Goal: Transaction & Acquisition: Purchase product/service

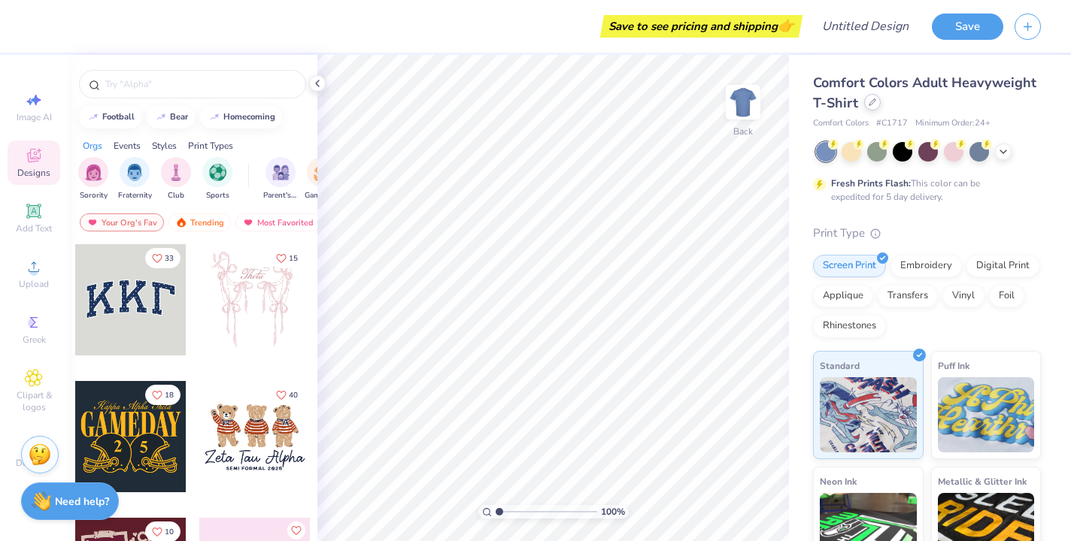
click at [874, 103] on icon at bounding box center [873, 103] width 8 height 8
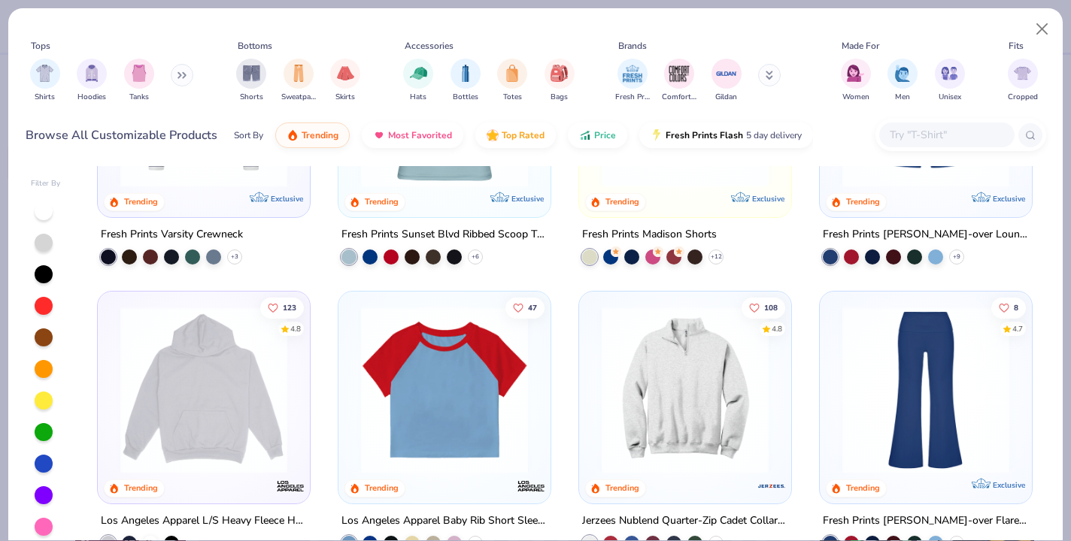
scroll to position [1402, 0]
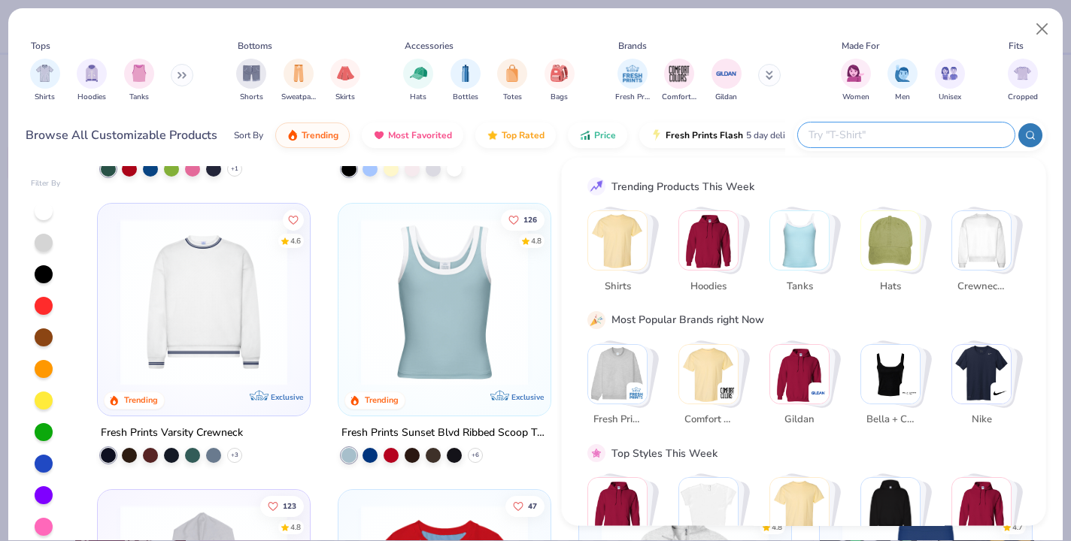
click at [935, 132] on input "text" at bounding box center [905, 134] width 197 height 17
type input "rolled cuff"
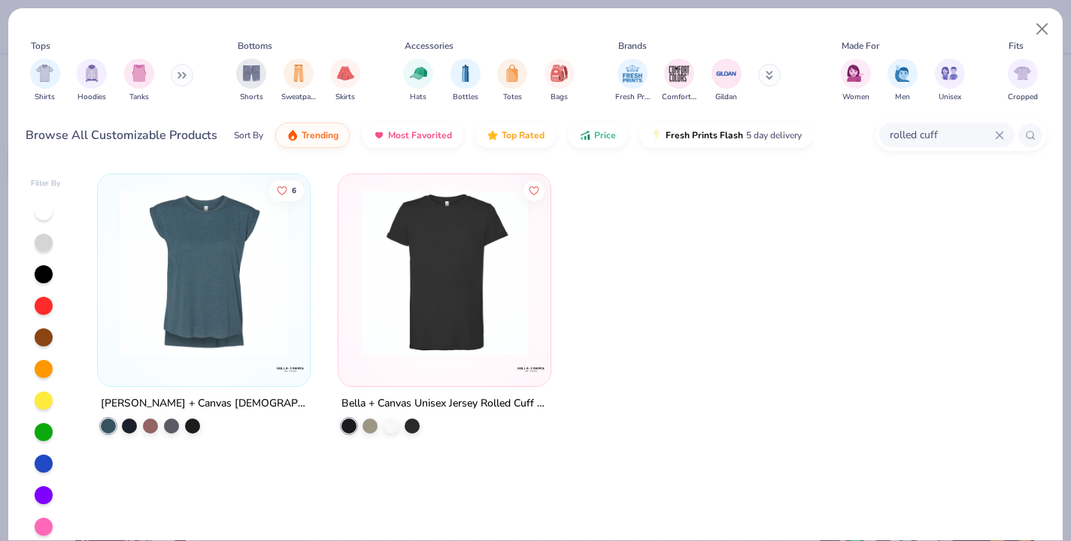
click at [232, 319] on img at bounding box center [204, 272] width 182 height 167
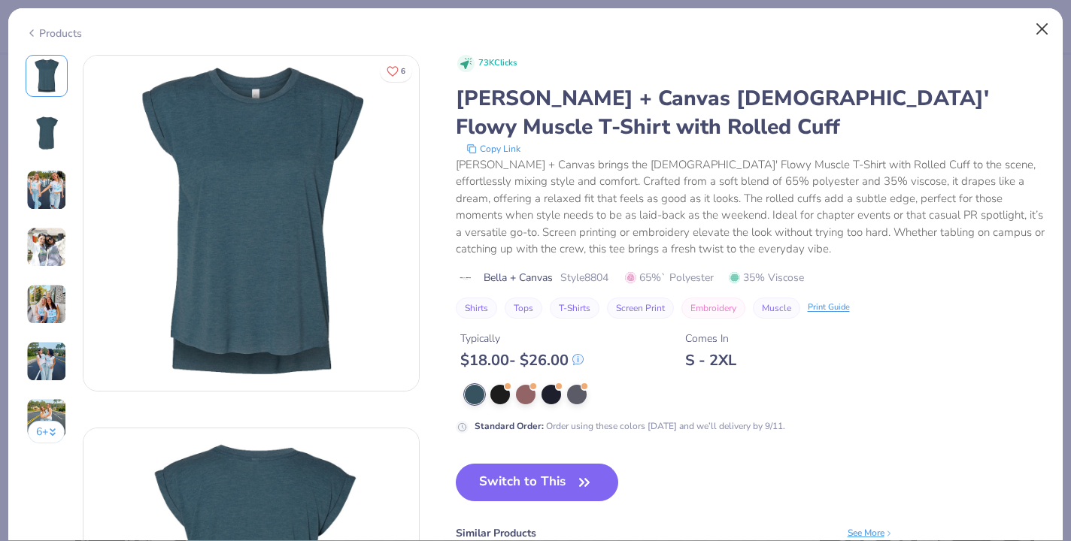
click at [1039, 31] on button "Close" at bounding box center [1042, 29] width 29 height 29
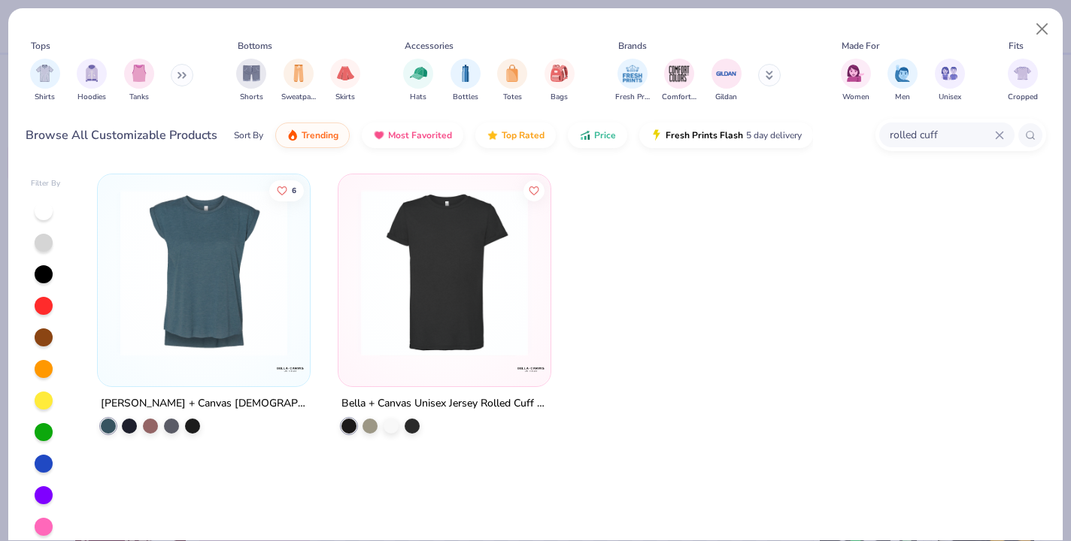
click at [1001, 135] on icon at bounding box center [999, 135] width 9 height 9
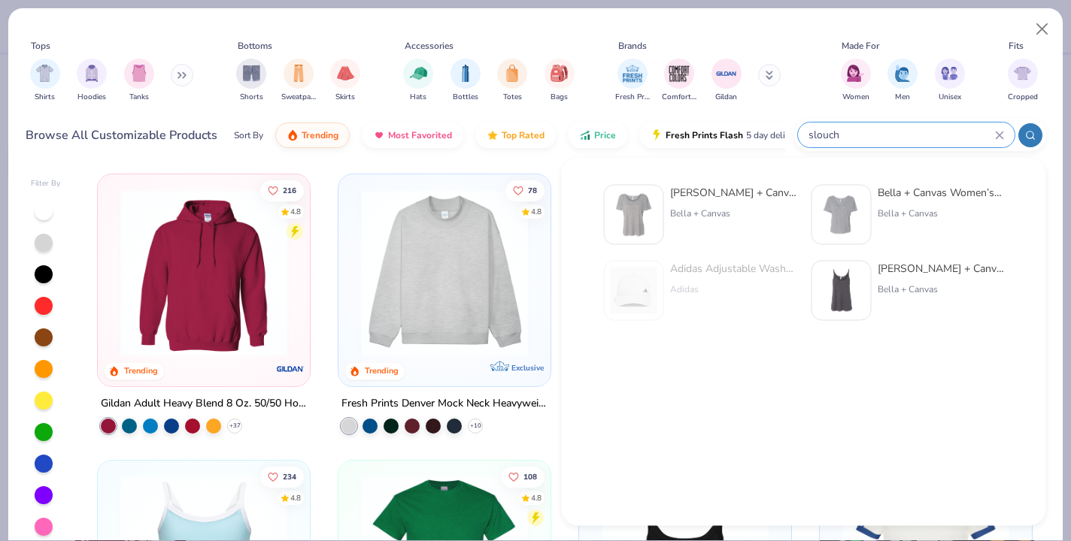
type input "slouch"
click at [725, 197] on div "Bella + Canvas [DEMOGRAPHIC_DATA]' Slouch y T-Shirt" at bounding box center [733, 193] width 126 height 16
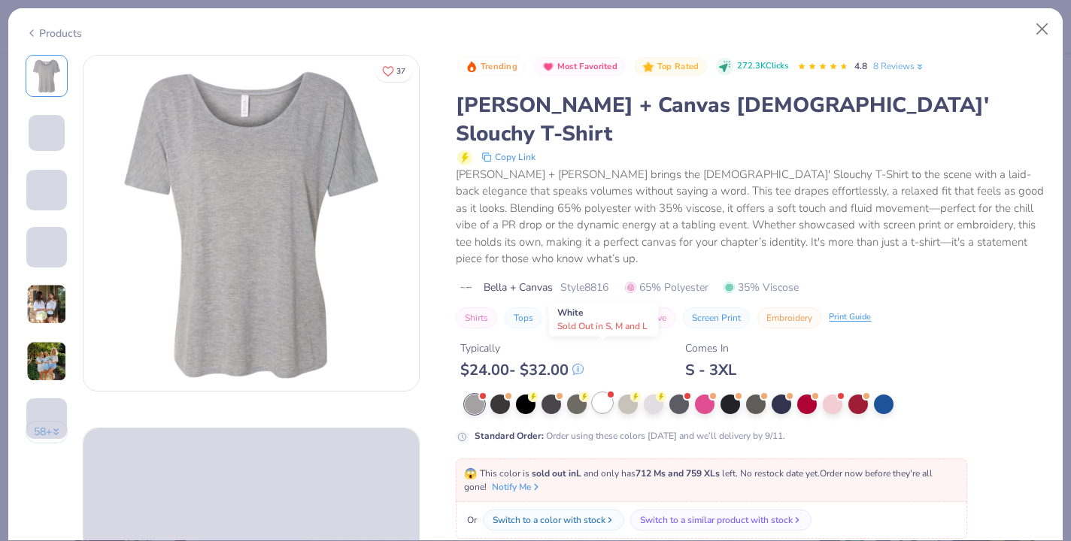
click at [603, 393] on div at bounding box center [603, 403] width 20 height 20
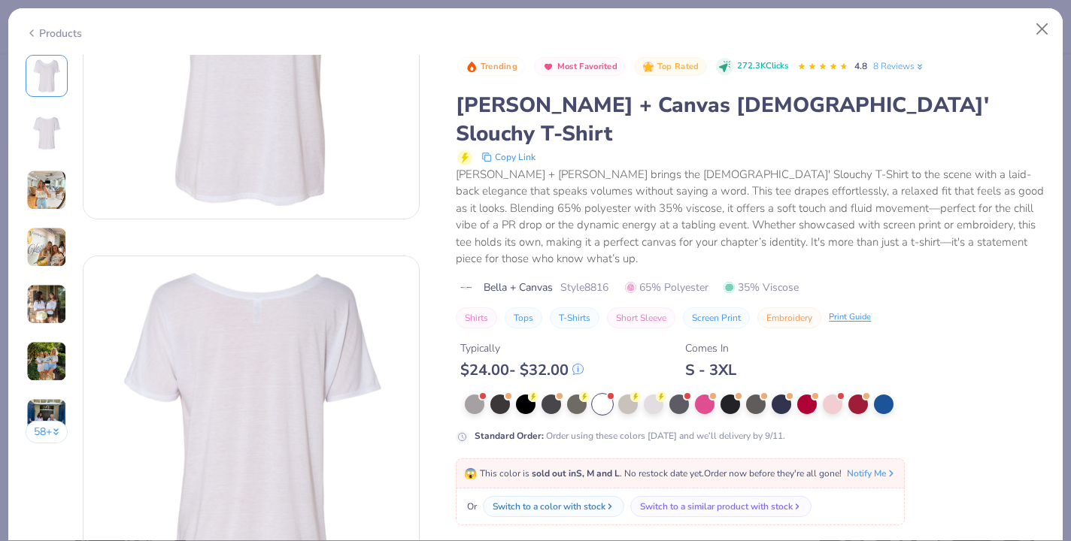
scroll to position [183, 0]
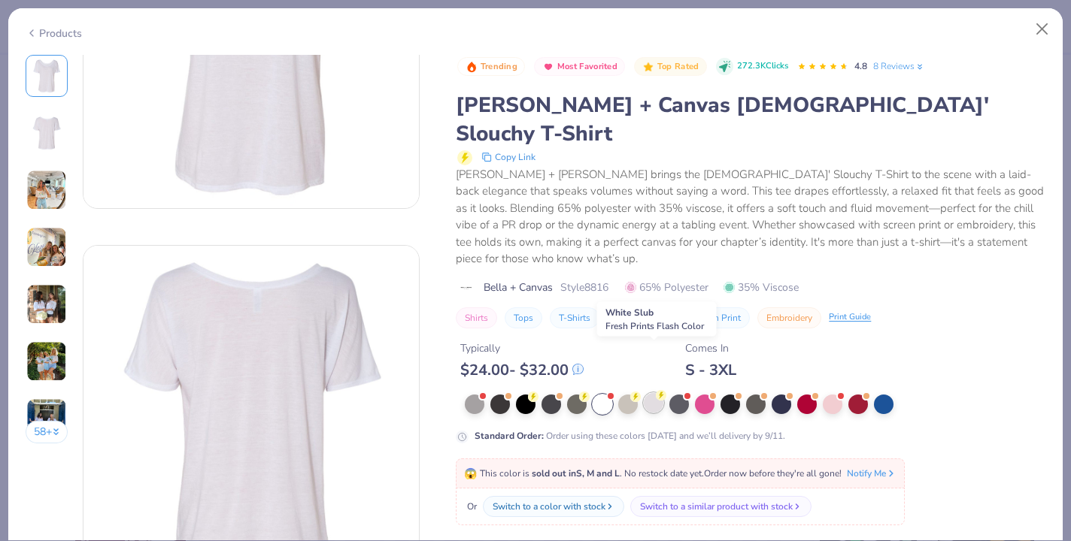
click at [653, 393] on div at bounding box center [654, 403] width 20 height 20
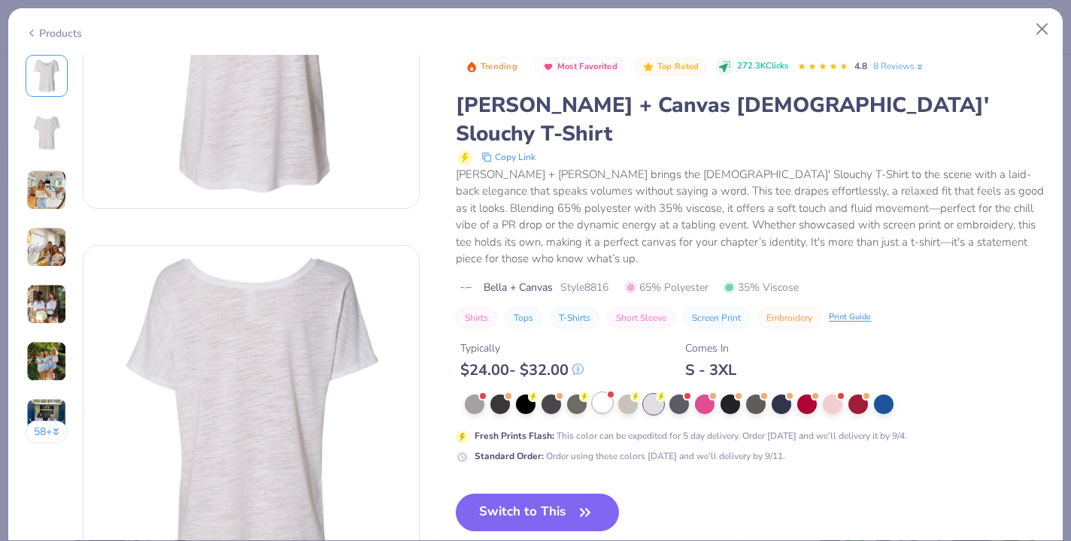
click at [605, 393] on div at bounding box center [603, 403] width 20 height 20
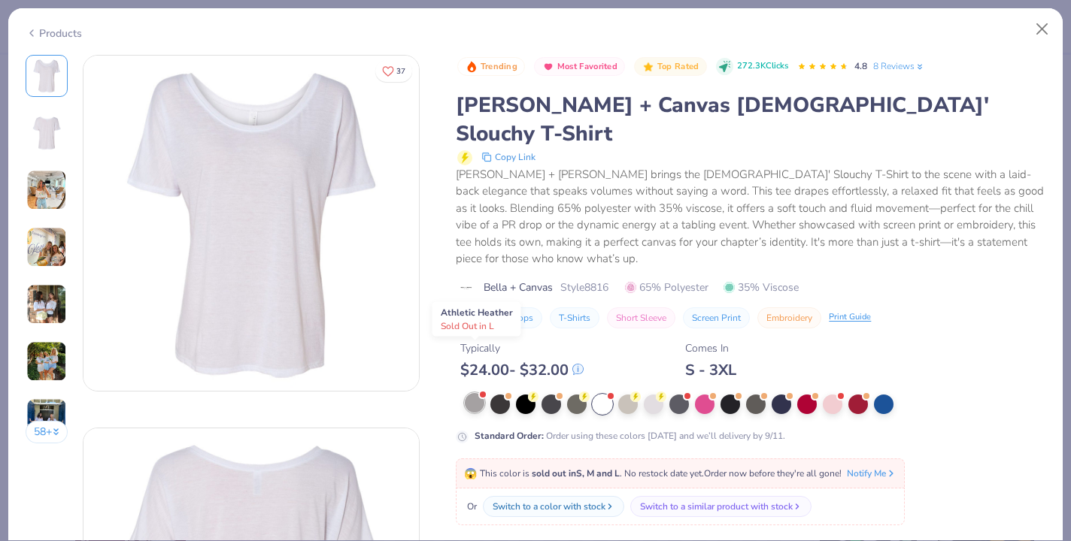
click at [472, 393] on div at bounding box center [475, 403] width 20 height 20
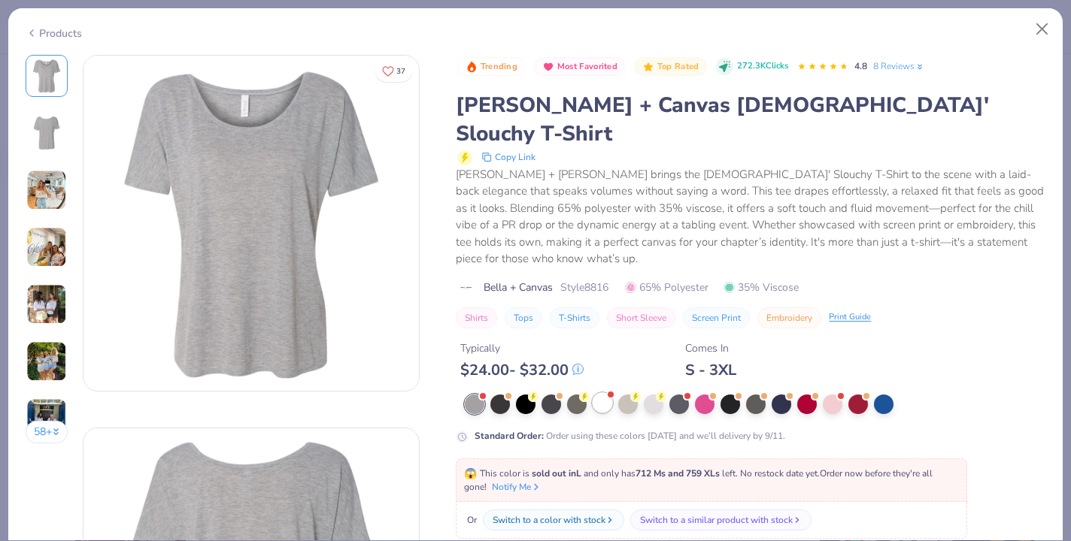
click at [603, 393] on div at bounding box center [603, 403] width 20 height 20
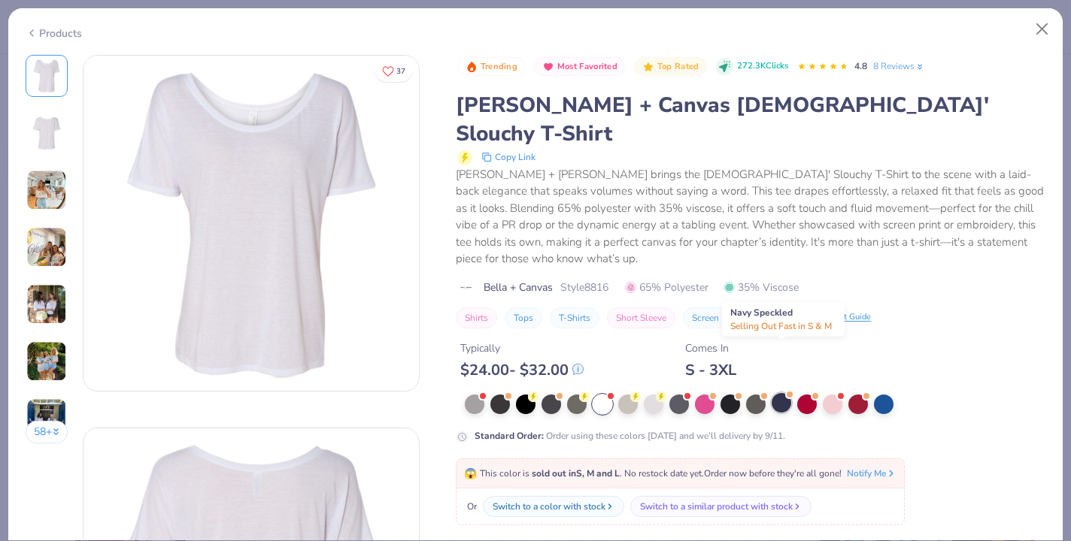
scroll to position [1, 0]
click at [1046, 25] on button "Close" at bounding box center [1042, 29] width 29 height 29
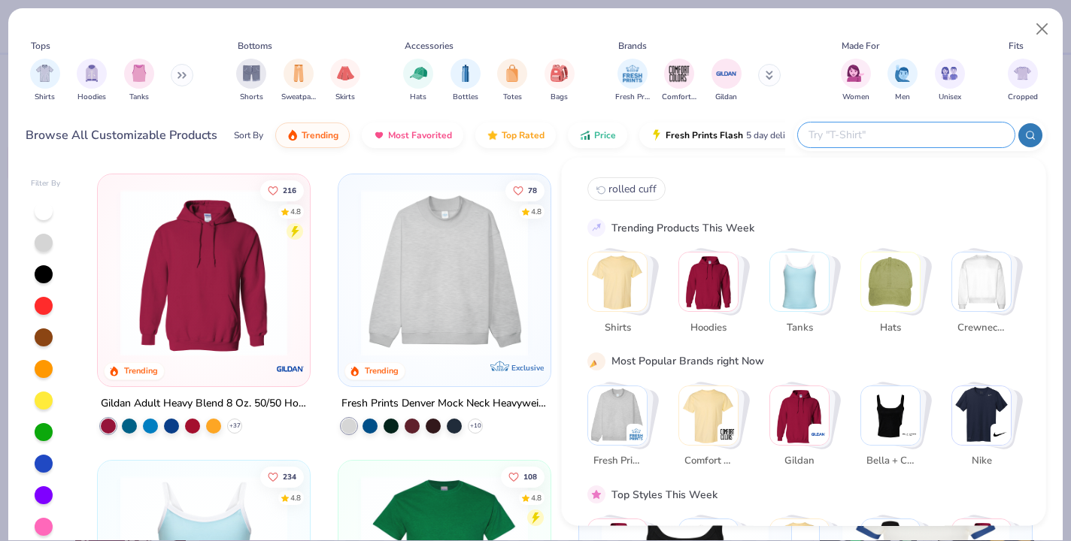
click at [912, 133] on input "text" at bounding box center [905, 134] width 197 height 17
type input "rolled cuff"
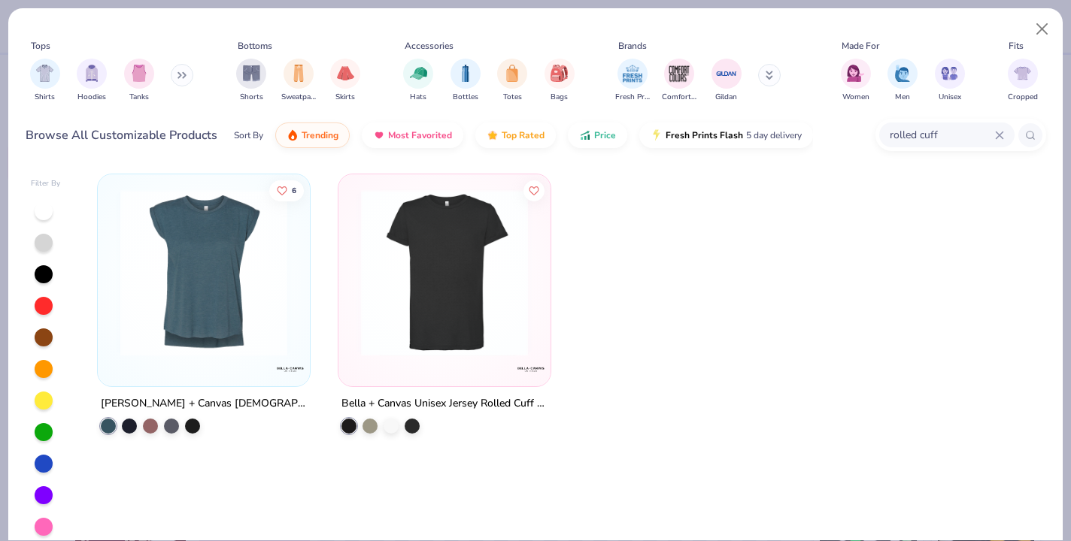
click at [435, 292] on img at bounding box center [444, 272] width 182 height 167
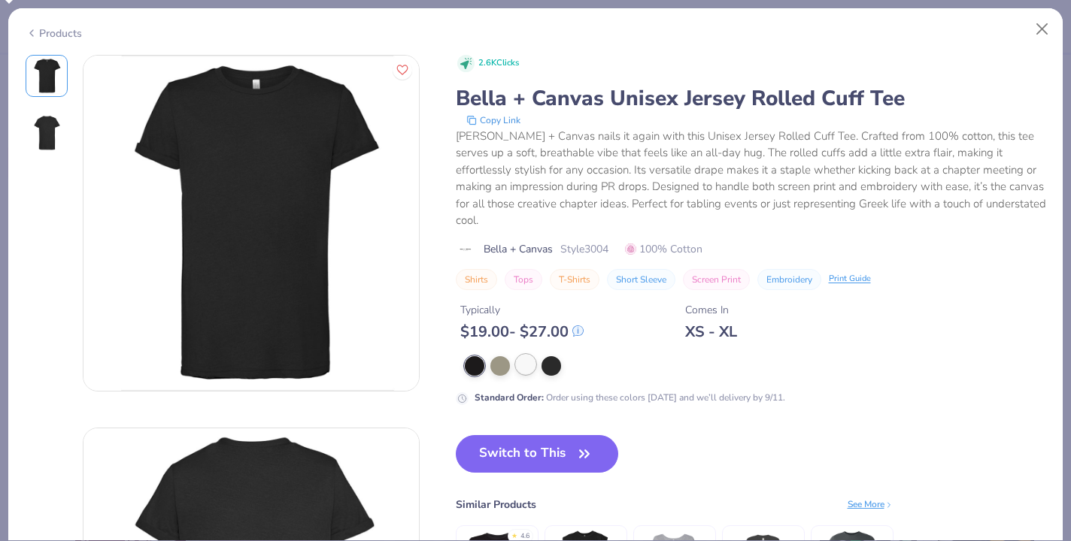
click at [520, 355] on div at bounding box center [526, 365] width 20 height 20
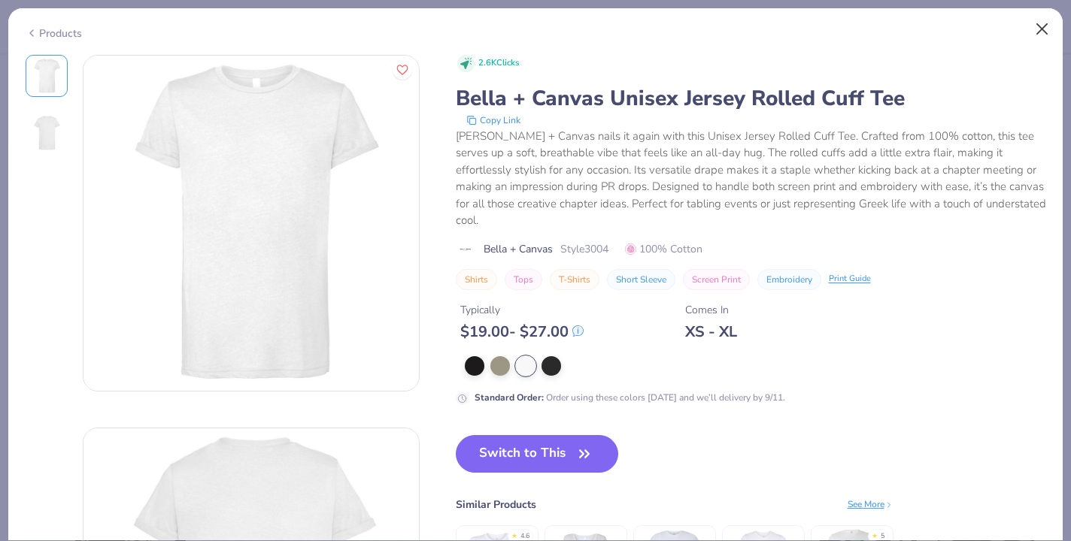
click at [1039, 22] on button "Close" at bounding box center [1042, 29] width 29 height 29
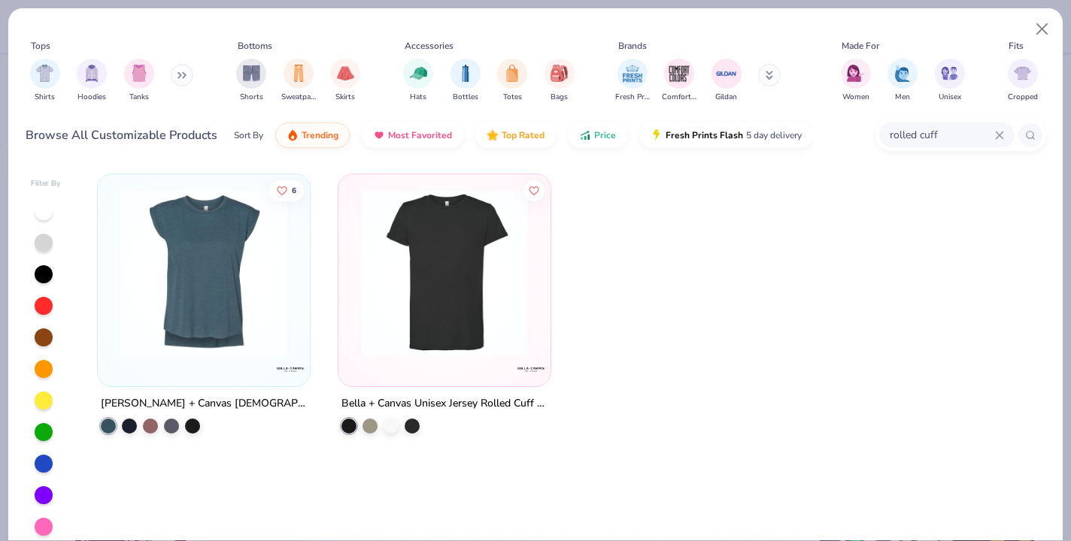
click at [1005, 138] on div "rolled cuff" at bounding box center [946, 135] width 135 height 25
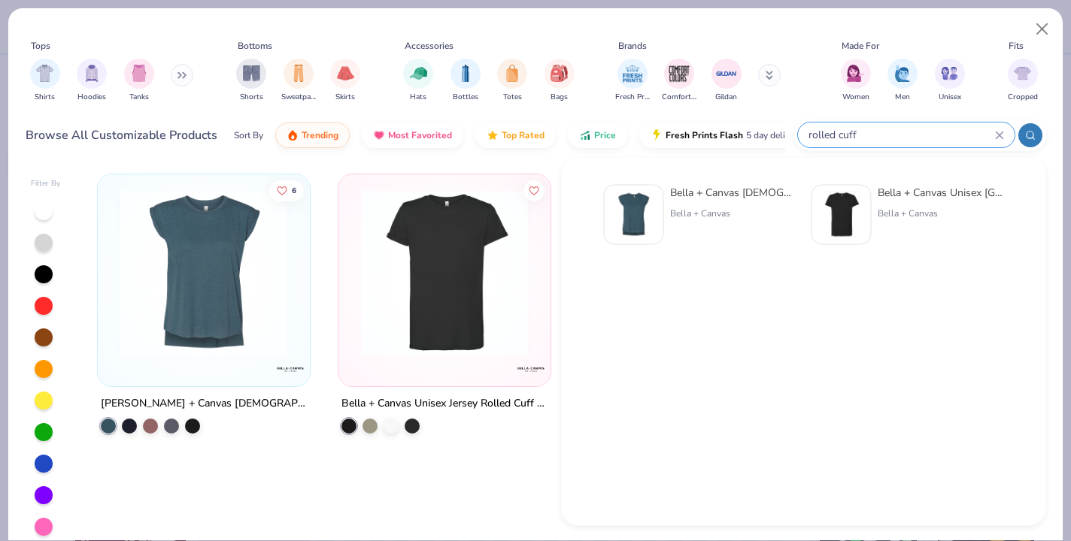
click at [1004, 135] on div "rolled cuff" at bounding box center [906, 135] width 217 height 25
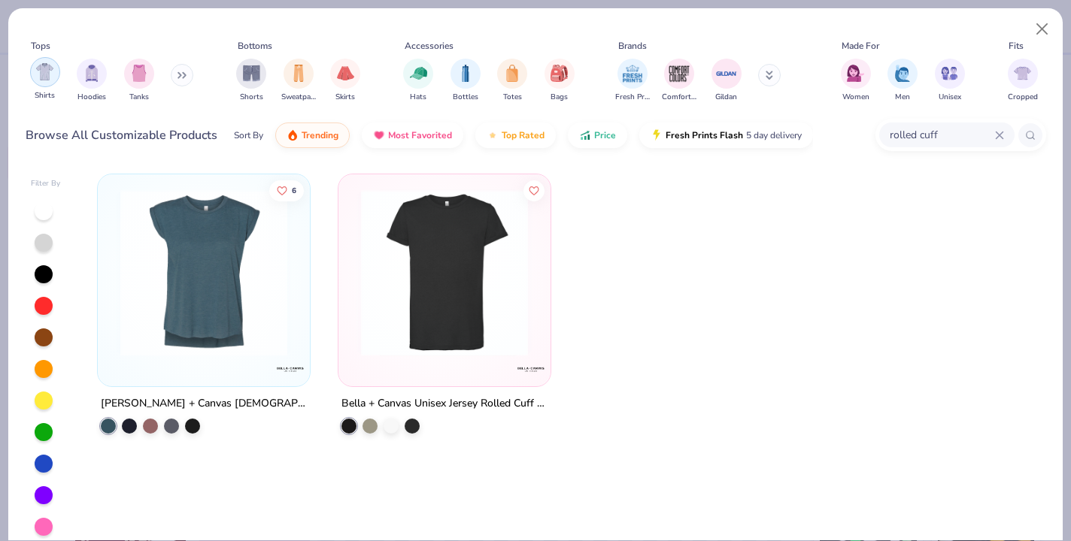
click at [47, 83] on div "filter for Shirts" at bounding box center [45, 72] width 30 height 30
click at [320, 138] on button "Trending" at bounding box center [312, 132] width 74 height 26
click at [316, 133] on span "Trending" at bounding box center [320, 132] width 37 height 12
click at [1049, 35] on button "Close" at bounding box center [1042, 29] width 29 height 29
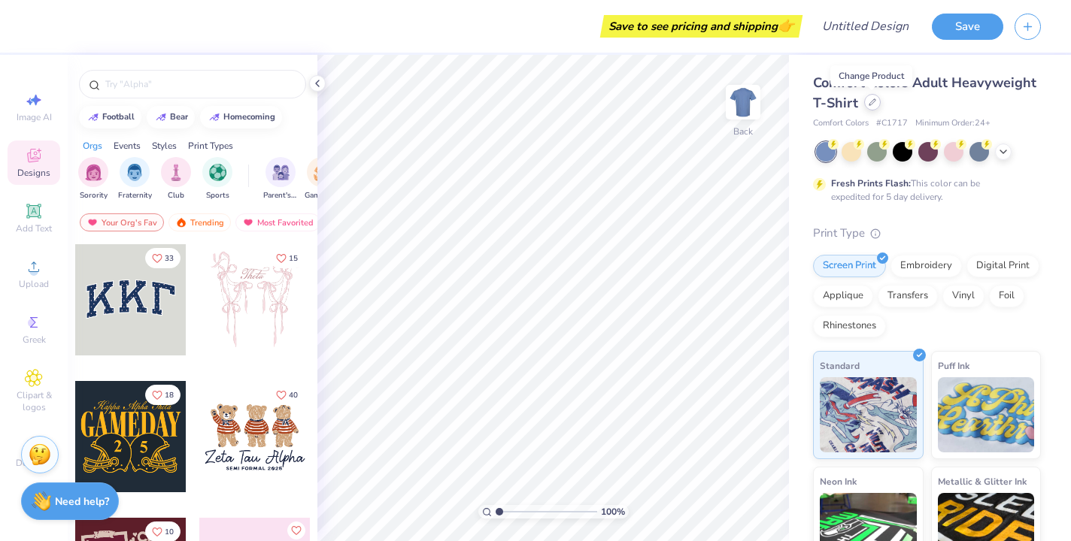
click at [869, 109] on div at bounding box center [872, 102] width 17 height 17
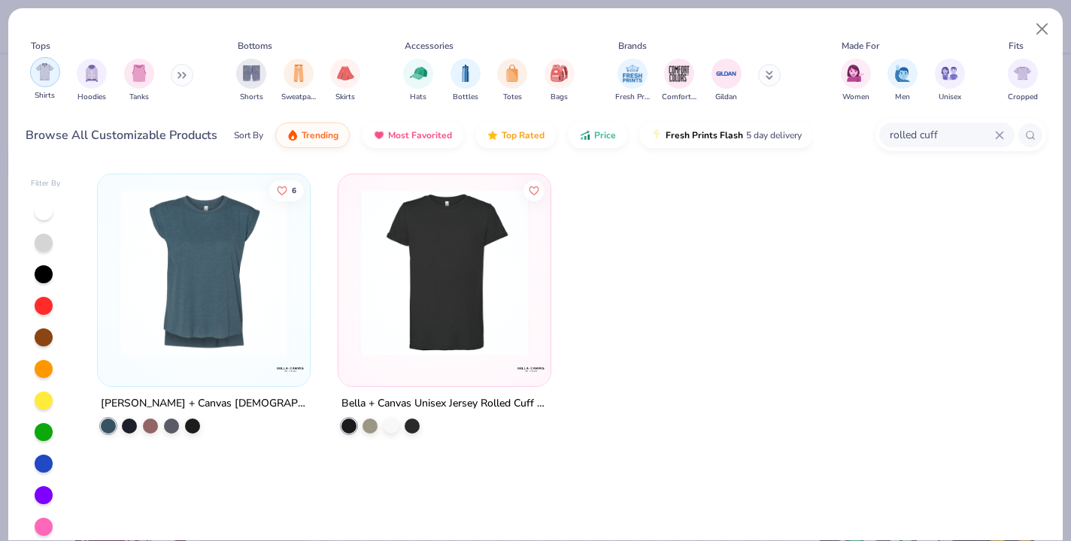
click at [36, 78] on img "filter for Shirts" at bounding box center [44, 71] width 17 height 17
click at [995, 138] on icon at bounding box center [999, 135] width 9 height 9
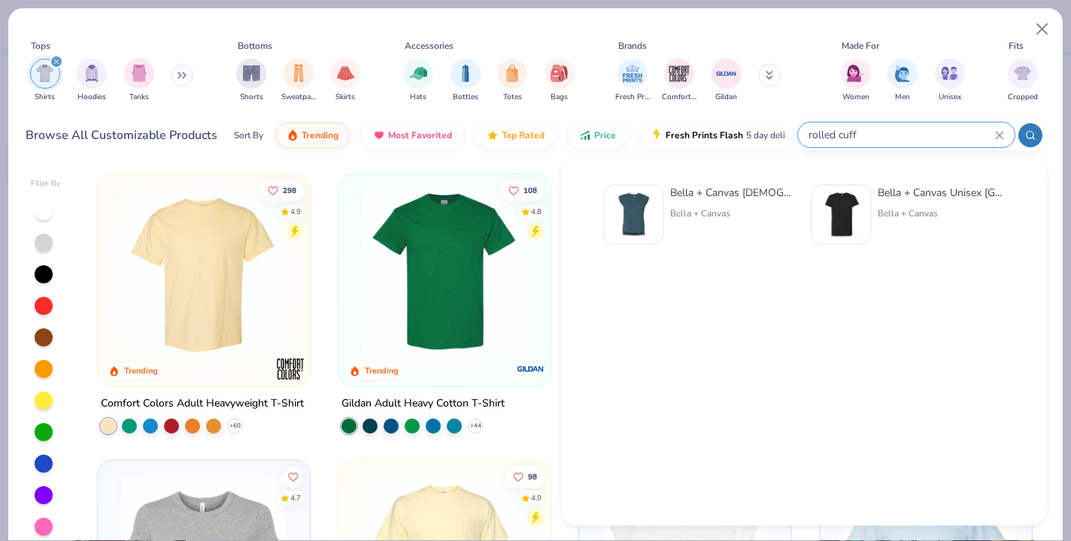
type input "rolled cuff"
click at [699, 197] on div "[PERSON_NAME] + Canvas [DEMOGRAPHIC_DATA]' Flowy Muscle T-Shirt with Rolled Cuff" at bounding box center [733, 193] width 126 height 16
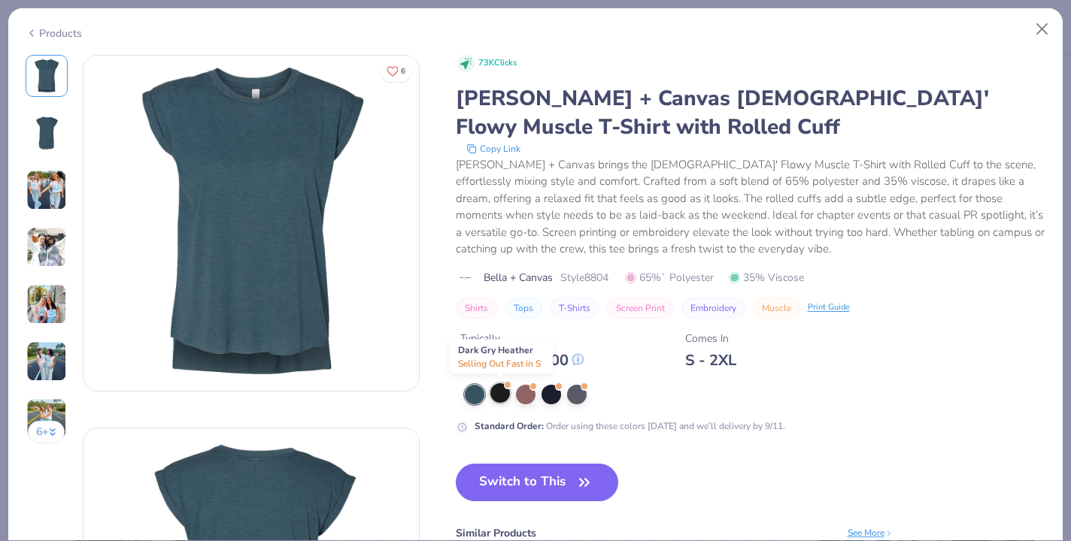
click at [496, 390] on div at bounding box center [500, 394] width 20 height 20
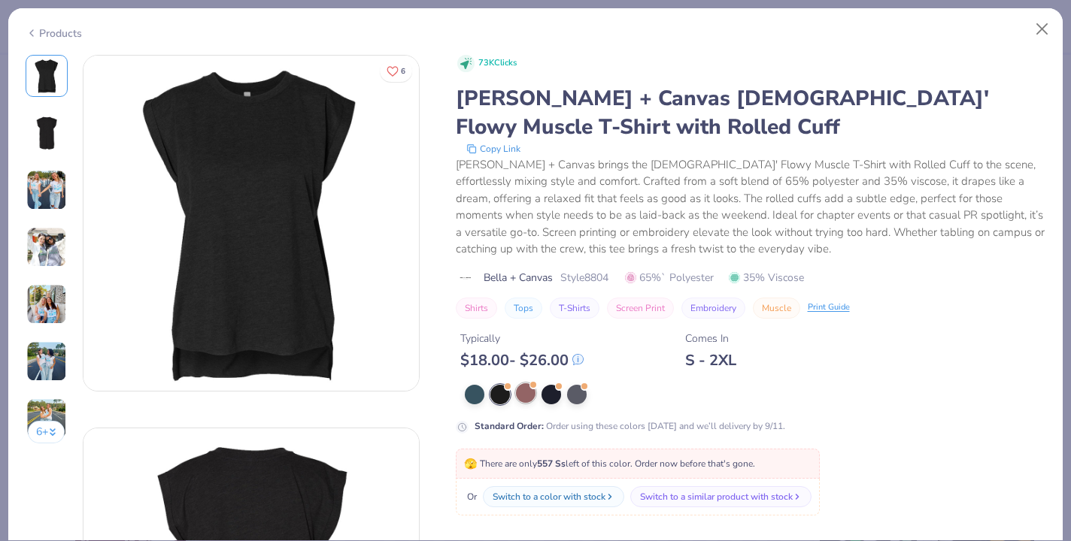
click at [516, 396] on div at bounding box center [526, 394] width 20 height 20
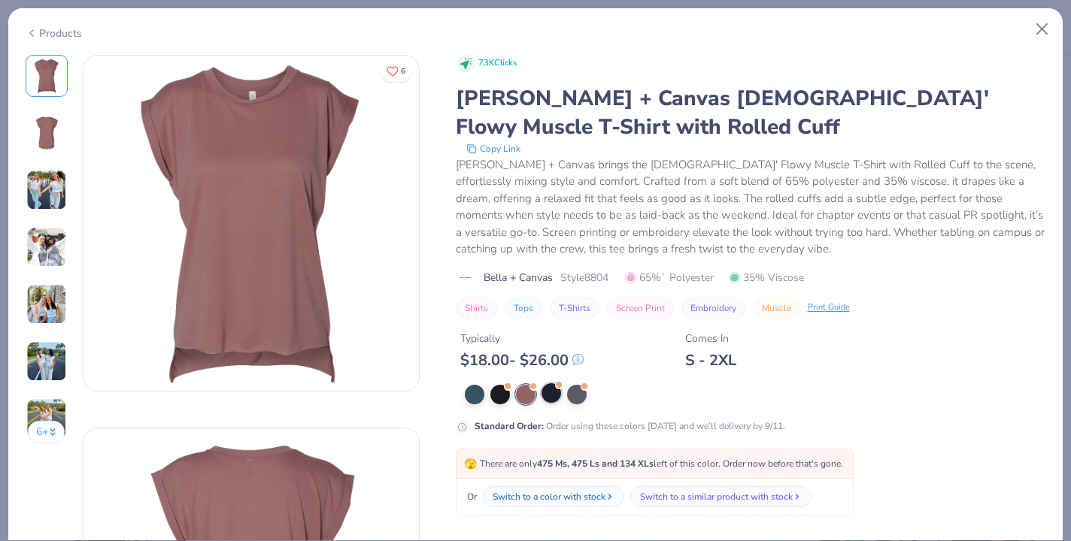
click at [561, 396] on div at bounding box center [551, 394] width 20 height 20
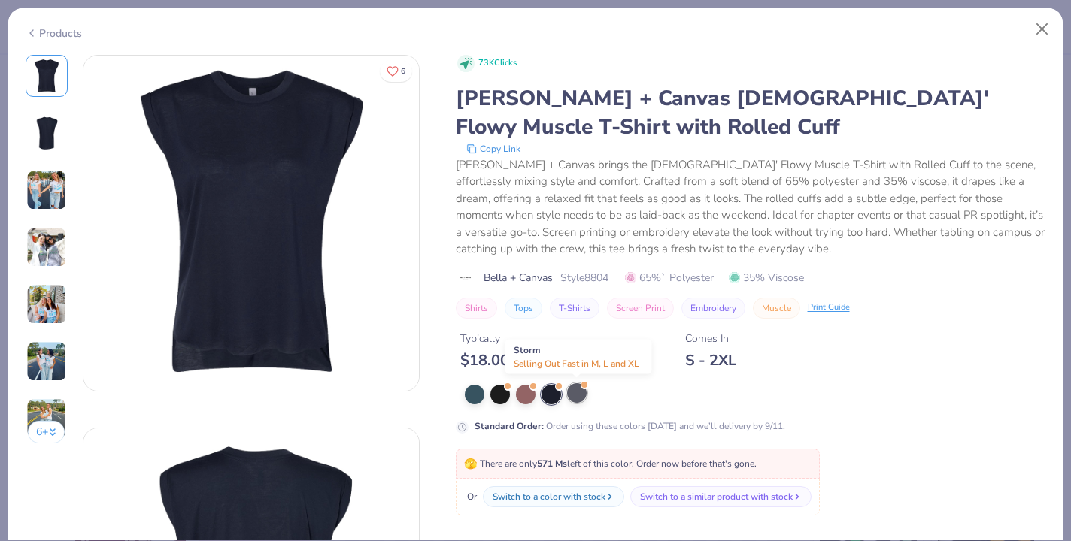
click at [577, 398] on div at bounding box center [577, 394] width 20 height 20
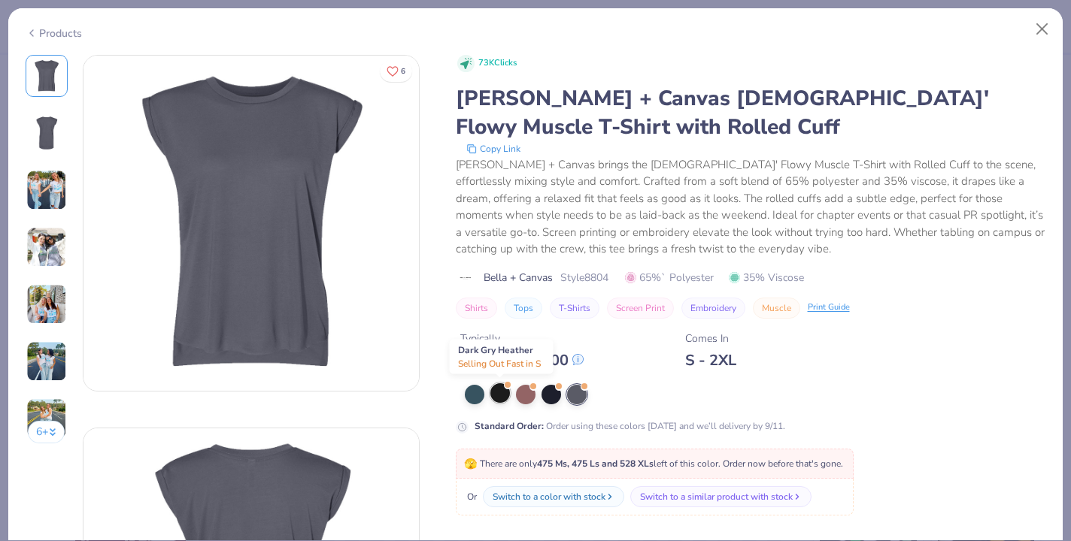
click at [500, 398] on div at bounding box center [500, 394] width 20 height 20
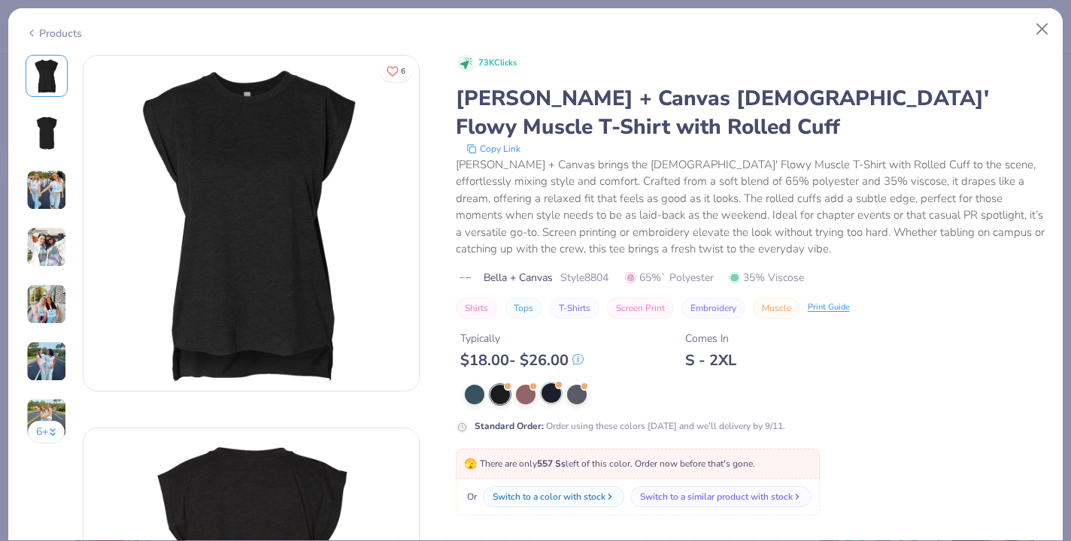
click at [556, 392] on div at bounding box center [551, 394] width 20 height 20
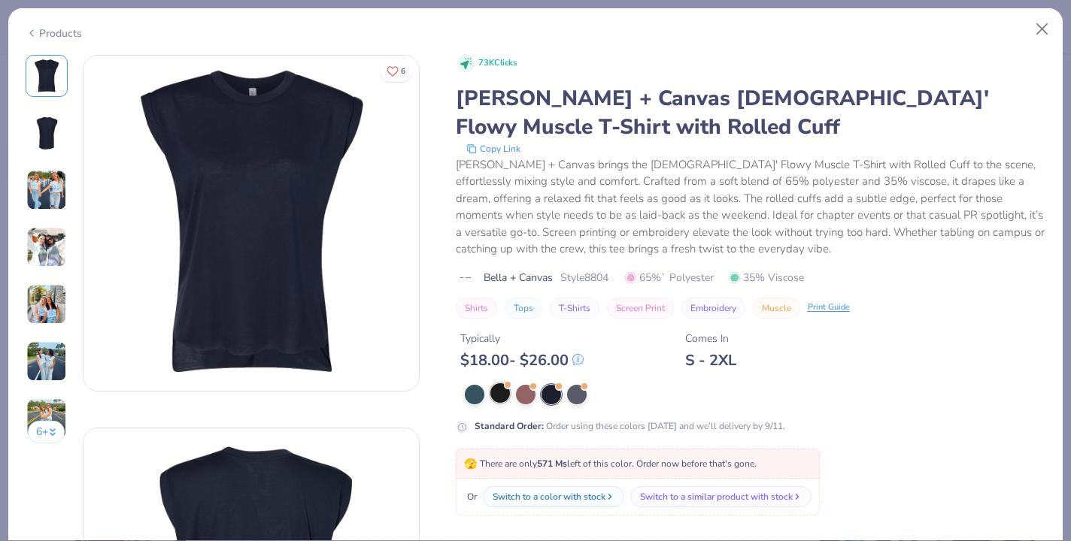
click at [499, 398] on div at bounding box center [500, 394] width 20 height 20
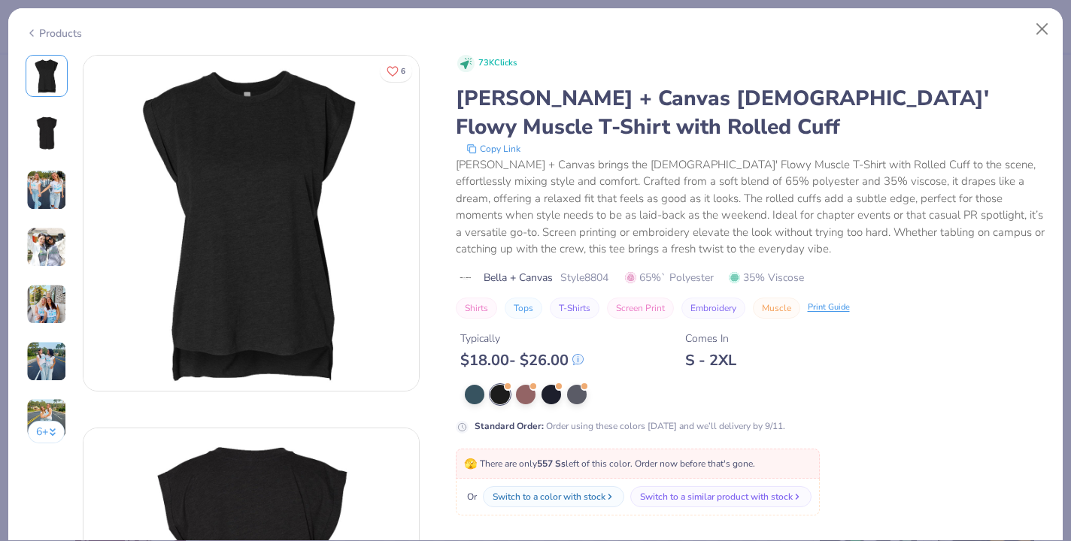
click at [34, 32] on icon at bounding box center [32, 33] width 12 height 18
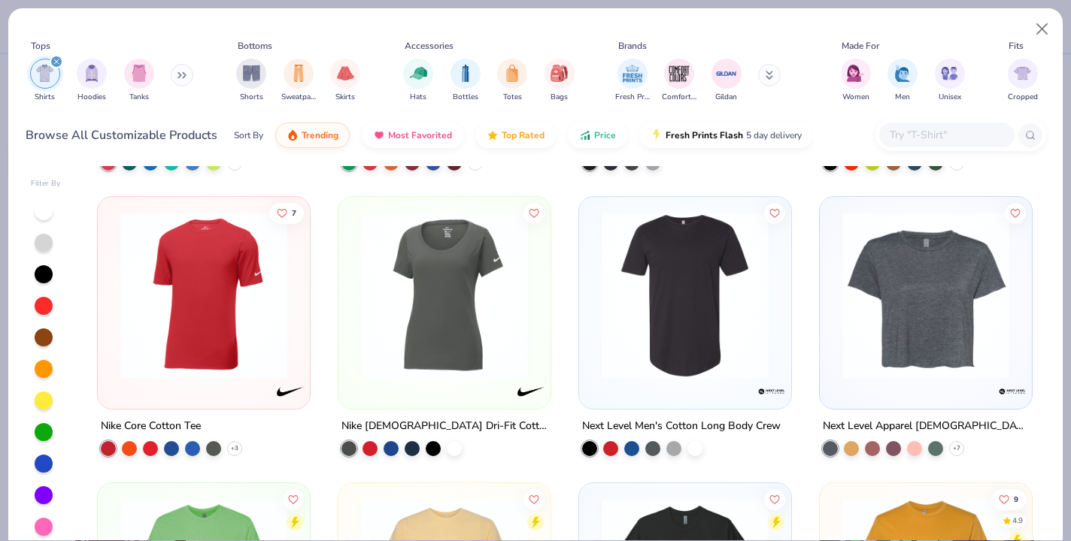
scroll to position [8856, 0]
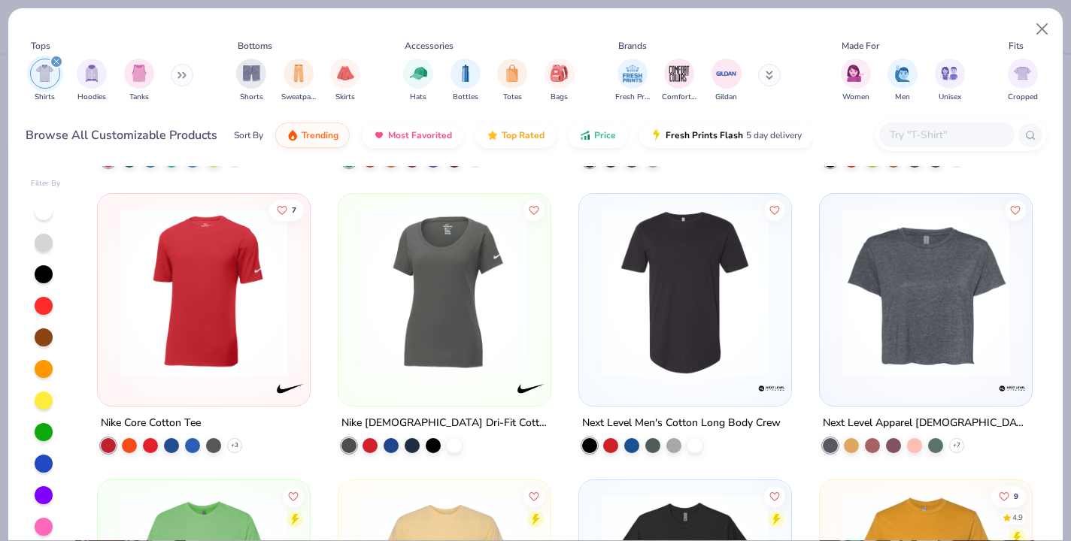
click at [915, 335] on img at bounding box center [926, 292] width 182 height 167
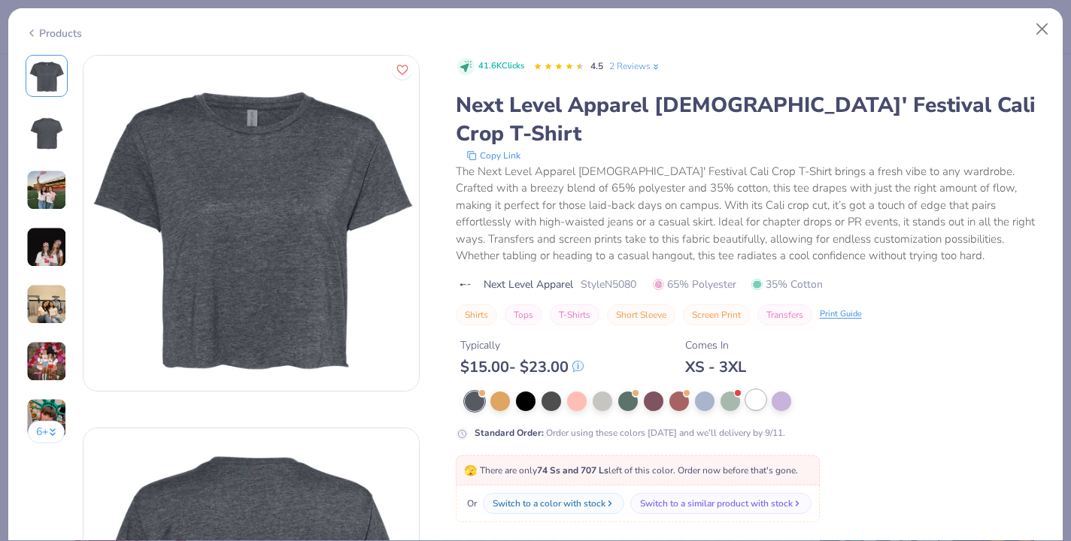
click at [757, 390] on div at bounding box center [756, 400] width 20 height 20
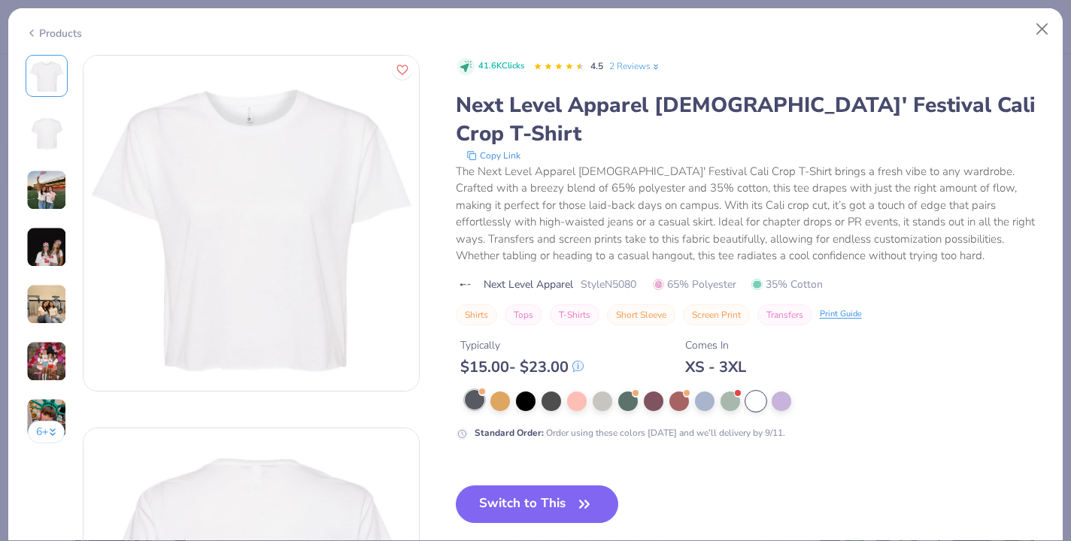
click at [473, 390] on div at bounding box center [475, 400] width 20 height 20
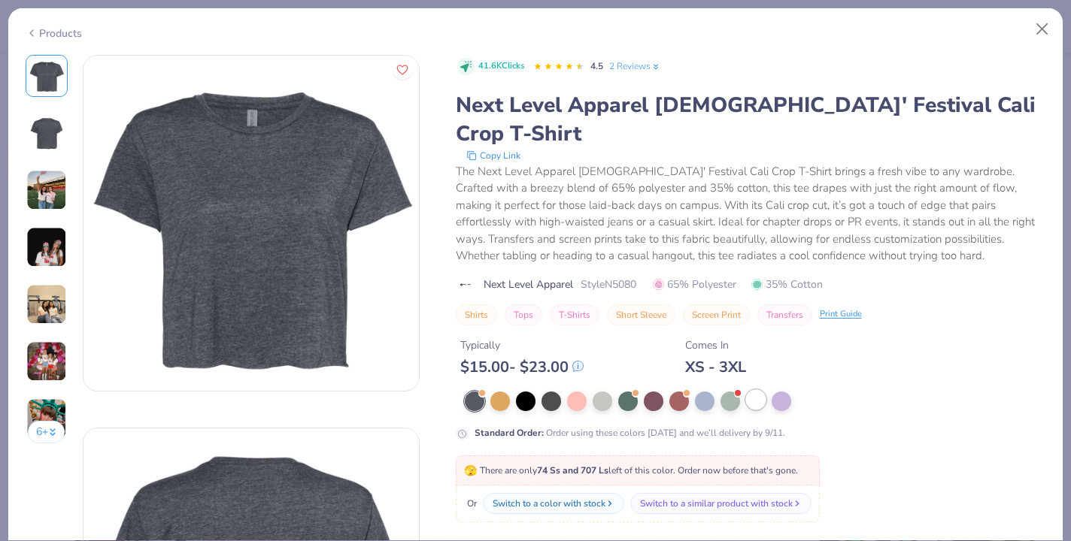
click at [760, 390] on div at bounding box center [756, 400] width 20 height 20
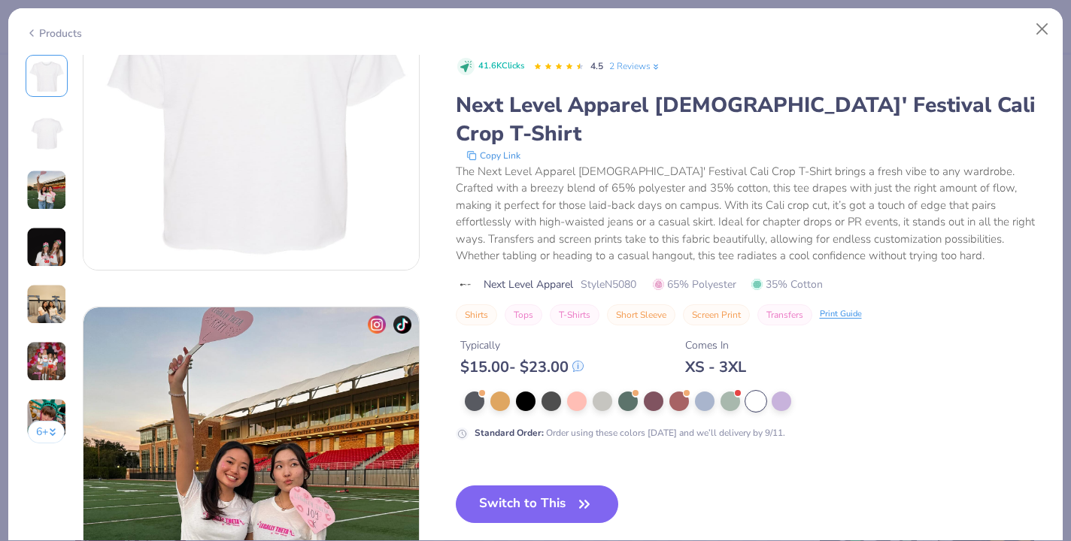
scroll to position [196, 0]
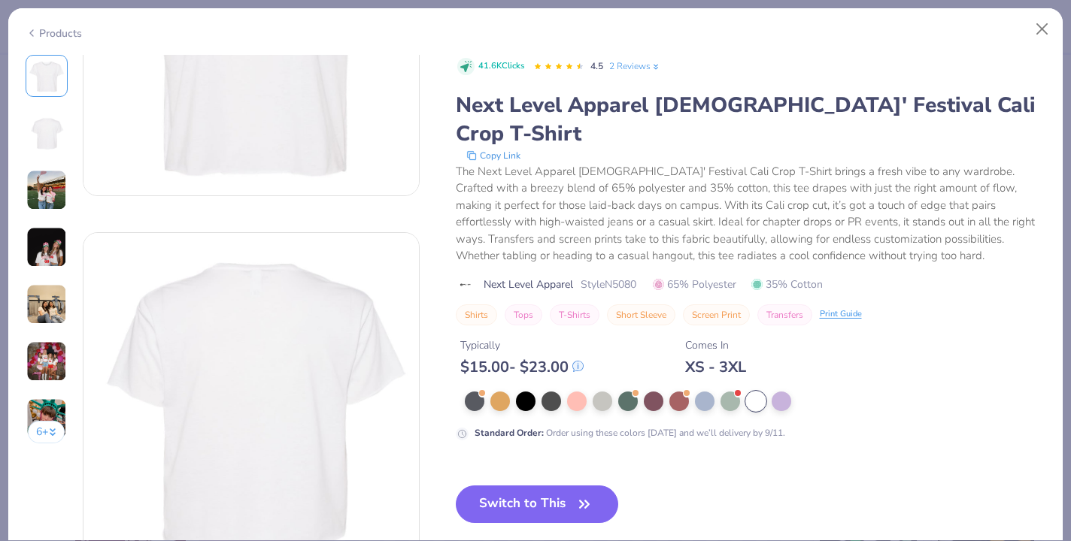
click at [33, 33] on icon at bounding box center [32, 33] width 12 height 18
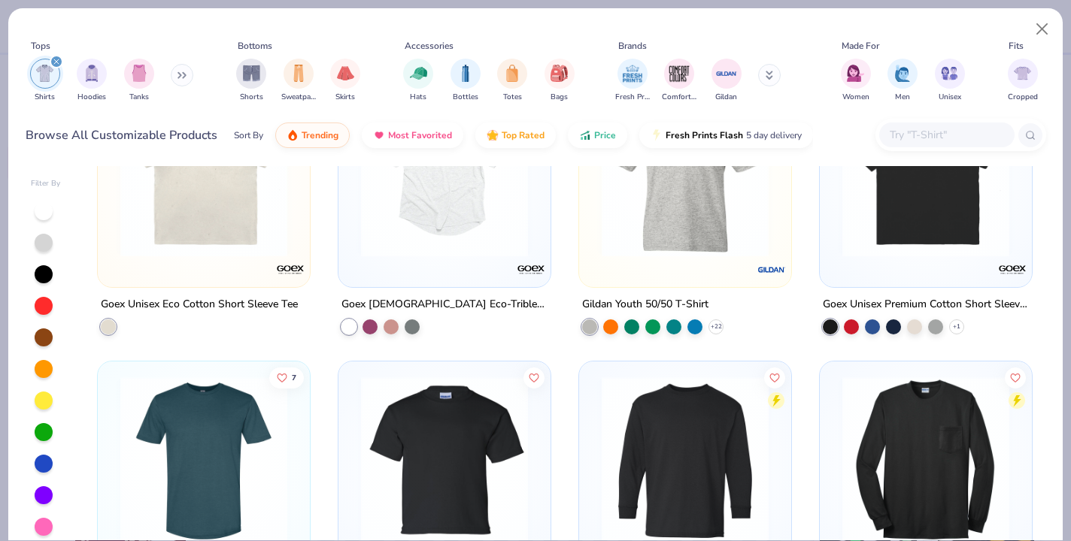
scroll to position [10312, 0]
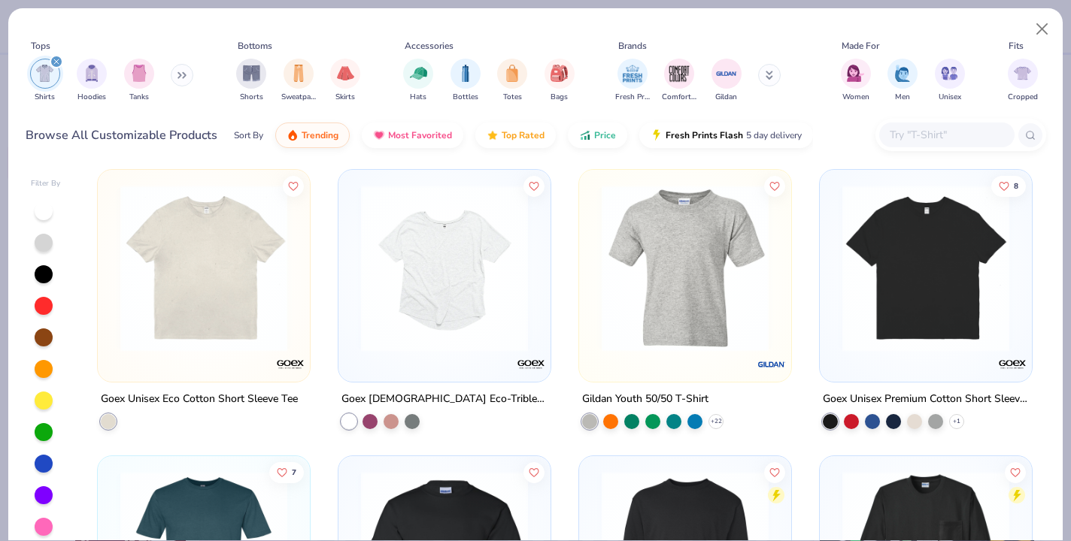
click at [462, 315] on img at bounding box center [444, 268] width 182 height 167
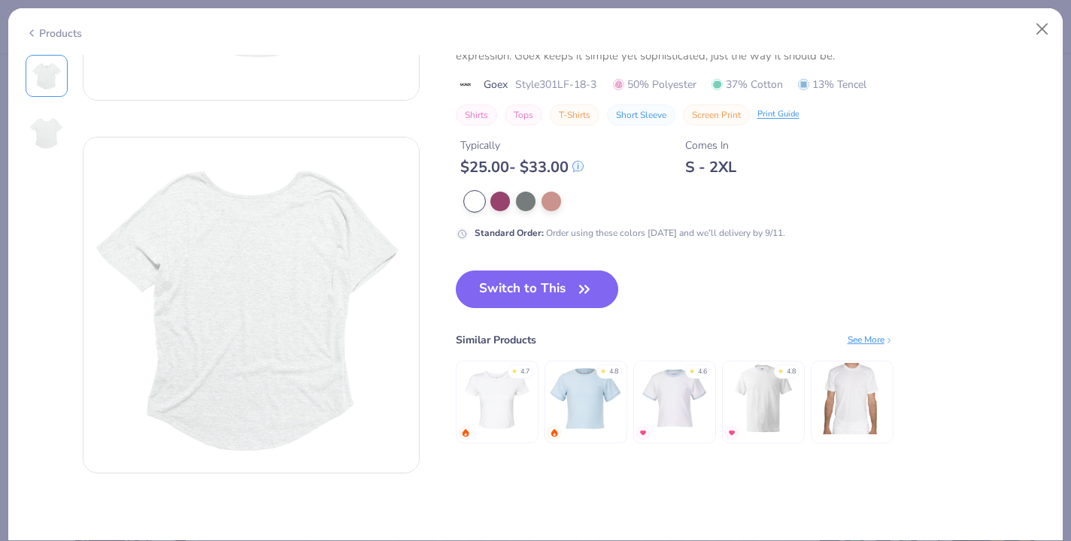
scroll to position [274, 0]
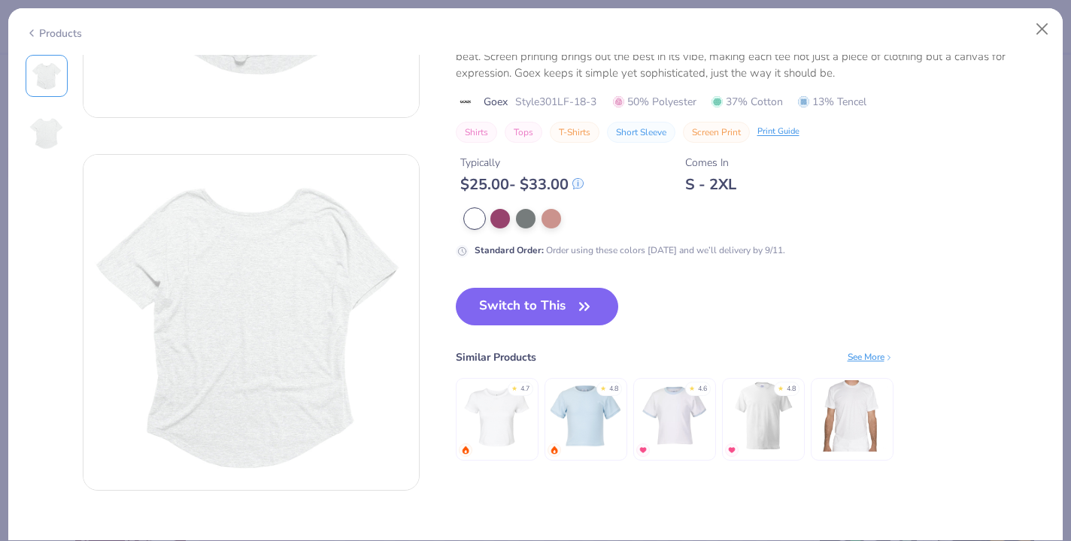
click at [874, 420] on img at bounding box center [851, 416] width 71 height 71
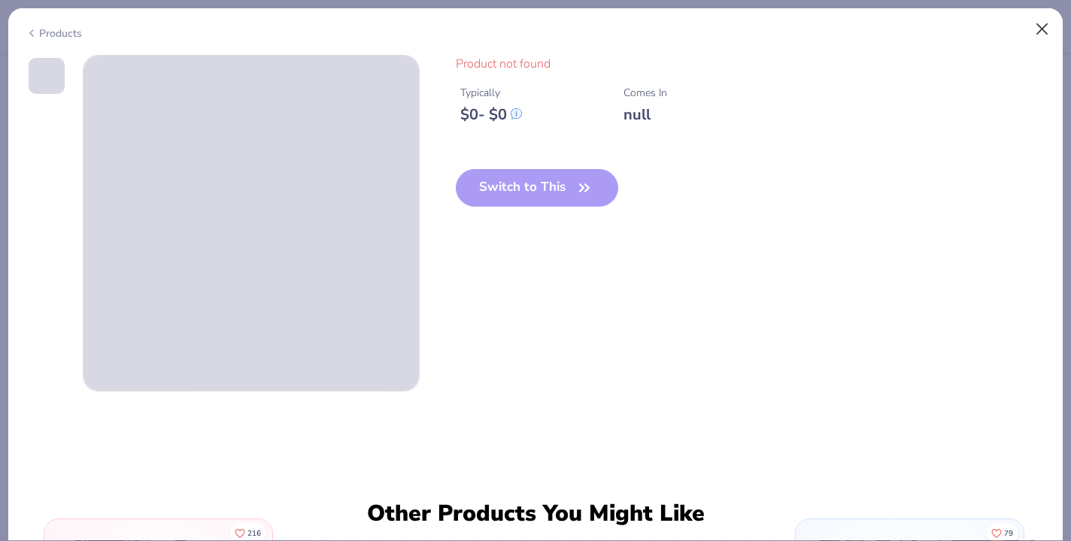
click at [1045, 29] on button "Close" at bounding box center [1042, 29] width 29 height 29
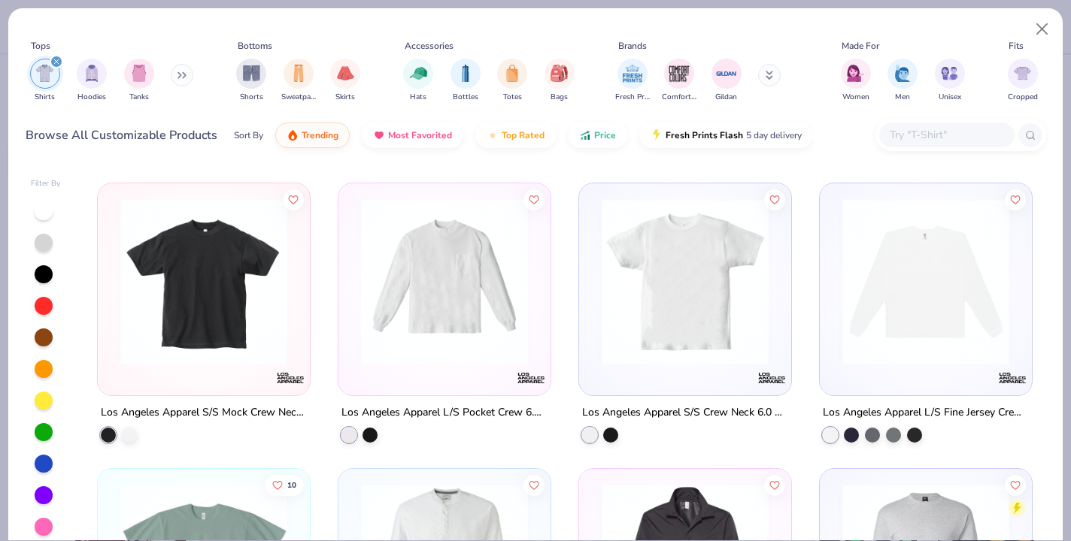
scroll to position [9605, 0]
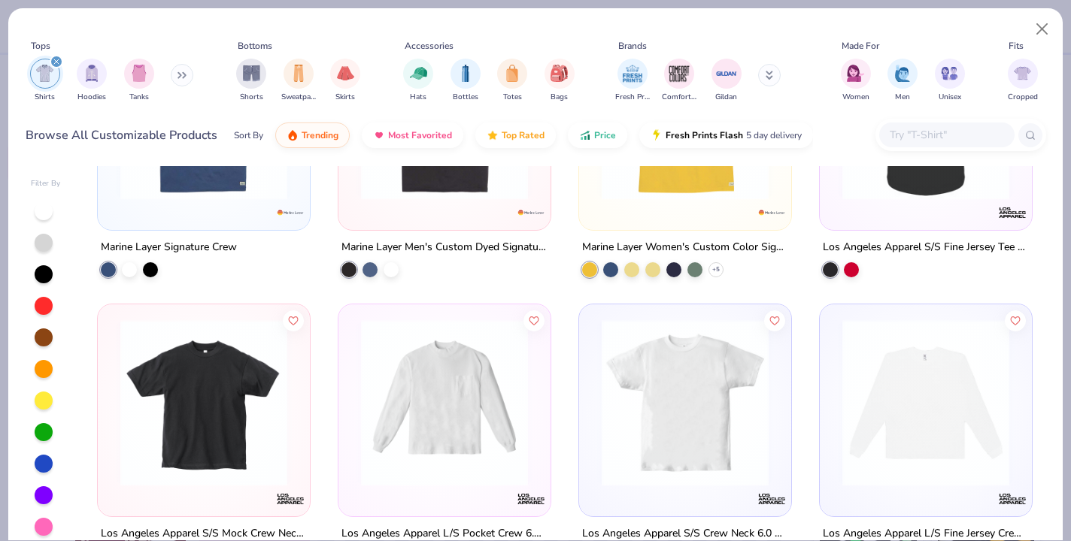
click at [941, 141] on input "text" at bounding box center [946, 134] width 116 height 17
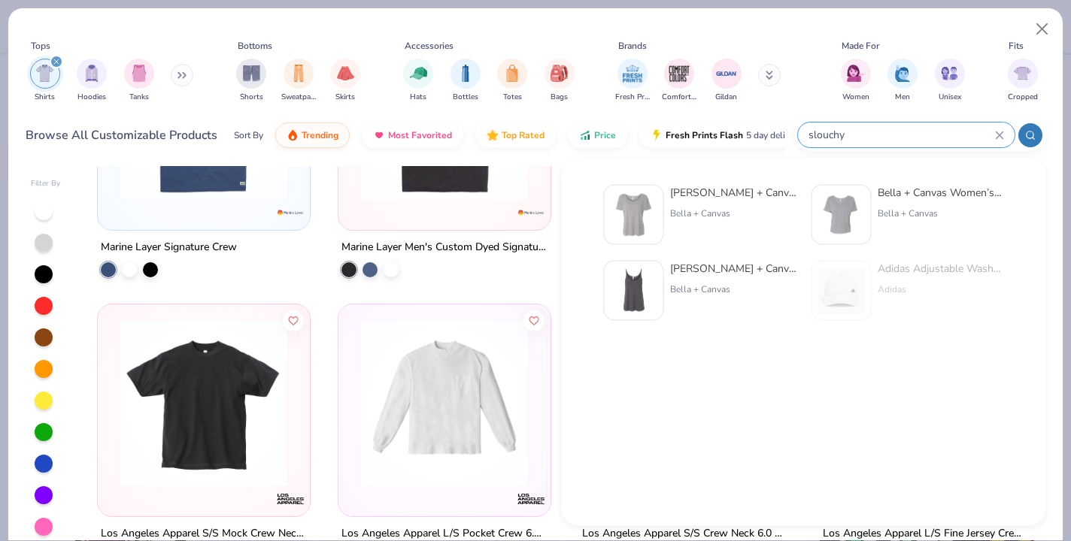
type input "slouchy"
click at [735, 190] on div "[PERSON_NAME] + Canvas [DEMOGRAPHIC_DATA]' Slouchy T-Shirt" at bounding box center [733, 193] width 126 height 16
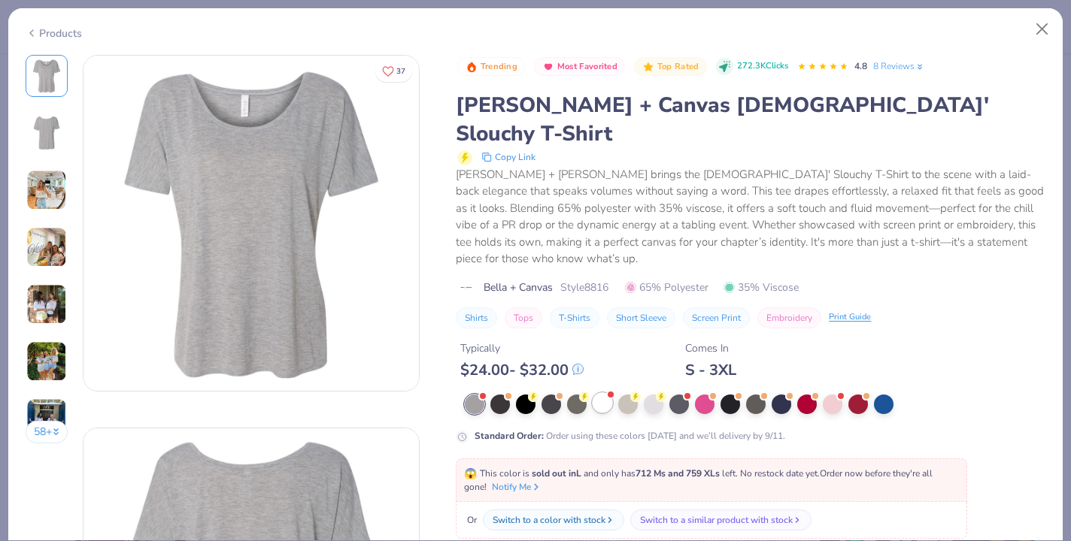
click at [599, 393] on div at bounding box center [603, 403] width 20 height 20
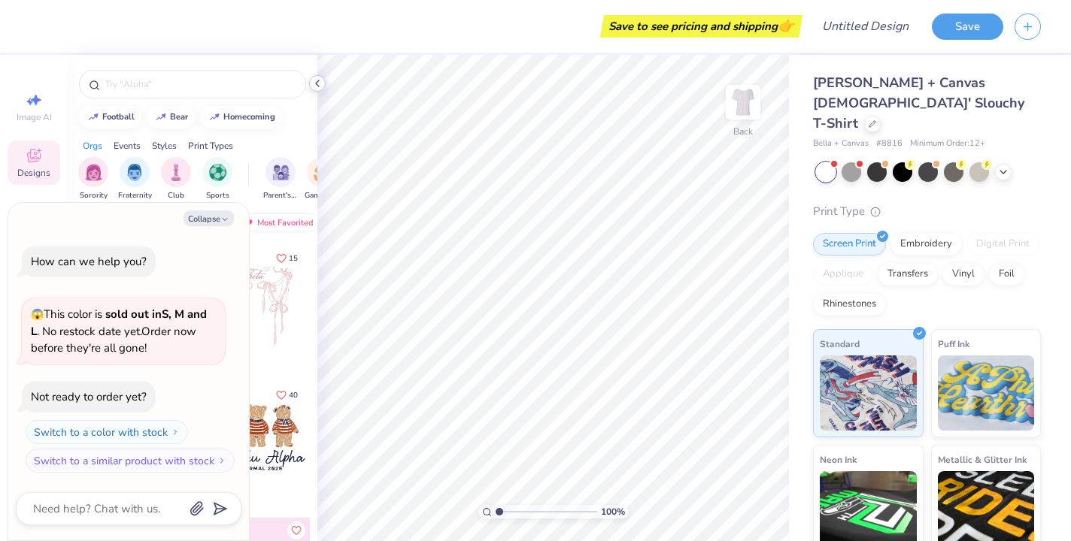
click at [317, 86] on icon at bounding box center [317, 83] width 12 height 12
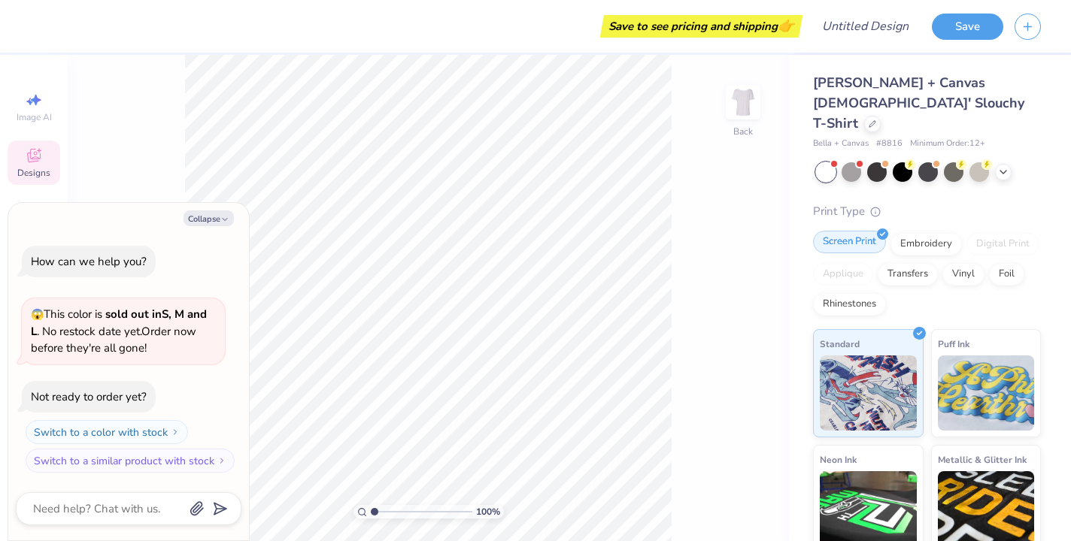
click at [847, 231] on div "Screen Print" at bounding box center [849, 242] width 73 height 23
click at [917, 261] on div "Transfers" at bounding box center [908, 272] width 60 height 23
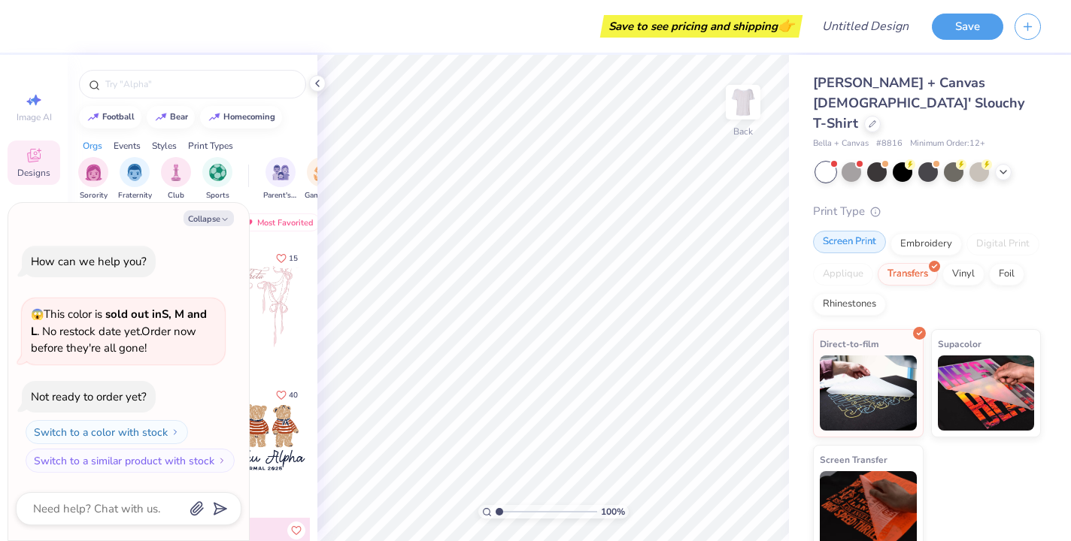
click at [851, 231] on div "Screen Print" at bounding box center [849, 242] width 73 height 23
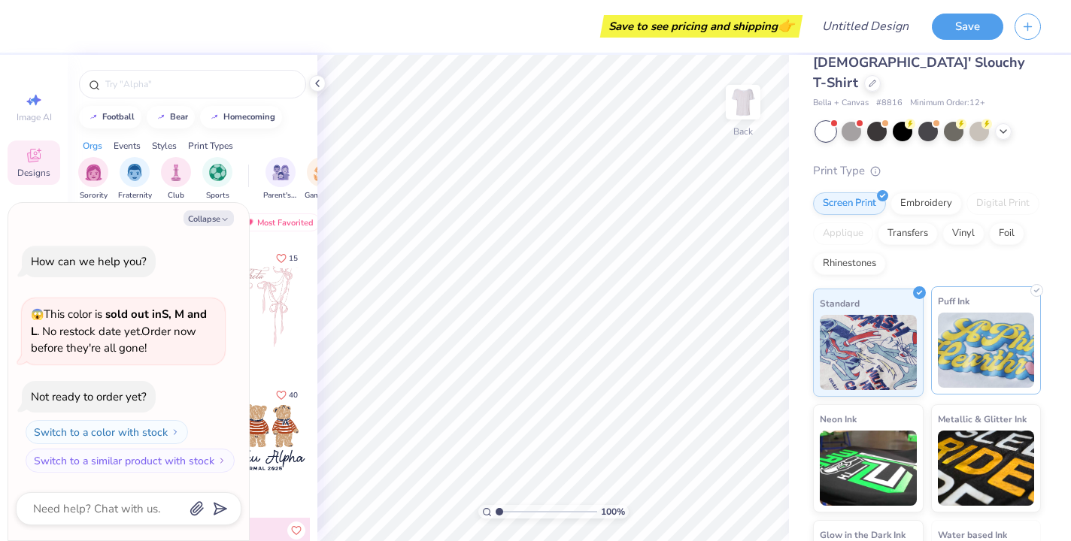
scroll to position [39, 0]
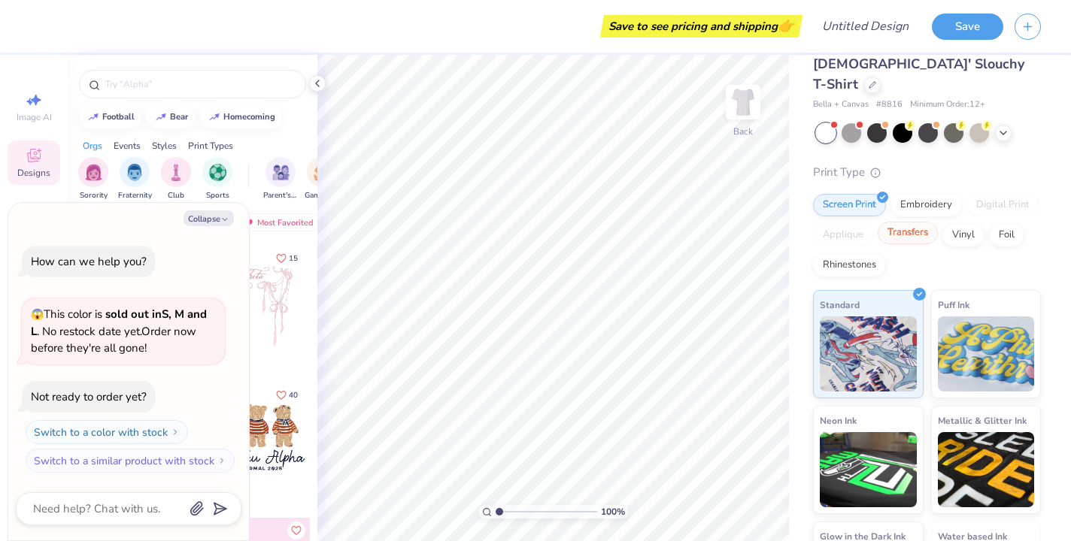
click at [914, 222] on div "Transfers" at bounding box center [908, 233] width 60 height 23
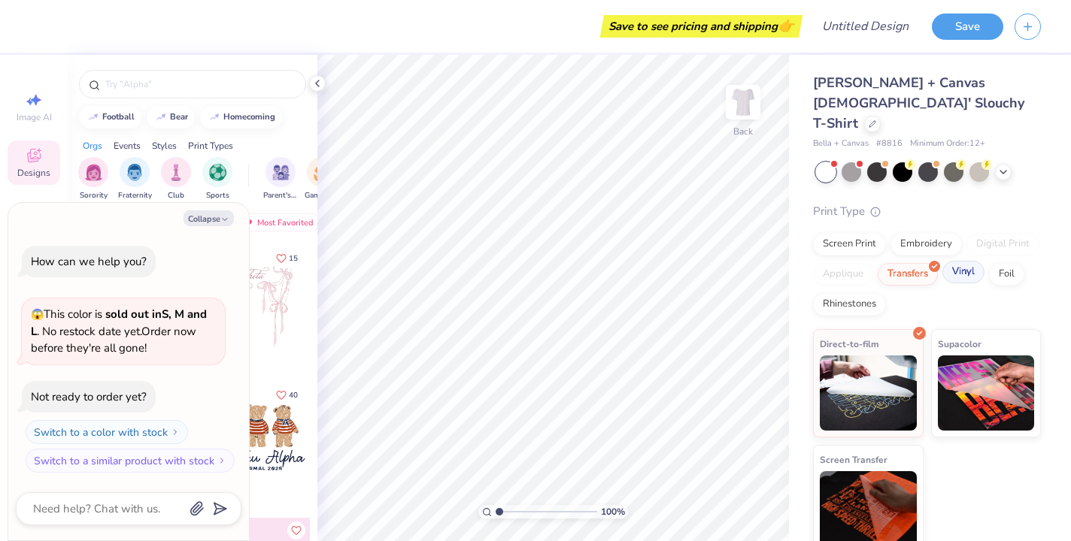
click at [963, 261] on div "Vinyl" at bounding box center [963, 272] width 42 height 23
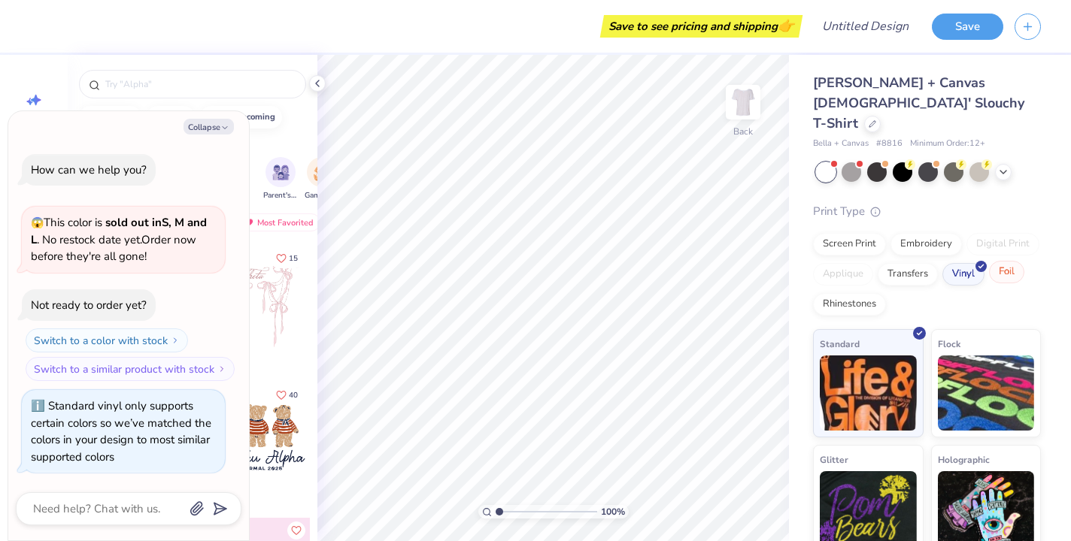
click at [1009, 261] on div "Foil" at bounding box center [1006, 272] width 35 height 23
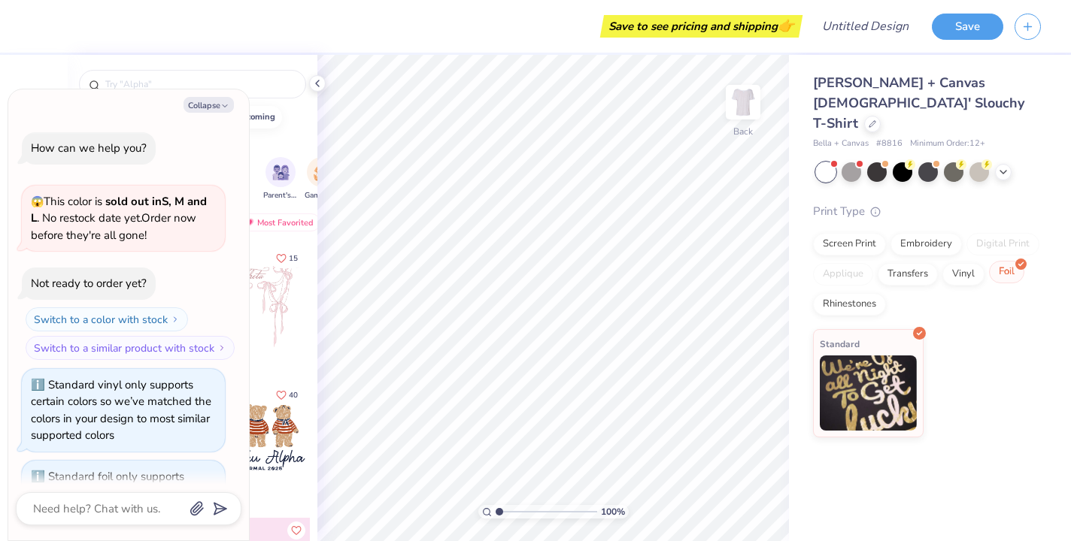
scroll to position [65, 0]
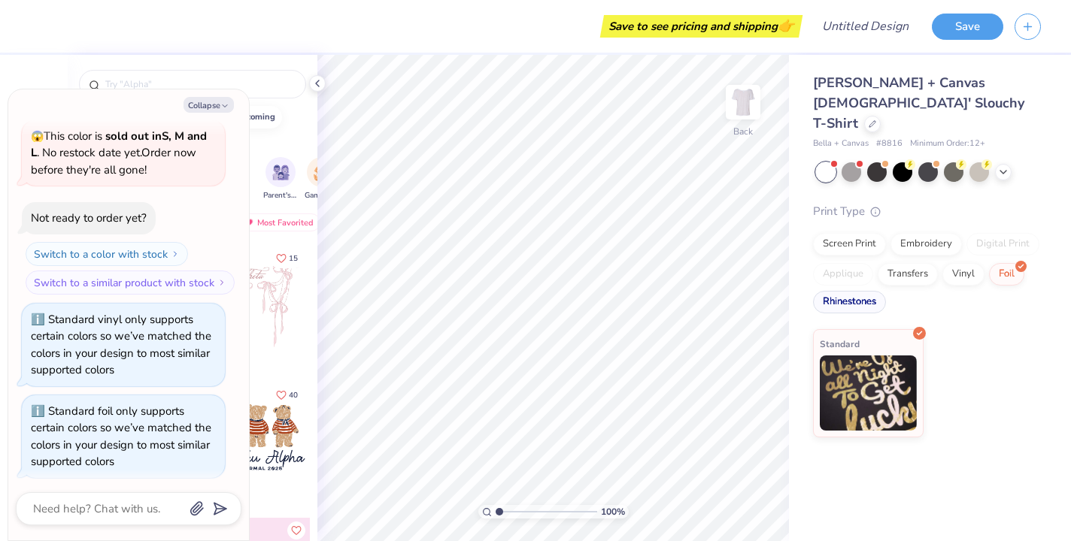
click at [850, 291] on div "Rhinestones" at bounding box center [849, 302] width 73 height 23
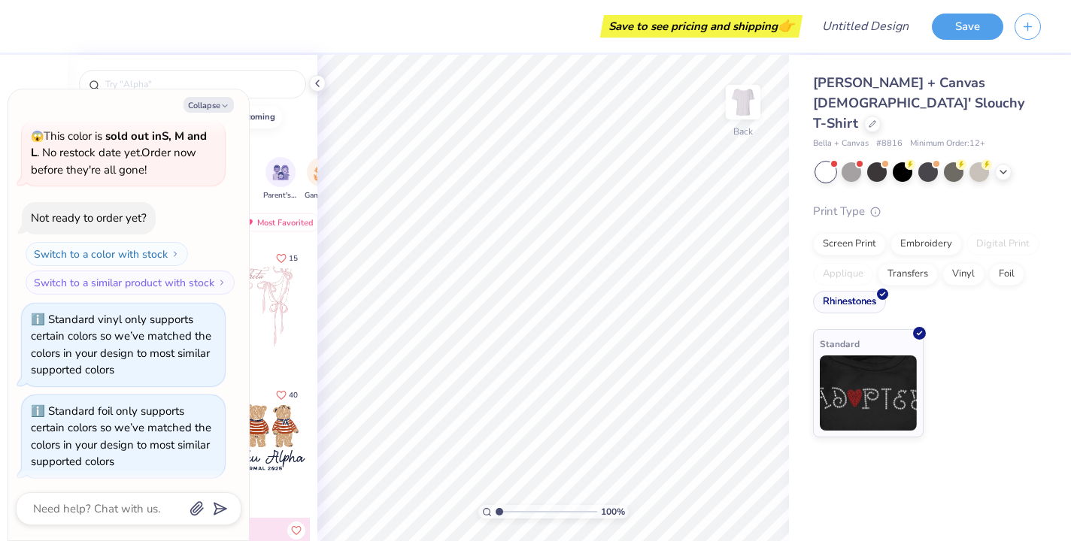
scroll to position [156, 0]
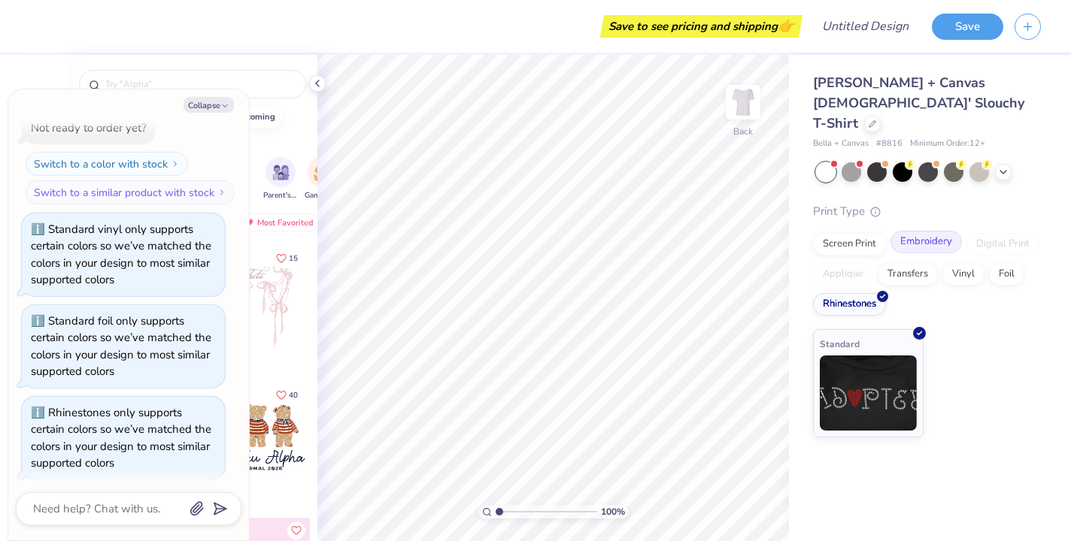
click at [926, 231] on div "Embroidery" at bounding box center [925, 242] width 71 height 23
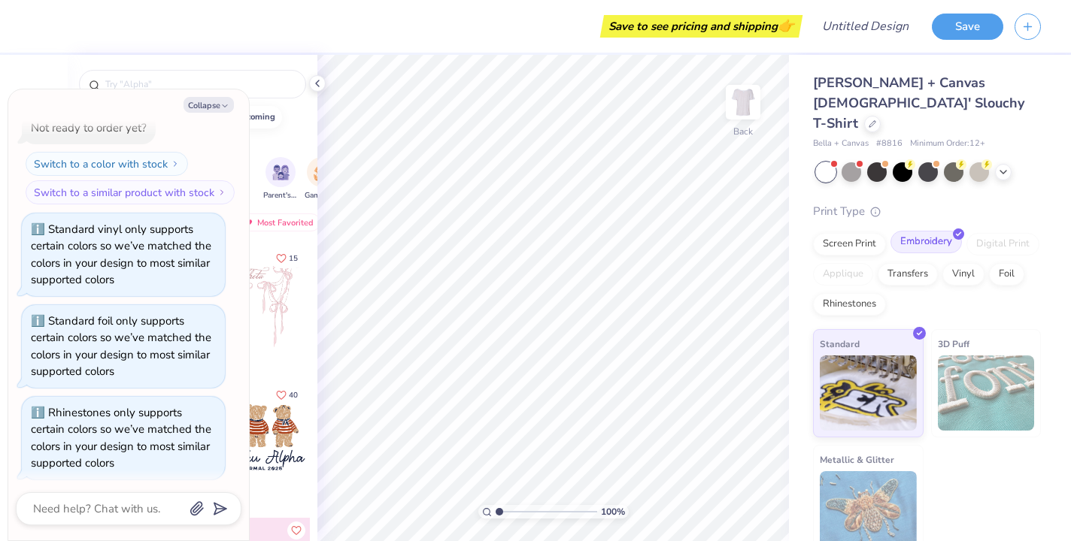
scroll to position [246, 0]
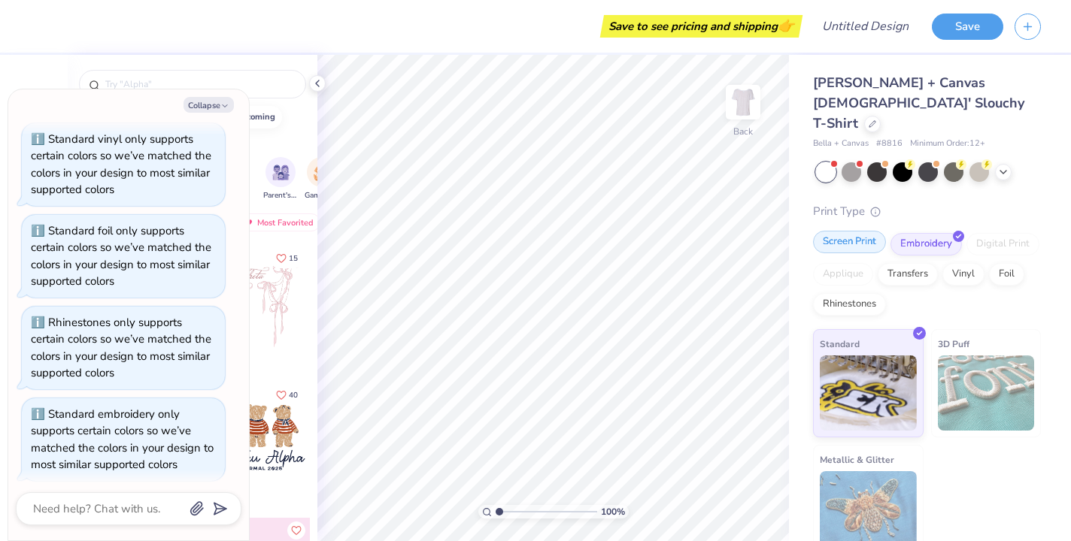
click at [849, 231] on div "Screen Print" at bounding box center [849, 242] width 73 height 23
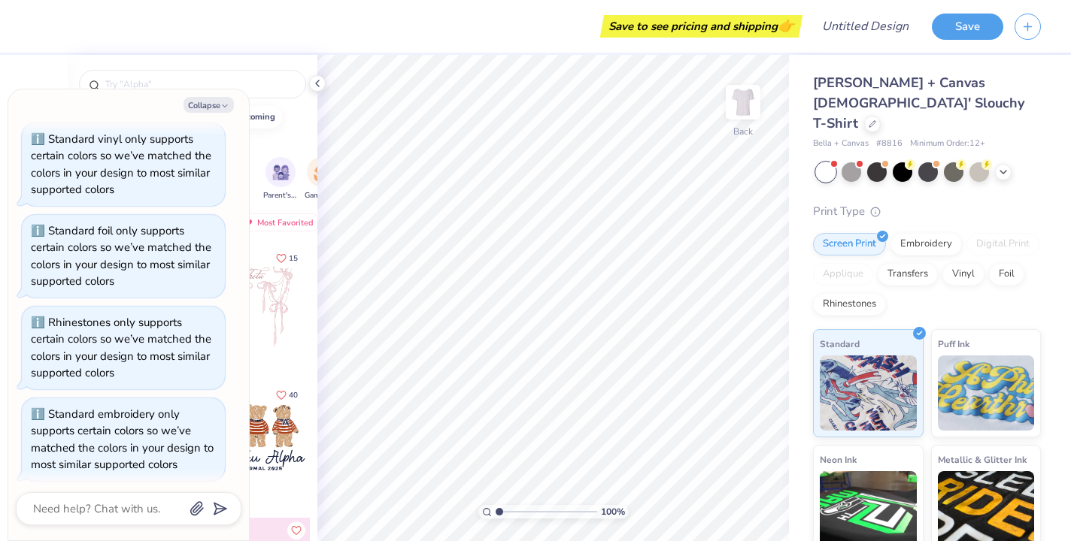
scroll to position [0, 0]
click at [224, 106] on polyline "button" at bounding box center [225, 106] width 5 height 2
type textarea "x"
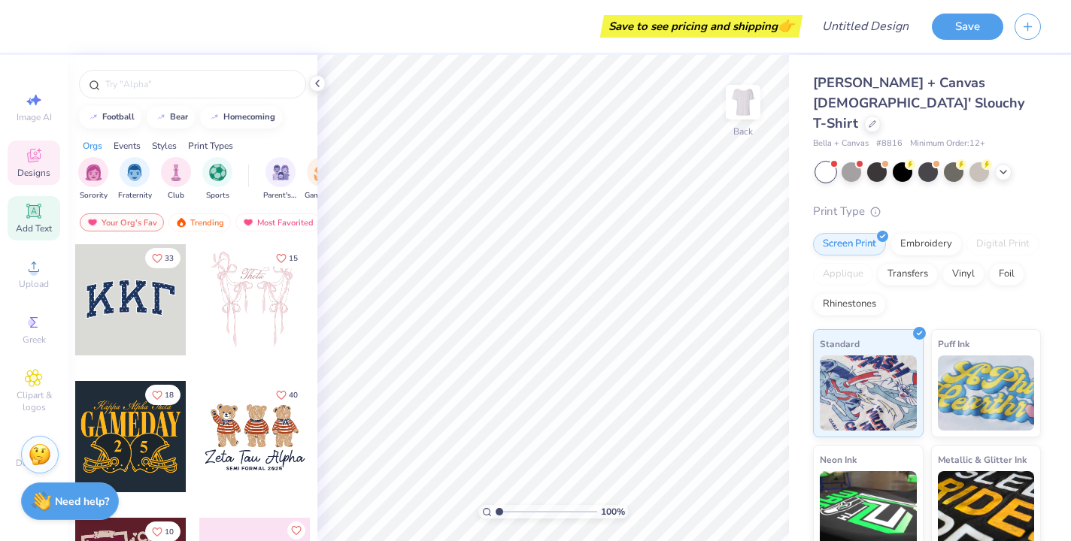
click at [35, 210] on icon at bounding box center [33, 211] width 14 height 14
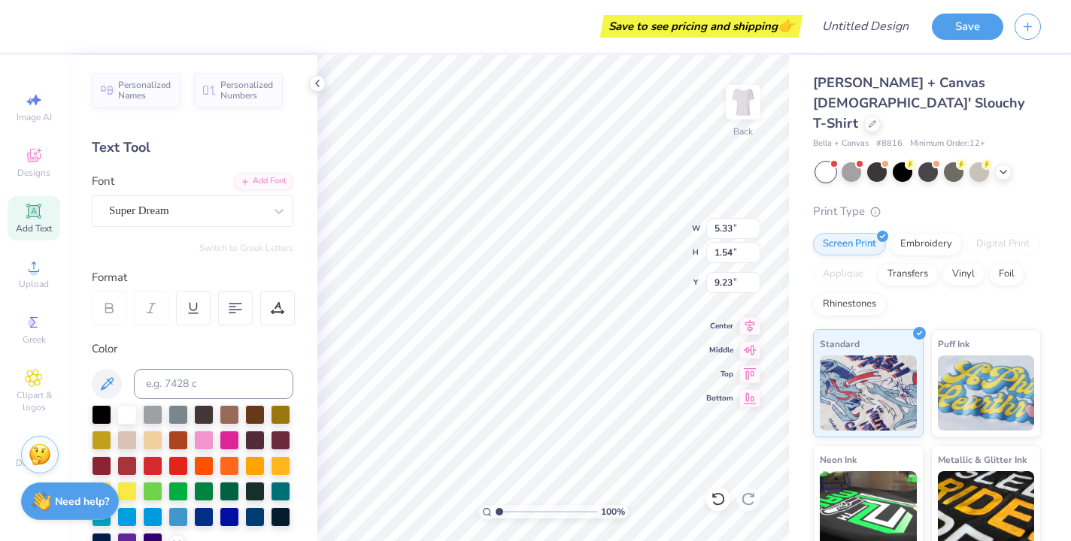
type input "2.23"
click at [220, 199] on div "Super Dream" at bounding box center [187, 210] width 158 height 23
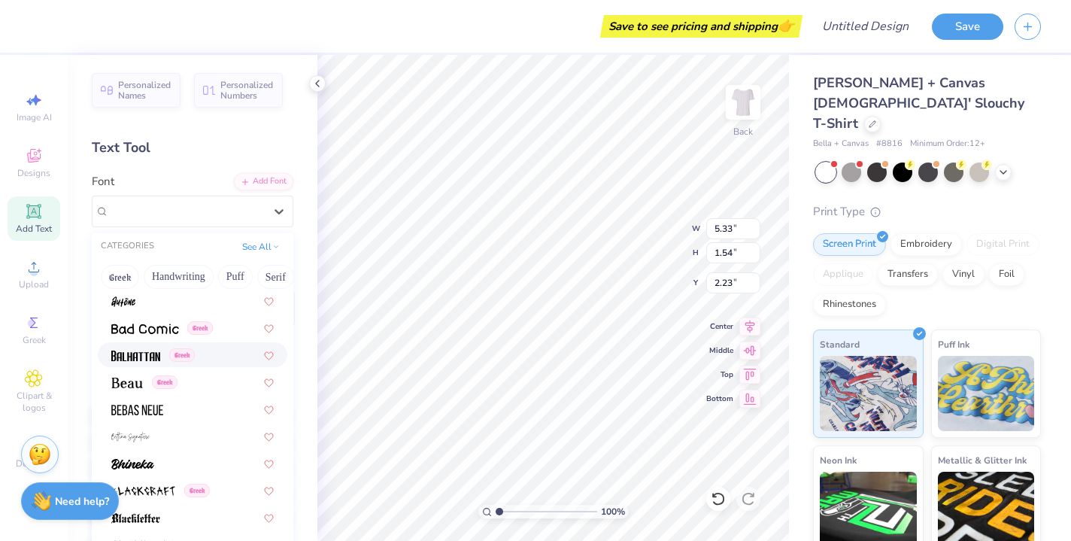
scroll to position [626, 0]
click at [133, 380] on img at bounding box center [127, 382] width 32 height 11
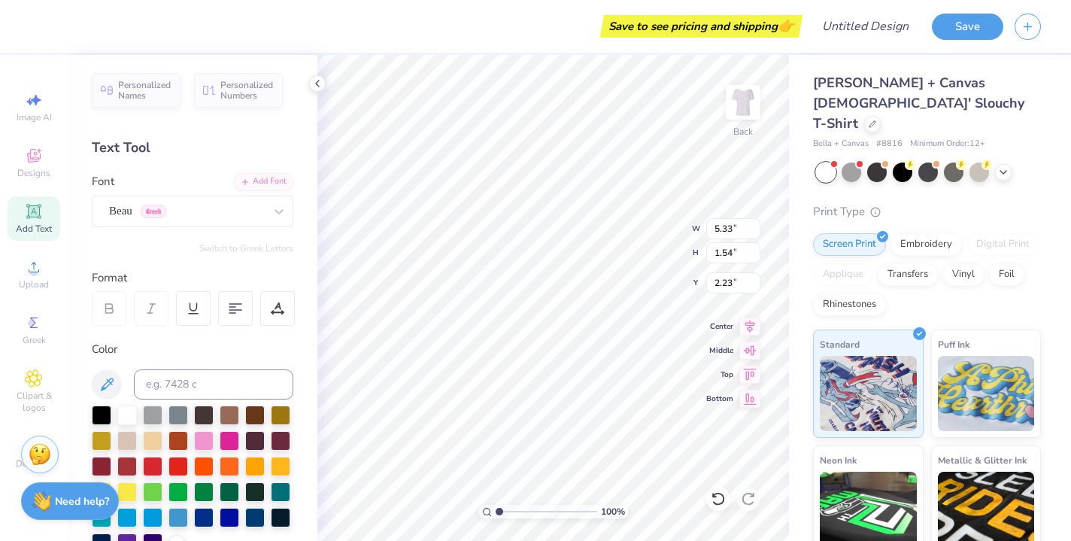
type input "4.95"
type input "1.53"
type input "2.24"
type textarea "Sigma Kappa"
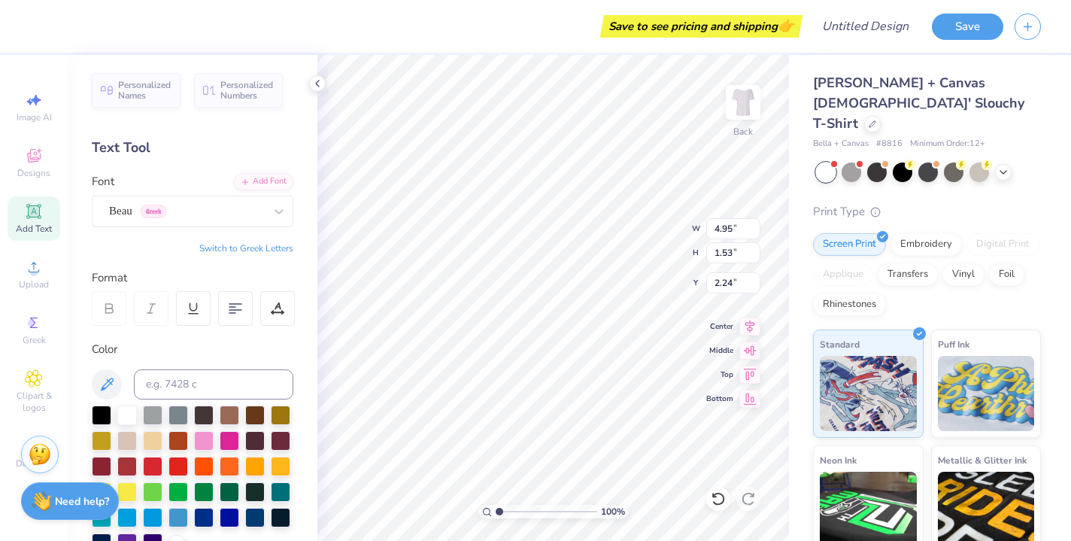
scroll to position [0, 0]
type input "4.94"
click at [755, 232] on input "4.94" at bounding box center [733, 228] width 54 height 21
type input "2.00"
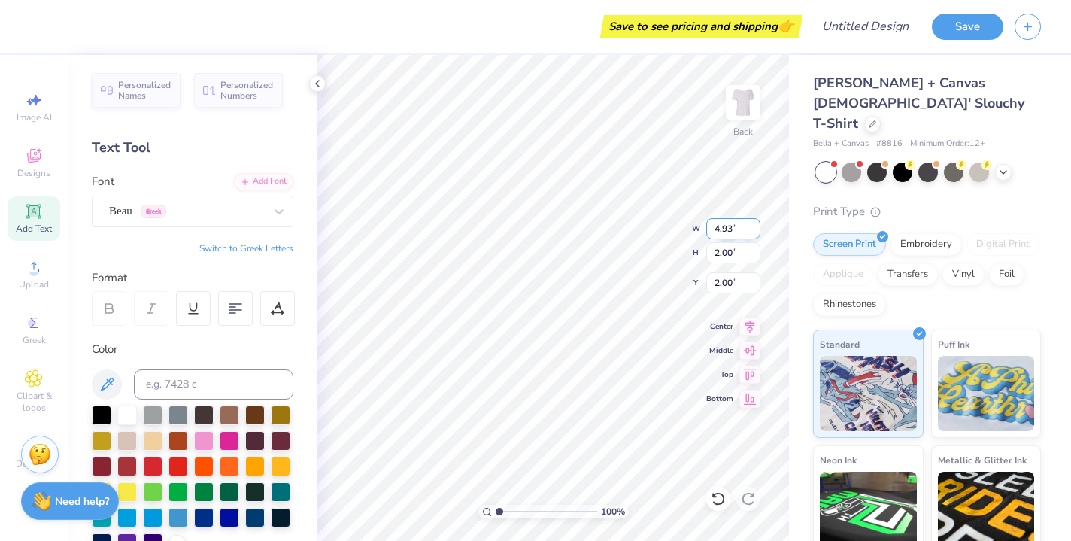
click at [755, 232] on input "4.93" at bounding box center [733, 228] width 54 height 21
click at [755, 232] on input "4.92" at bounding box center [733, 228] width 54 height 21
click at [755, 232] on input "4.91" at bounding box center [733, 228] width 54 height 21
click at [755, 232] on input "4.9" at bounding box center [733, 228] width 54 height 21
click at [755, 232] on input "4.89" at bounding box center [733, 228] width 54 height 21
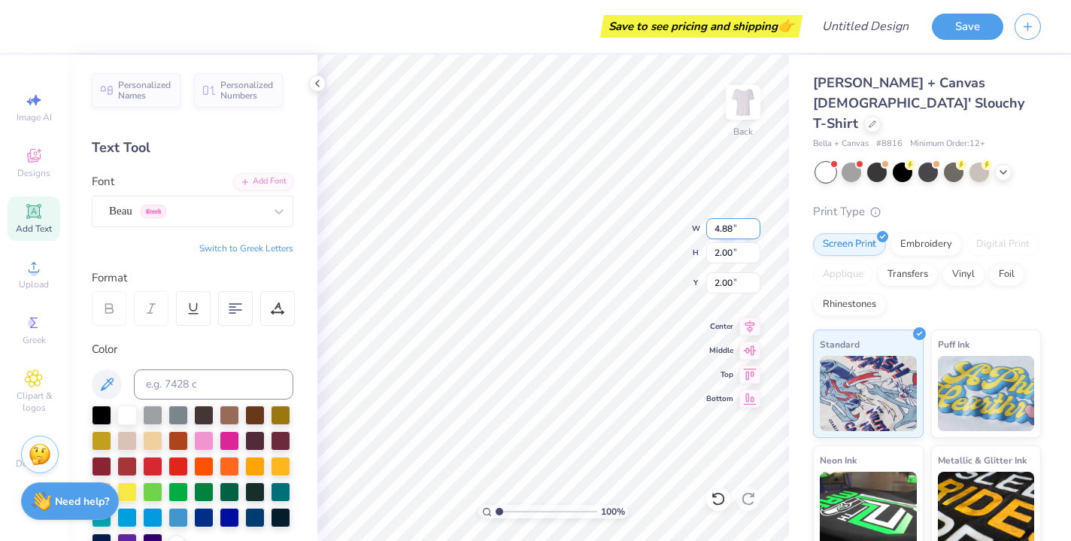
click at [755, 232] on input "4.88" at bounding box center [733, 228] width 54 height 21
click at [755, 232] on input "4.87" at bounding box center [733, 228] width 54 height 21
click at [755, 232] on input "4.86" at bounding box center [733, 228] width 54 height 21
type input "4.85"
click at [755, 232] on input "4.85" at bounding box center [733, 228] width 54 height 21
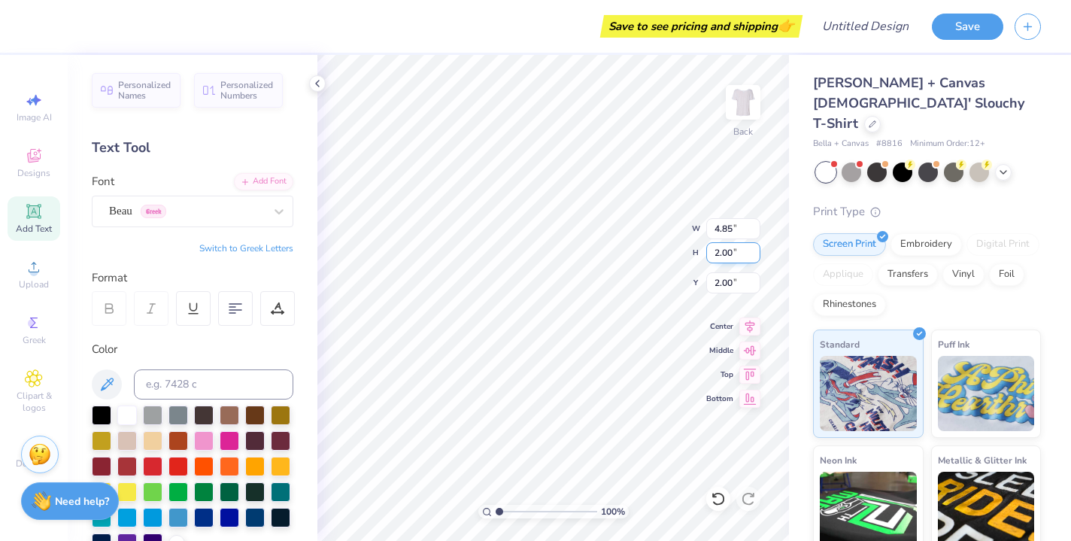
type input "1.99"
type input "2.60"
click at [755, 256] on input "1.99" at bounding box center [733, 252] width 54 height 21
click at [754, 249] on input "2" at bounding box center [733, 252] width 54 height 21
click at [755, 247] on input "2.01" at bounding box center [733, 252] width 54 height 21
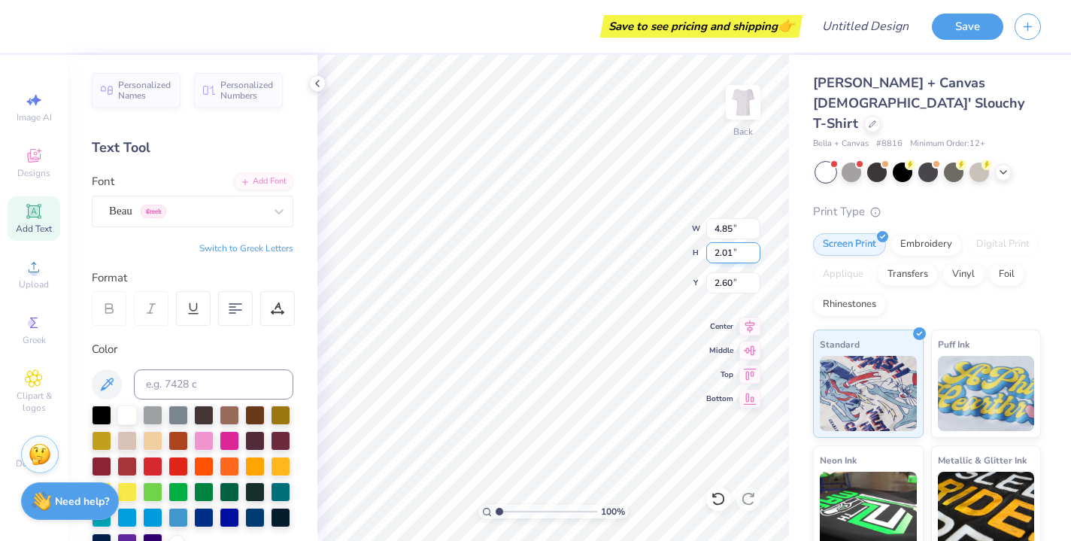
type input "2.02"
click at [755, 247] on input "2.02" at bounding box center [733, 252] width 54 height 21
click at [720, 498] on icon at bounding box center [718, 498] width 15 height 15
type input "12.05"
type input "2.01"
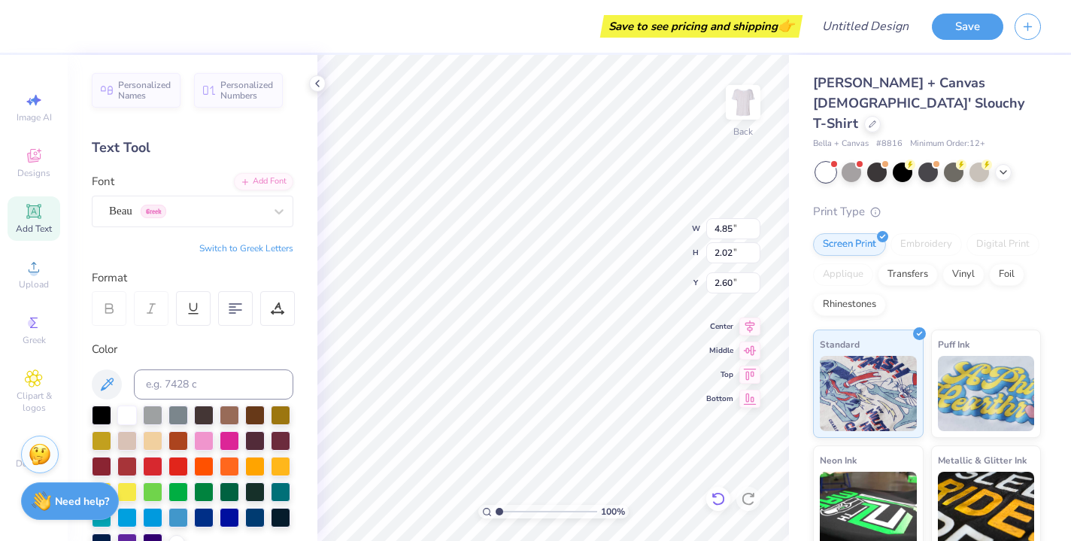
type input "1.99"
type input "4.85"
type input "0.81"
type input "2.60"
click at [720, 498] on icon at bounding box center [718, 498] width 15 height 15
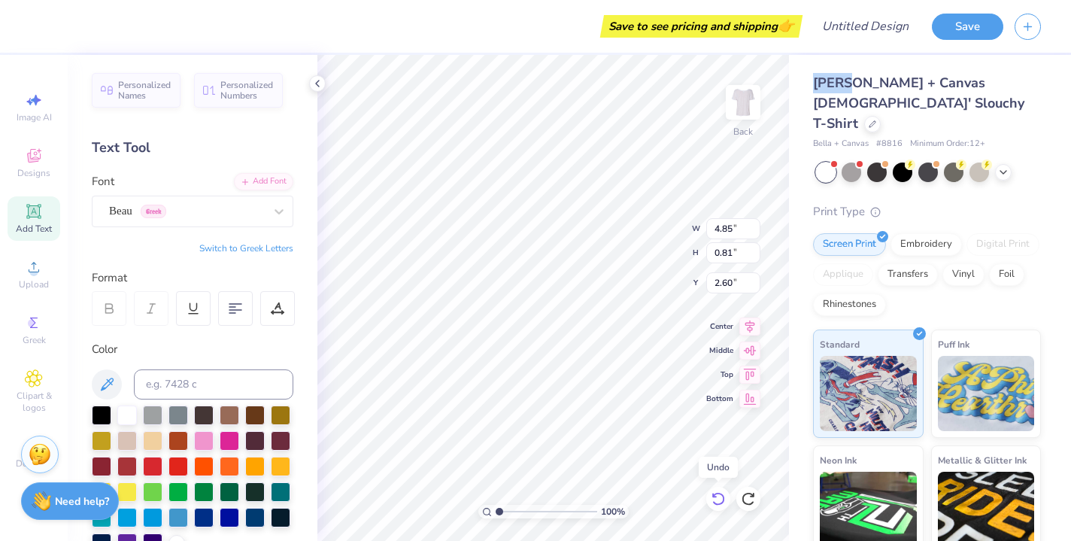
type input "11.99"
type input "2.00"
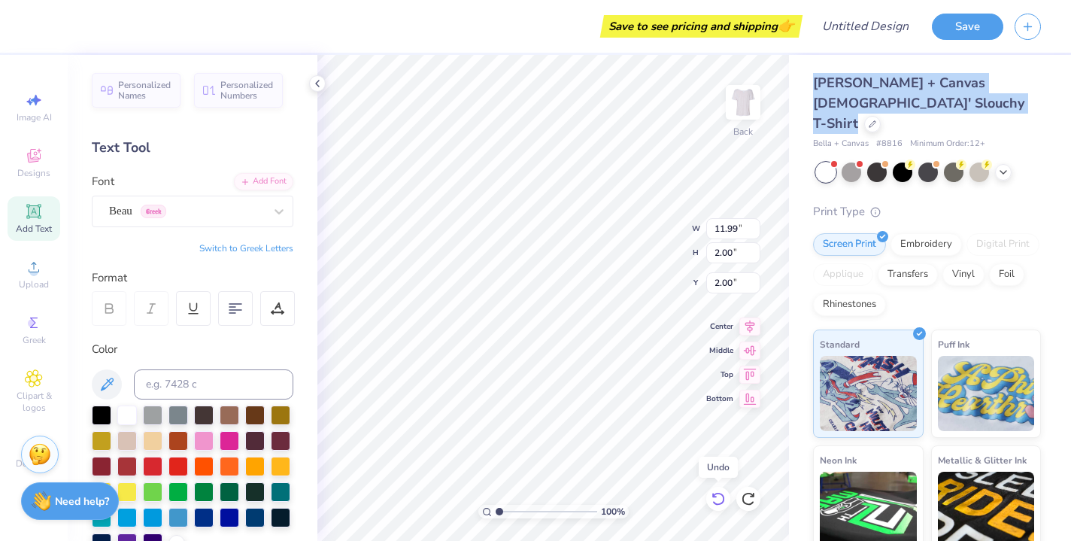
click at [720, 498] on icon at bounding box center [718, 498] width 15 height 15
type input "4.95"
type input "1.53"
type input "2.24"
click at [720, 498] on icon at bounding box center [718, 498] width 15 height 15
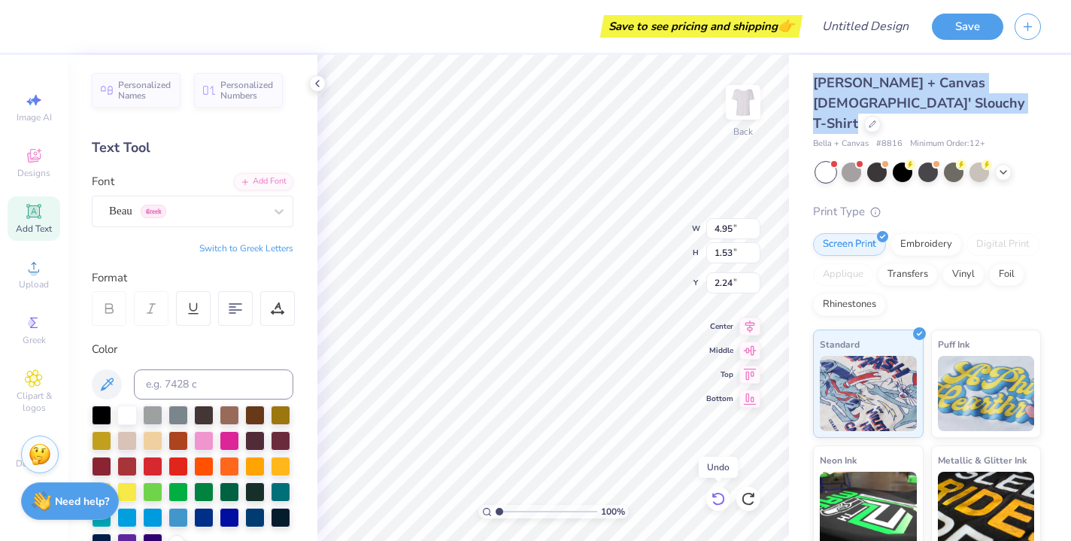
type input "5.33"
type input "1.54"
type input "2.23"
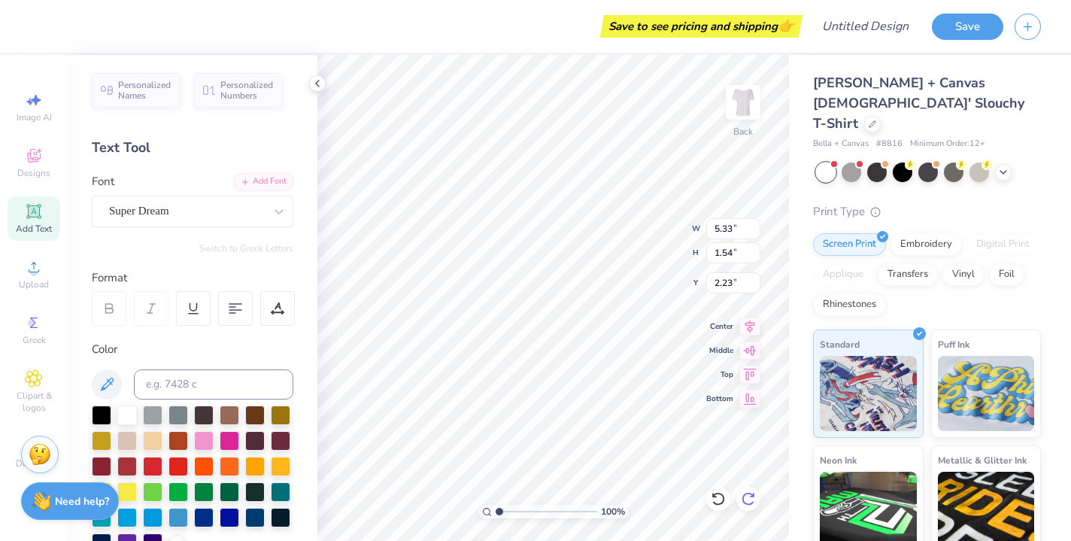
click at [751, 502] on icon at bounding box center [748, 498] width 15 height 15
type input "4.95"
type input "1.53"
type input "2.24"
click at [751, 502] on icon at bounding box center [748, 498] width 15 height 15
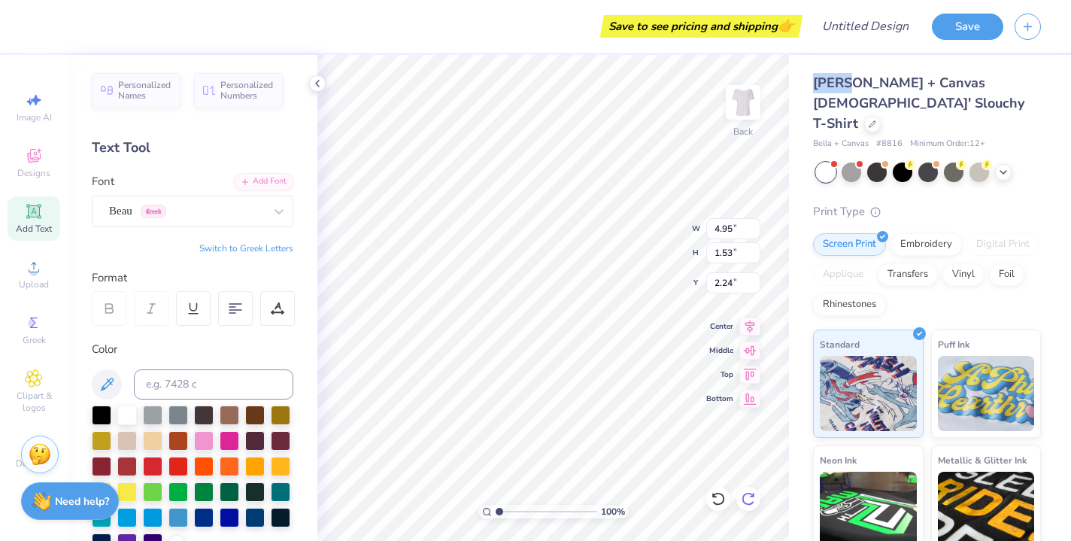
type input "11.99"
type input "2.00"
click at [608, 222] on body "Save to see pricing and shipping 👉 Design Title Save Image AI Designs Add Text …" at bounding box center [535, 270] width 1071 height 541
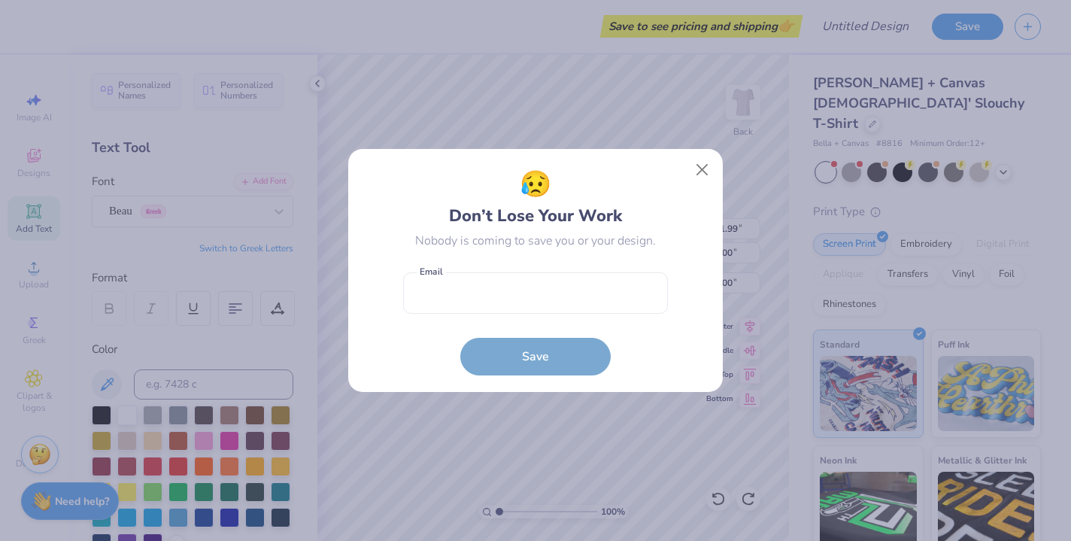
click at [608, 222] on div "😥 Don’t Lose Your Work Nobody is coming to save you or your design." at bounding box center [535, 207] width 265 height 84
click at [705, 165] on button "Close" at bounding box center [702, 170] width 29 height 29
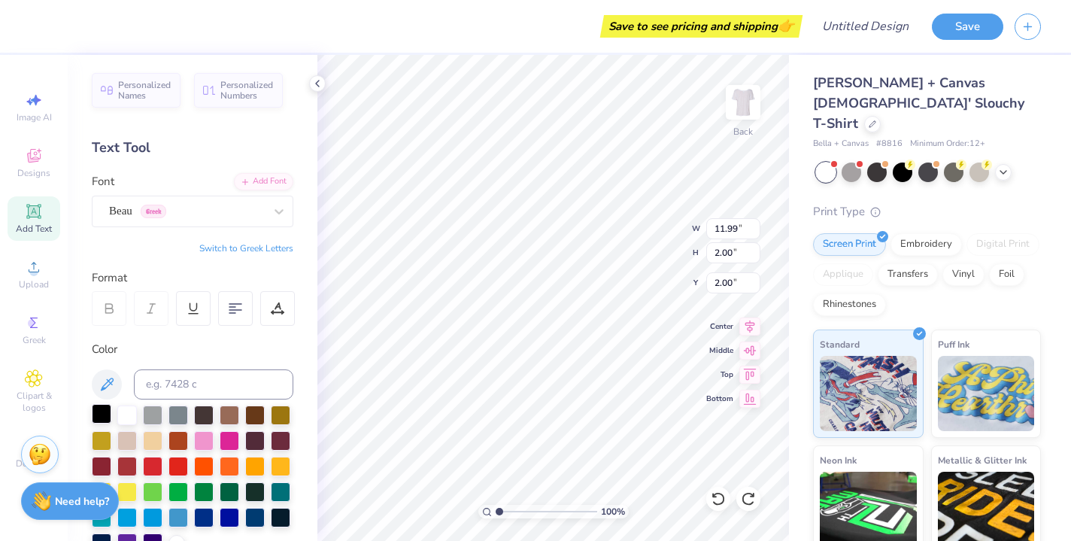
click at [101, 414] on div at bounding box center [102, 414] width 20 height 20
type input "11.15"
type input "1.86"
type input "2.07"
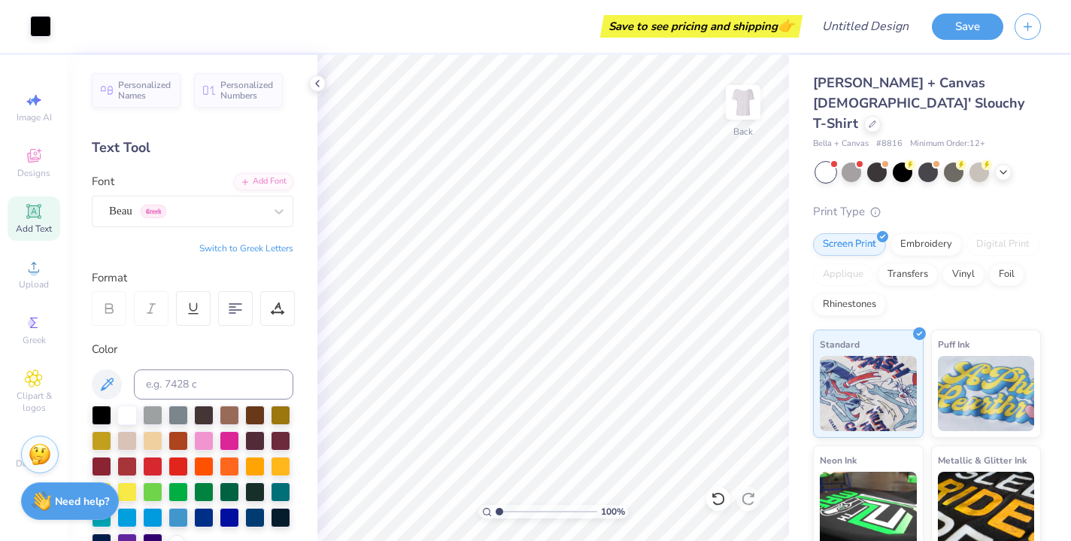
scroll to position [0, 0]
click at [274, 205] on icon at bounding box center [278, 211] width 15 height 15
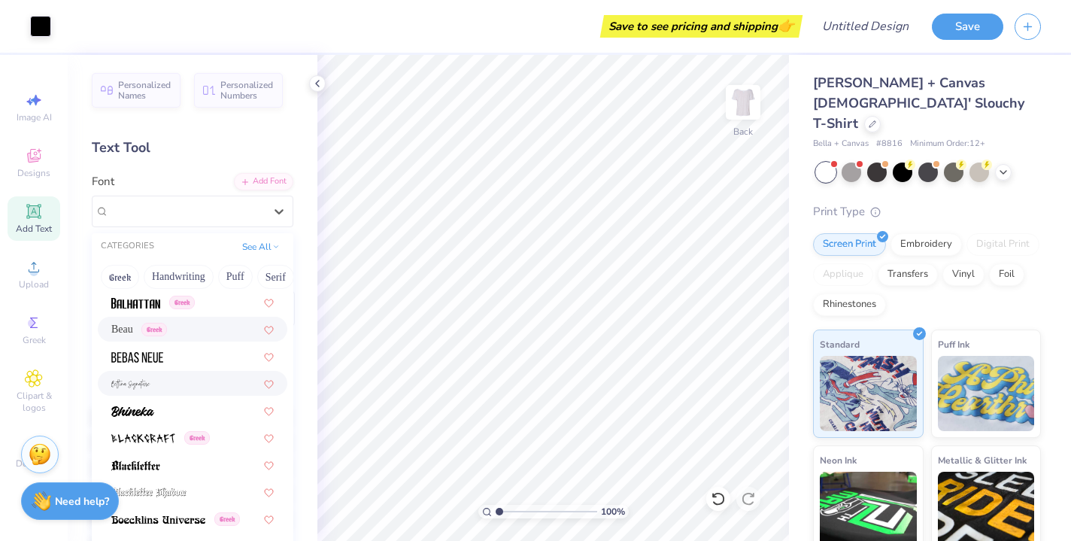
scroll to position [659, 0]
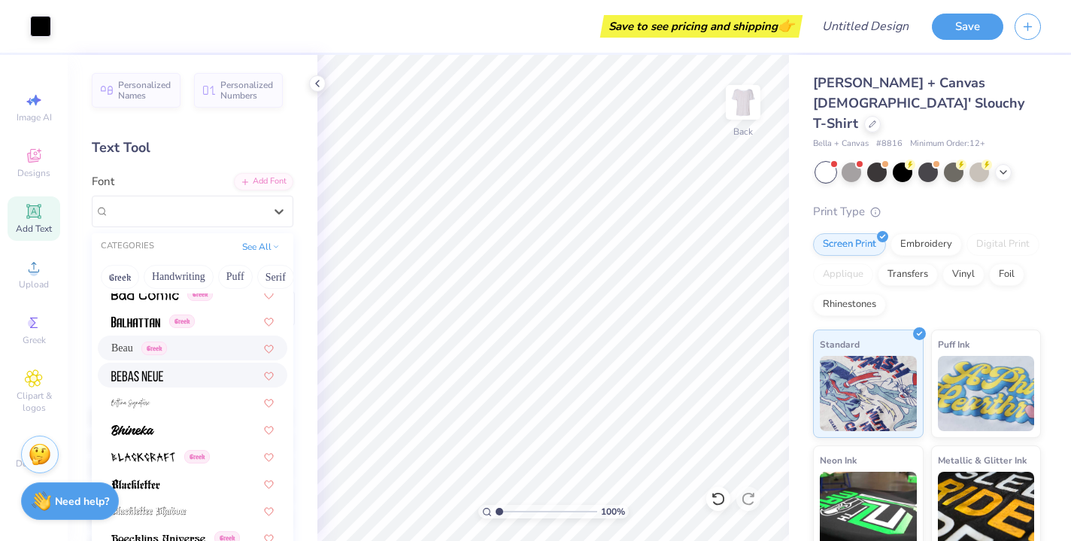
click at [183, 377] on div at bounding box center [192, 375] width 162 height 16
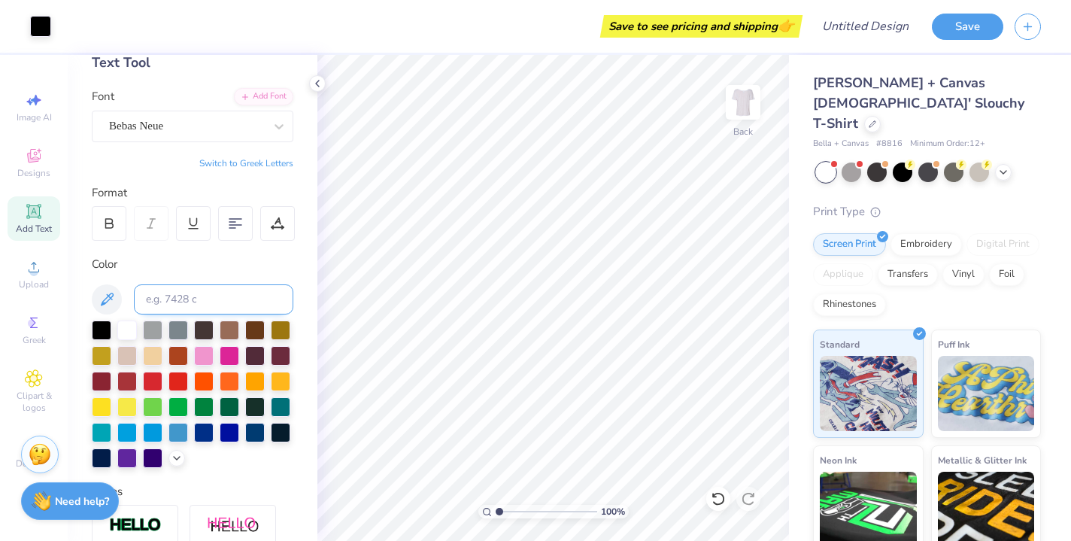
scroll to position [32, 0]
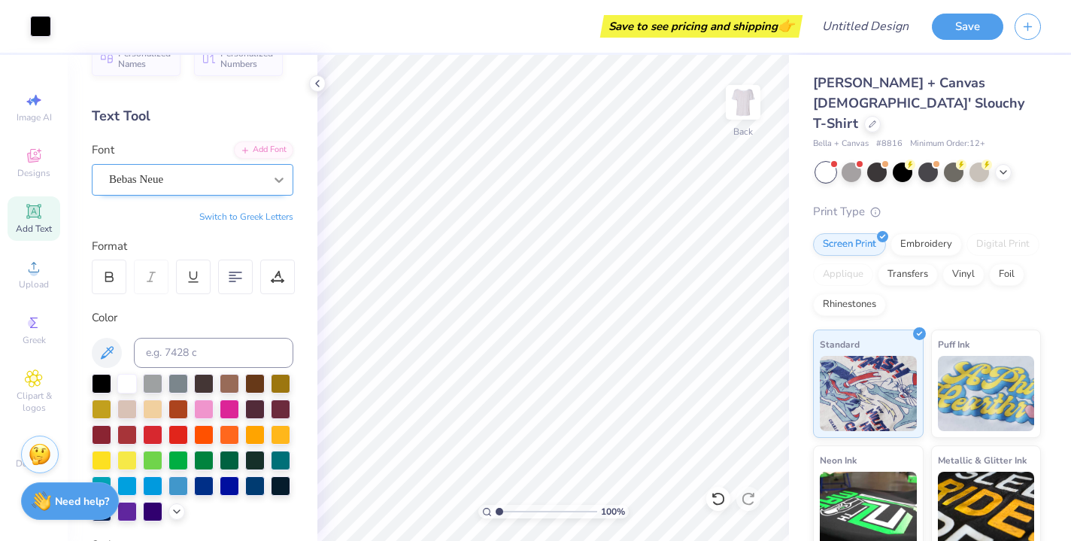
click at [288, 182] on div at bounding box center [278, 179] width 27 height 27
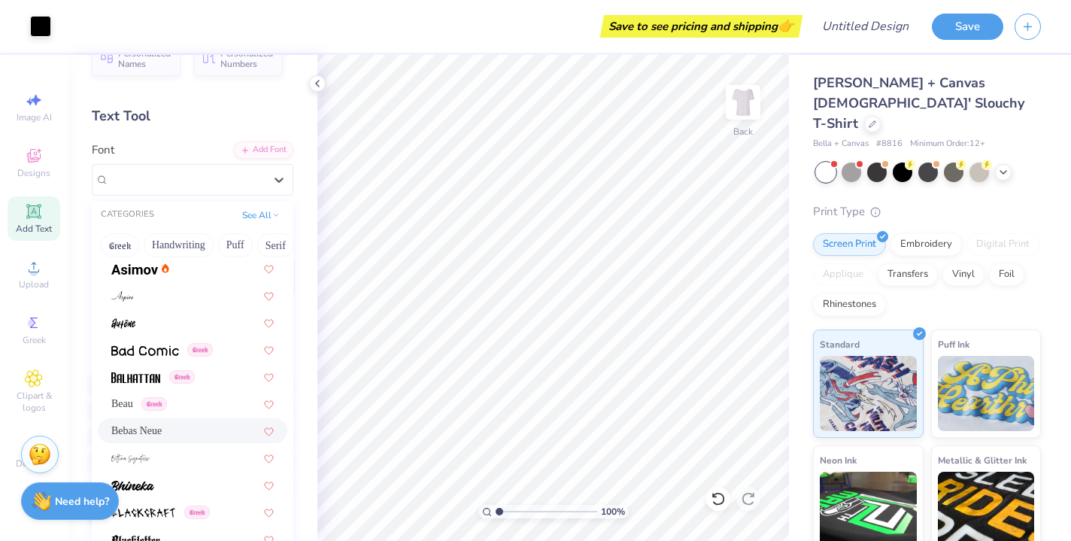
scroll to position [573, 0]
click at [131, 402] on span "Beau" at bounding box center [122, 402] width 22 height 16
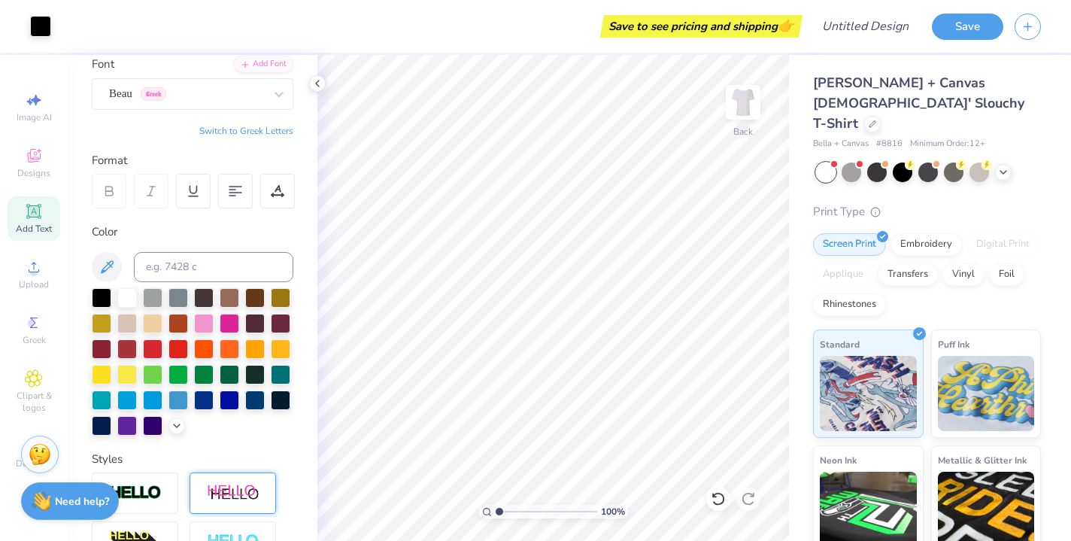
scroll to position [119, 0]
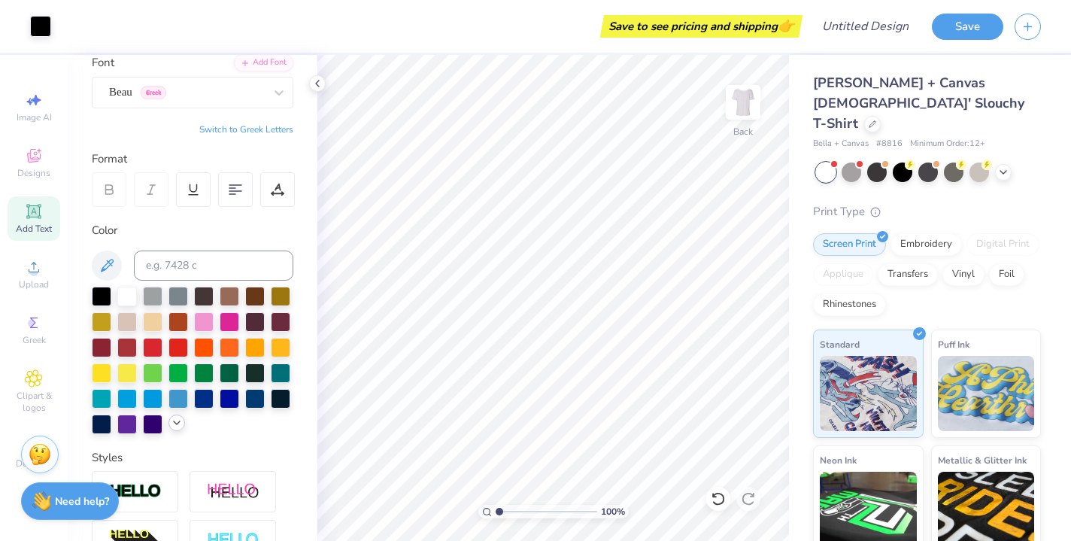
click at [177, 424] on polyline at bounding box center [177, 422] width 6 height 3
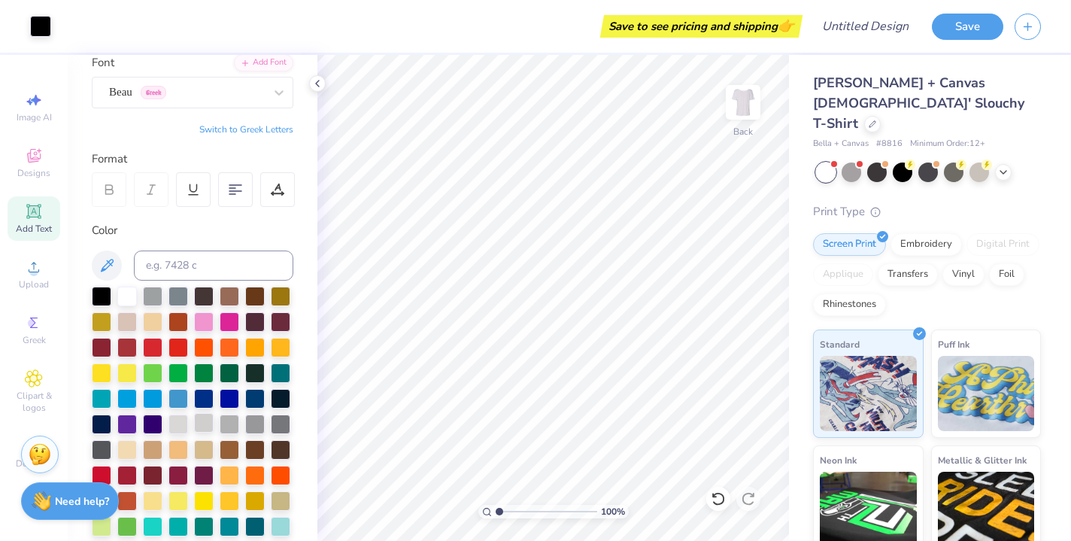
scroll to position [226, 0]
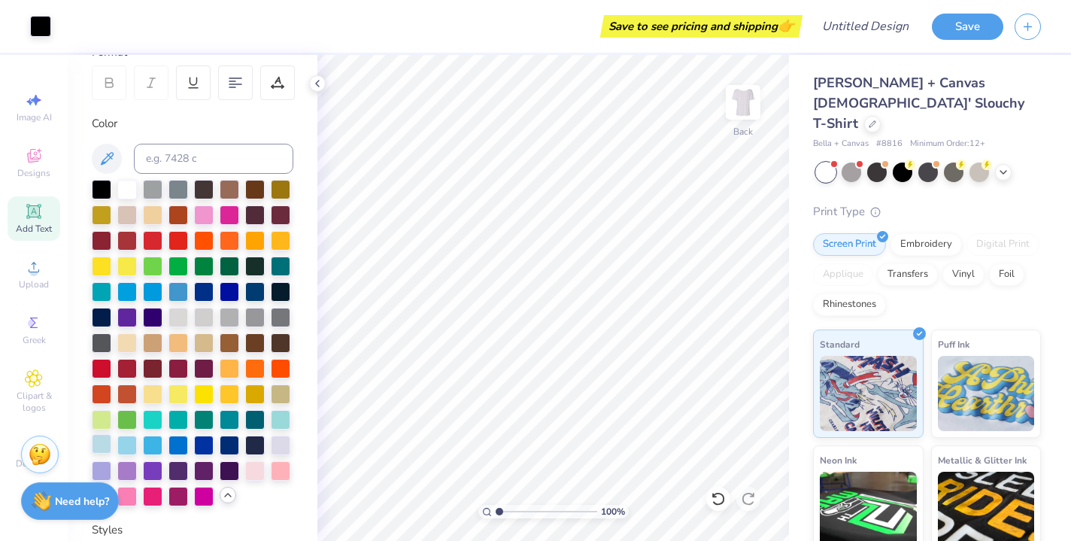
click at [105, 447] on div at bounding box center [102, 444] width 20 height 20
click at [285, 441] on div at bounding box center [281, 444] width 20 height 20
click at [102, 468] on div at bounding box center [102, 469] width 20 height 20
click at [99, 197] on div at bounding box center [102, 188] width 20 height 20
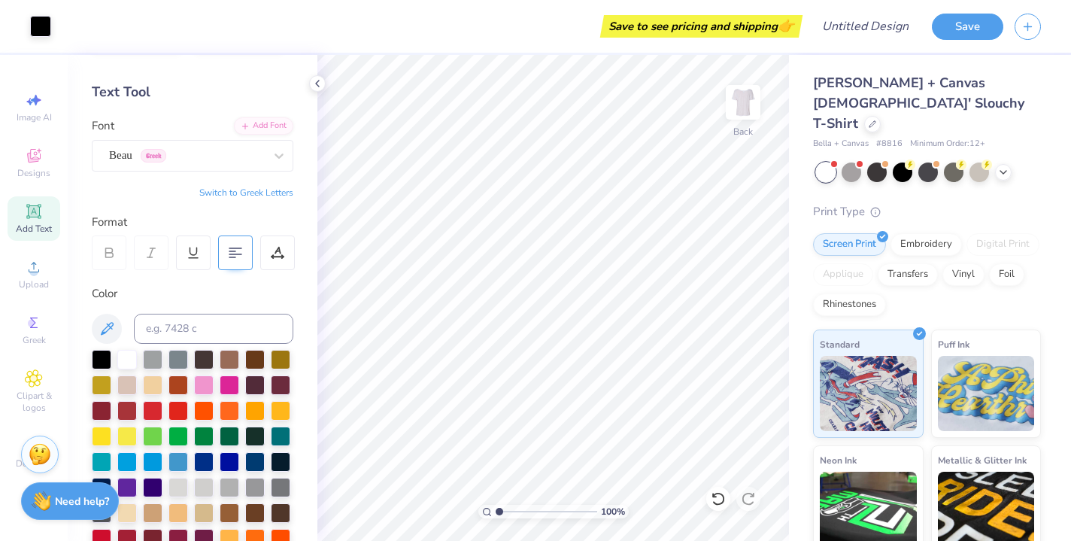
scroll to position [108, 0]
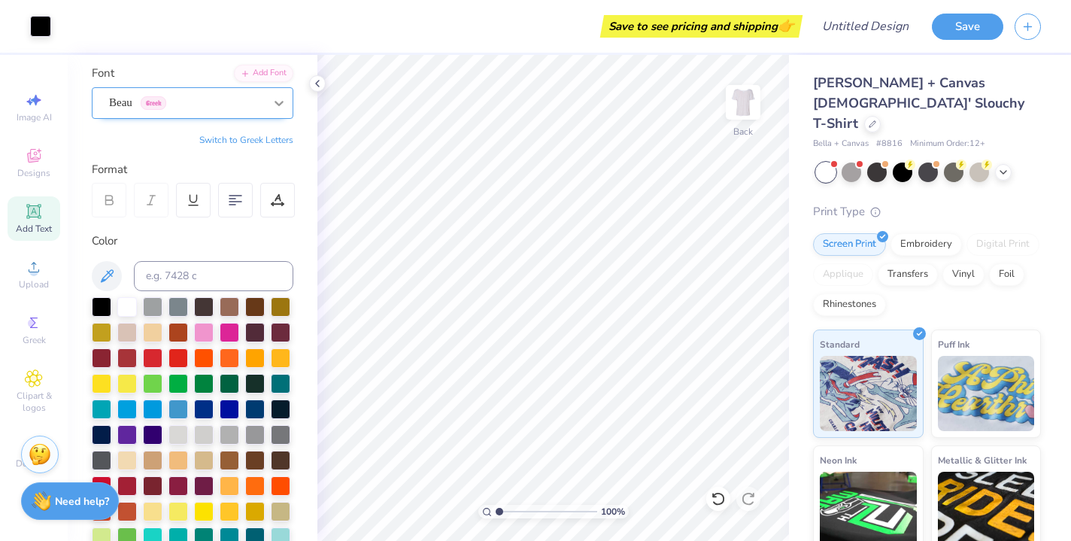
click at [268, 99] on div at bounding box center [278, 102] width 27 height 27
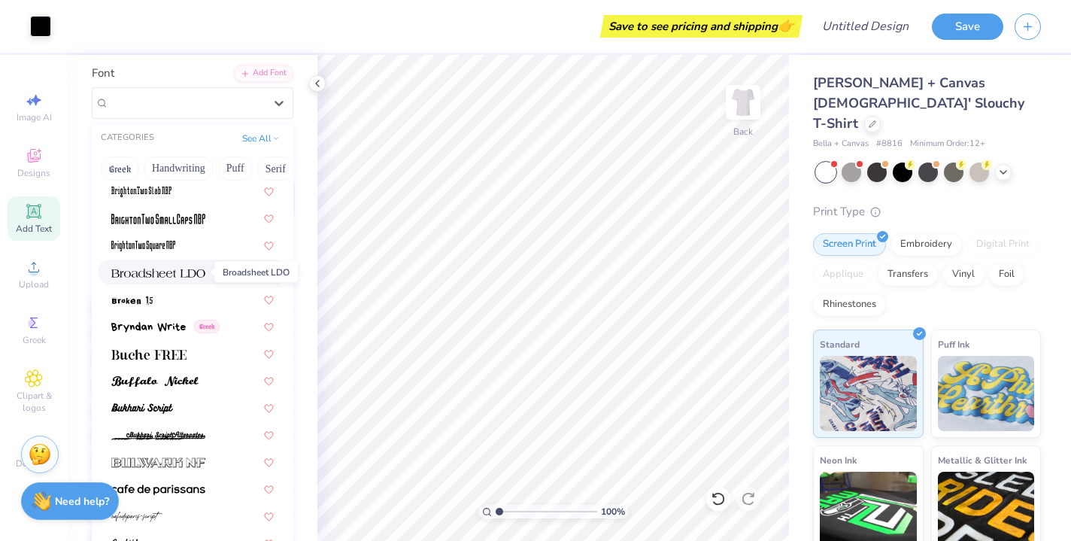
scroll to position [1223, 0]
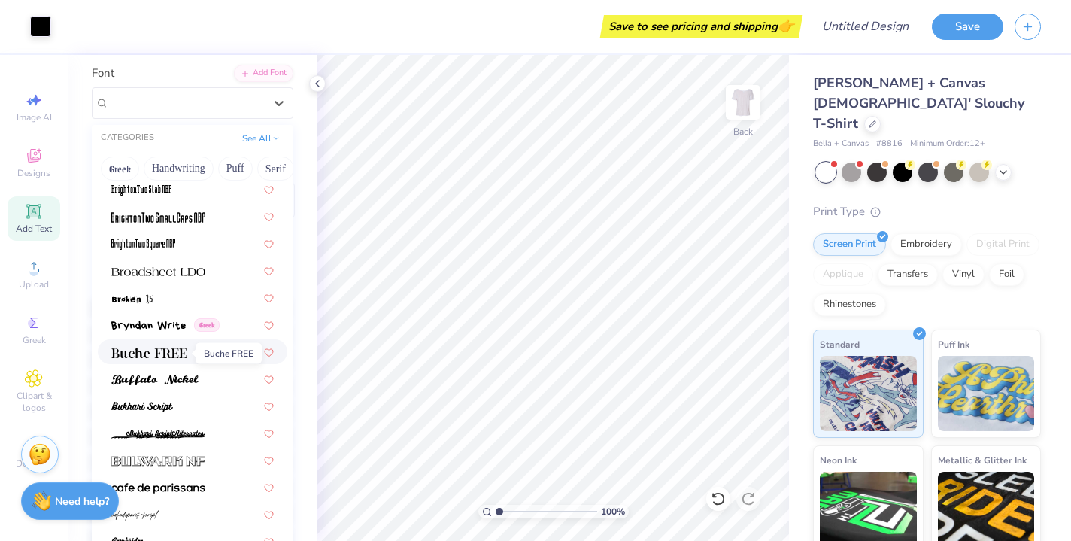
click at [171, 354] on img at bounding box center [148, 352] width 75 height 11
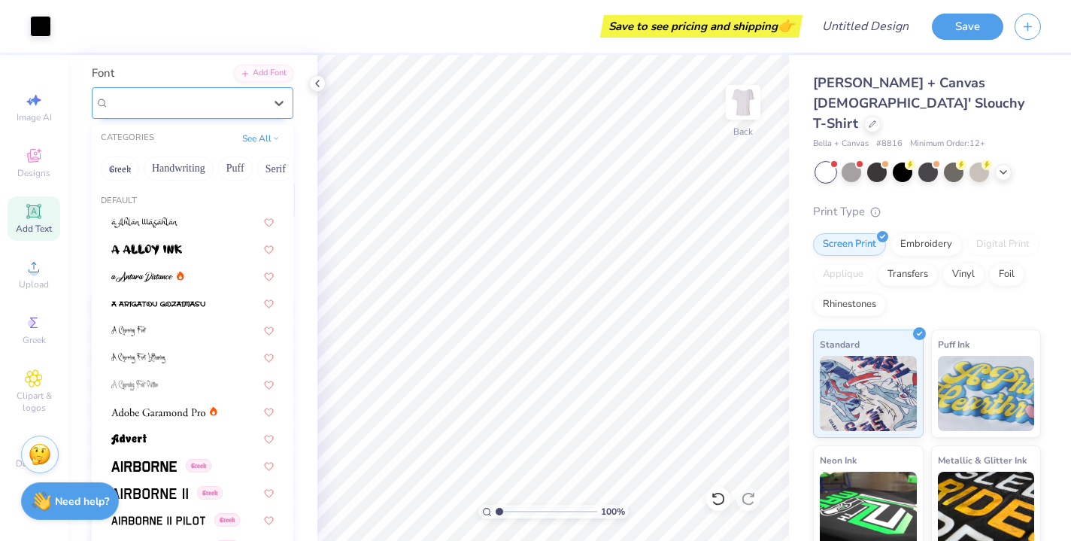
click at [245, 94] on div "Buche FREE" at bounding box center [187, 102] width 158 height 23
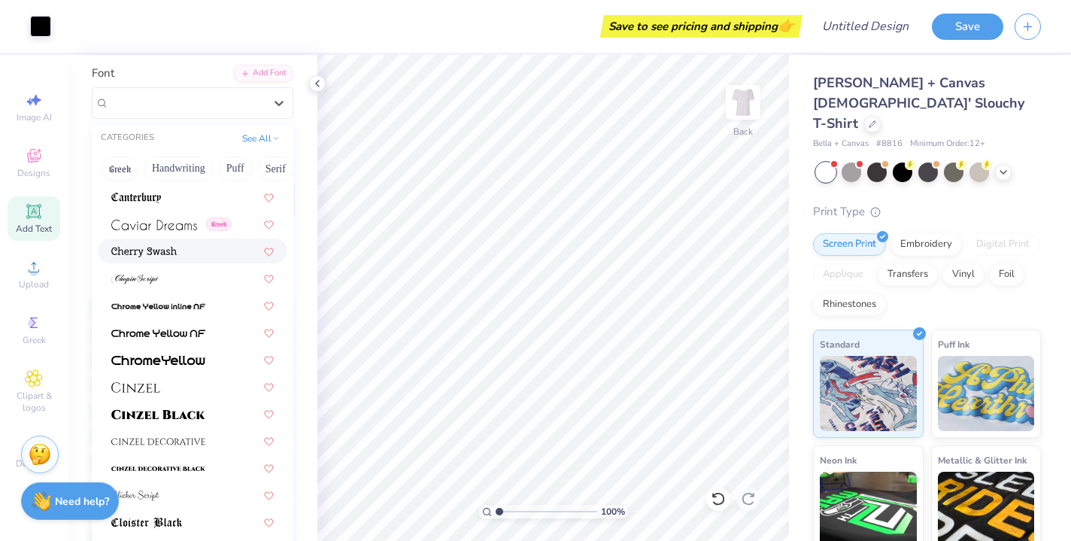
scroll to position [1633, 0]
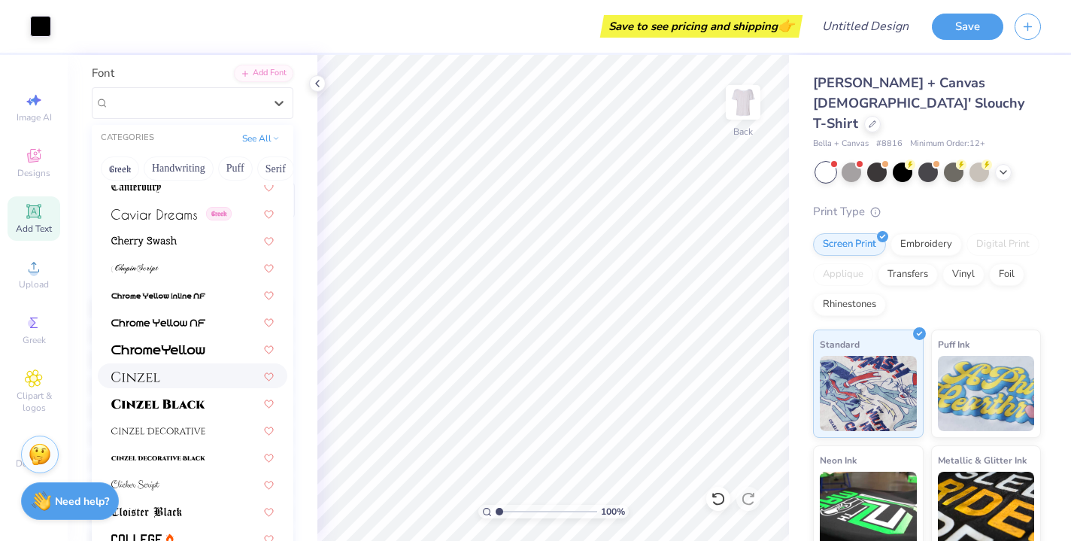
click at [168, 378] on div at bounding box center [192, 376] width 162 height 16
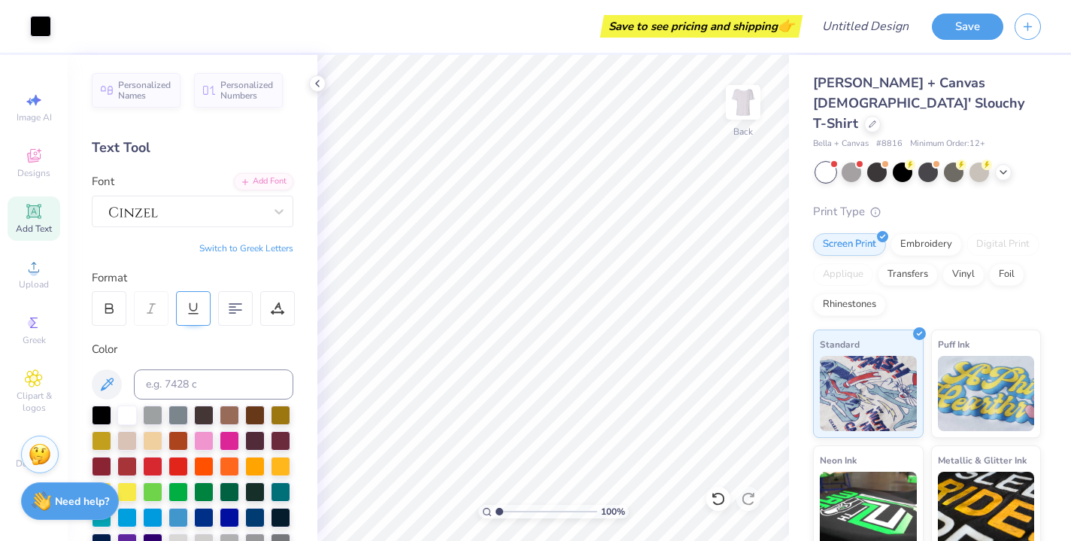
scroll to position [0, 0]
click at [35, 213] on icon at bounding box center [33, 210] width 11 height 11
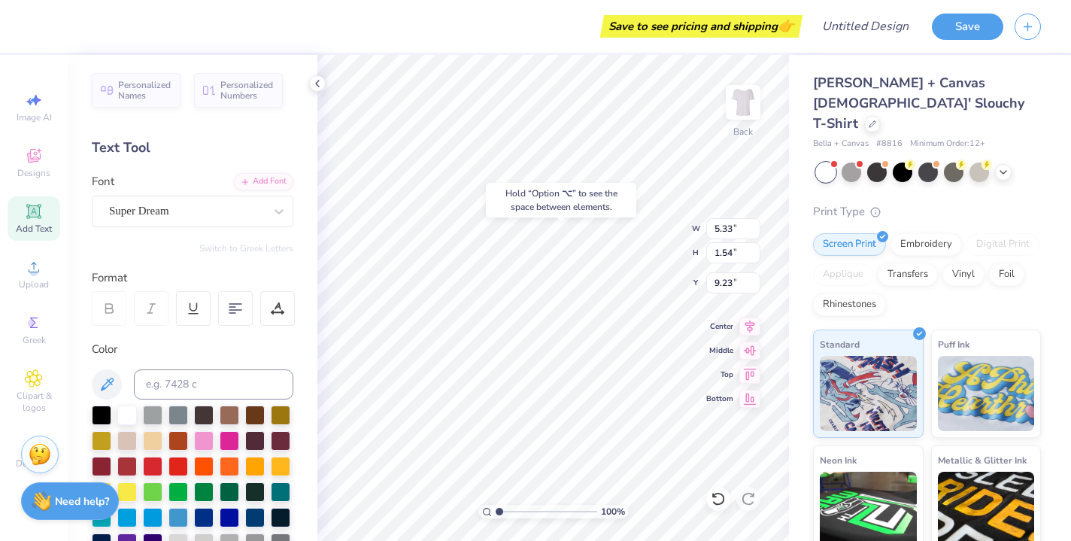
type input "3.98"
type input "3.66"
type input "1.06"
type textarea "est. 1874"
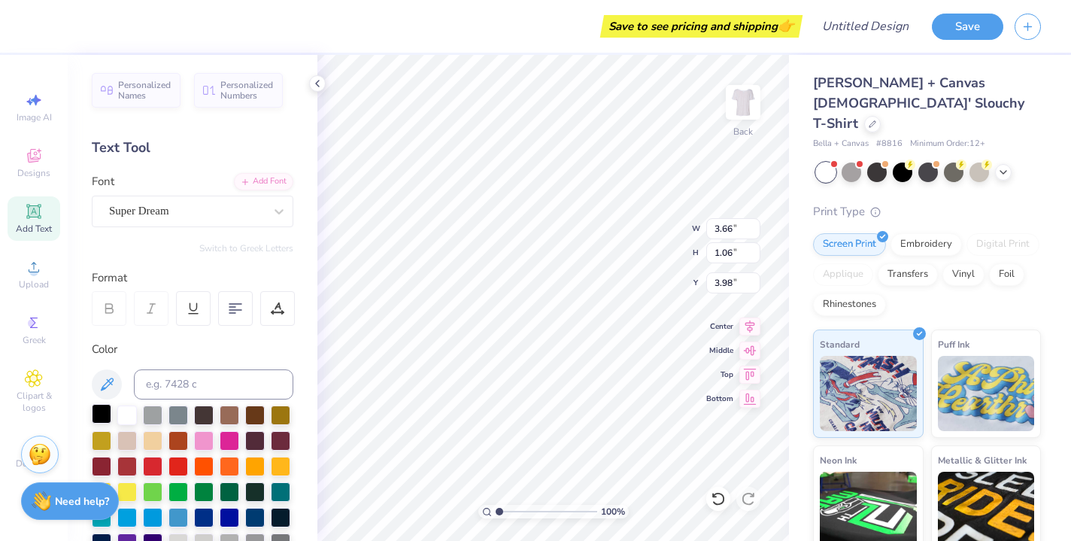
click at [106, 411] on div at bounding box center [102, 414] width 20 height 20
click at [271, 214] on div at bounding box center [278, 211] width 27 height 27
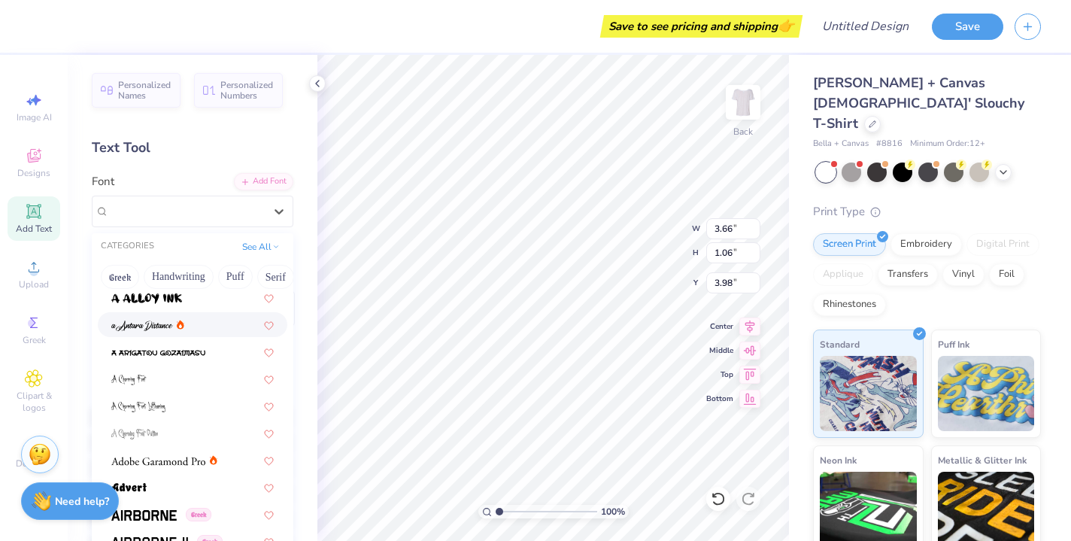
scroll to position [105, 0]
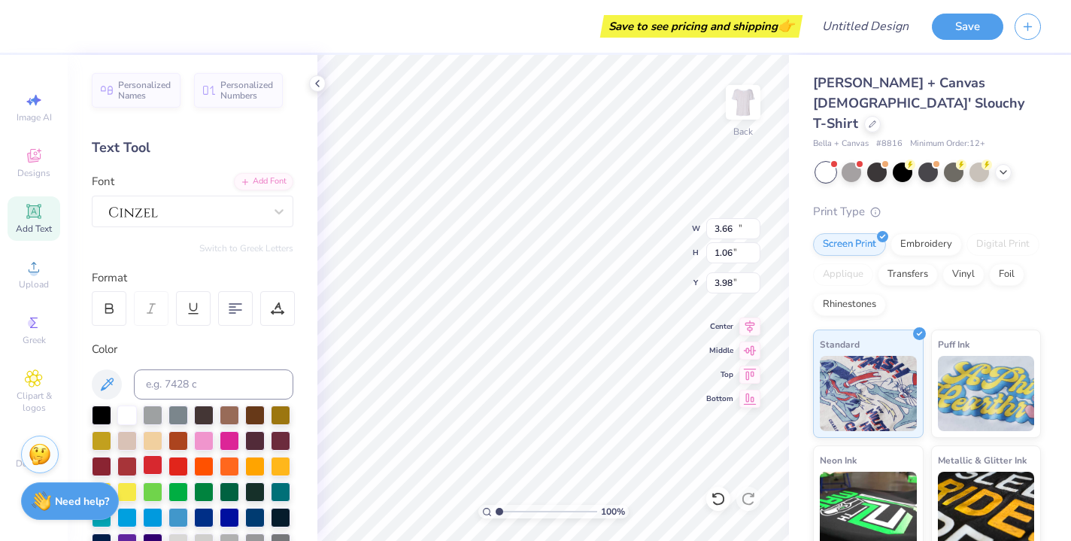
type input "11.95"
type input "1.38"
type input "2.31"
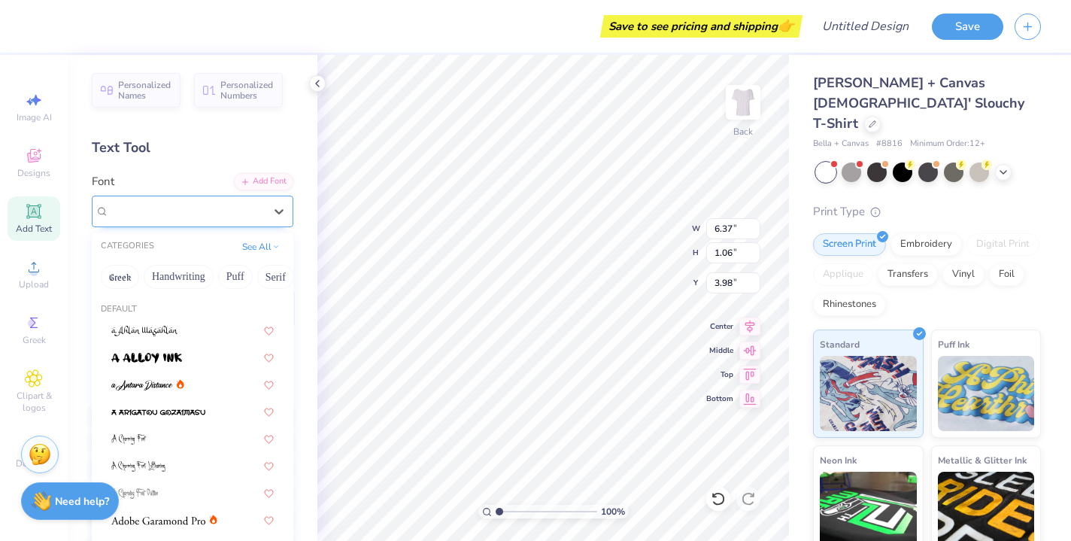
click at [243, 208] on div "Super Dream" at bounding box center [187, 210] width 158 height 23
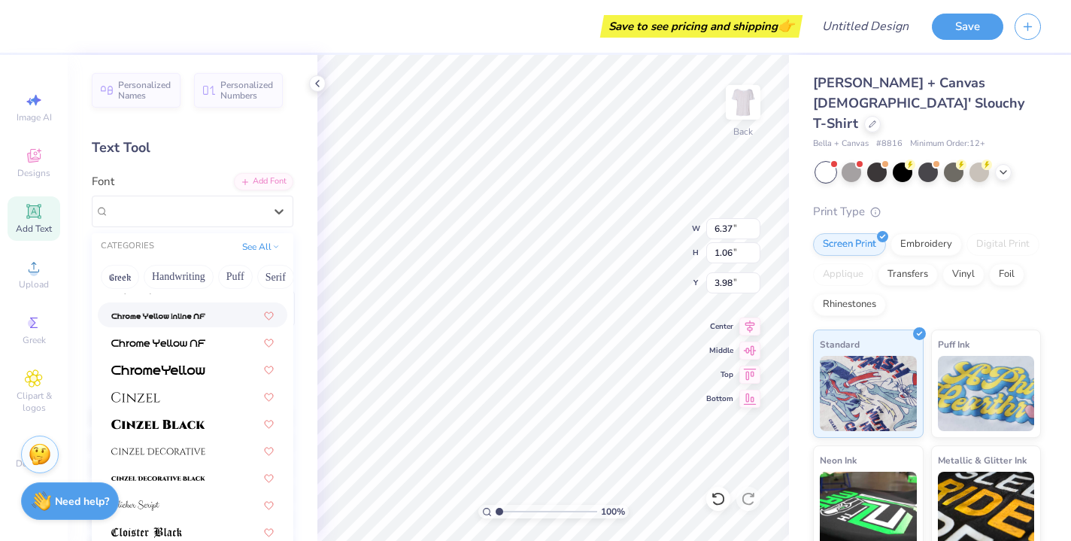
scroll to position [1745, 0]
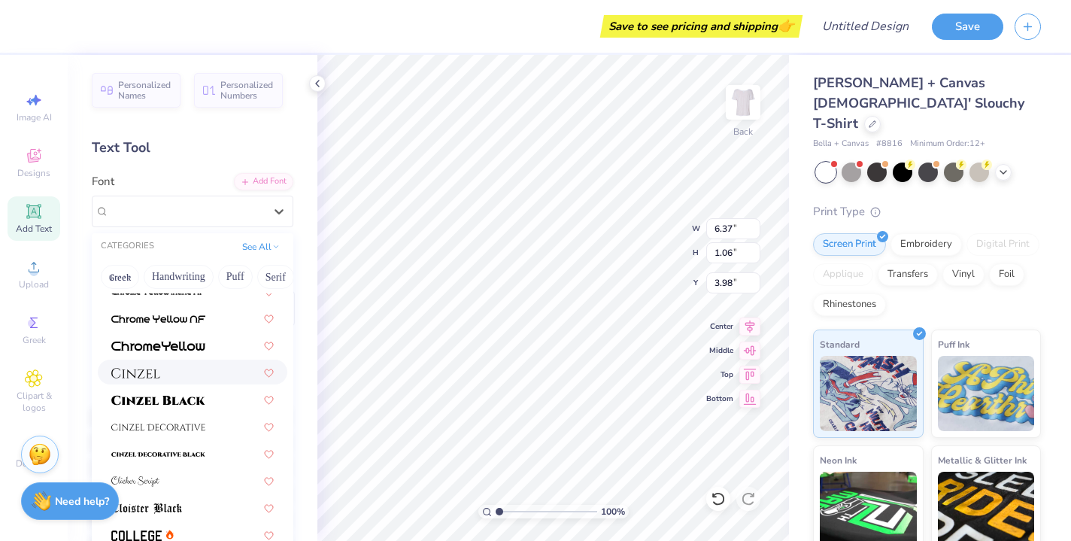
click at [182, 371] on div at bounding box center [192, 372] width 162 height 16
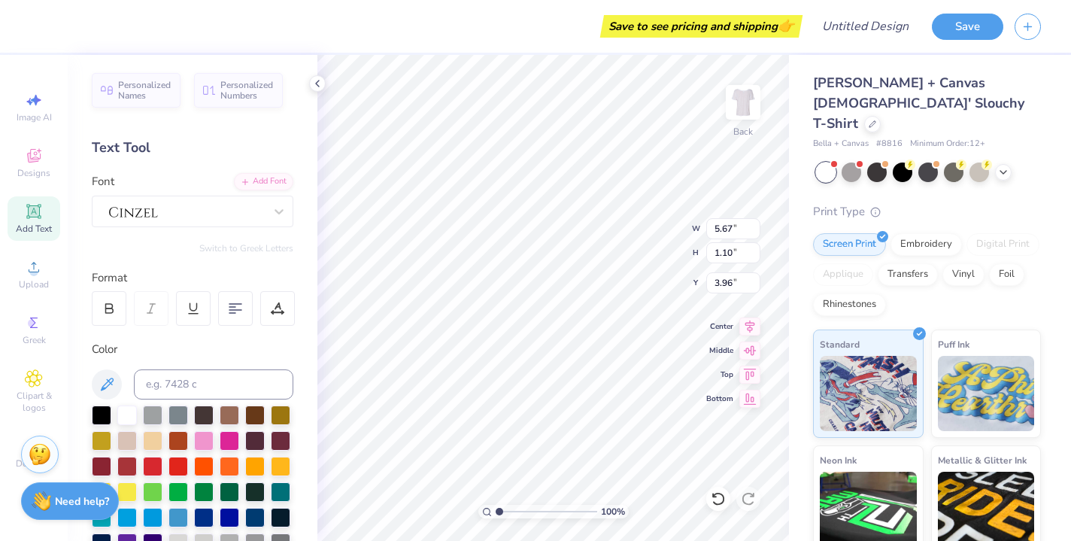
type input "3.66"
type input "0.71"
type input "4.09"
click at [999, 165] on icon at bounding box center [1003, 171] width 12 height 12
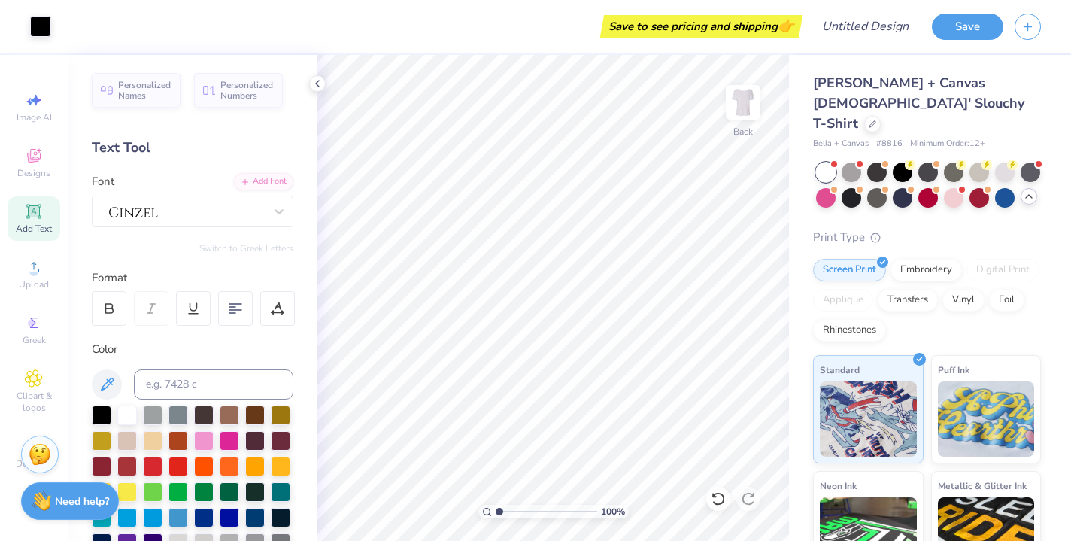
click at [1018, 172] on div at bounding box center [928, 184] width 225 height 45
click at [1028, 190] on icon at bounding box center [1029, 196] width 12 height 12
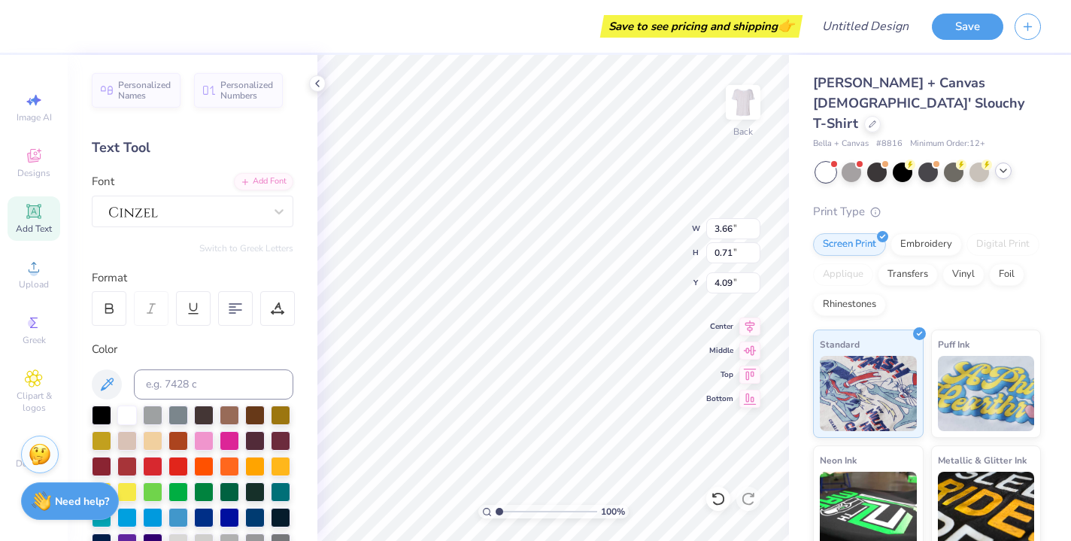
type input "4.53"
type input "11.95"
type input "1.38"
type input "2.31"
type input "4.35"
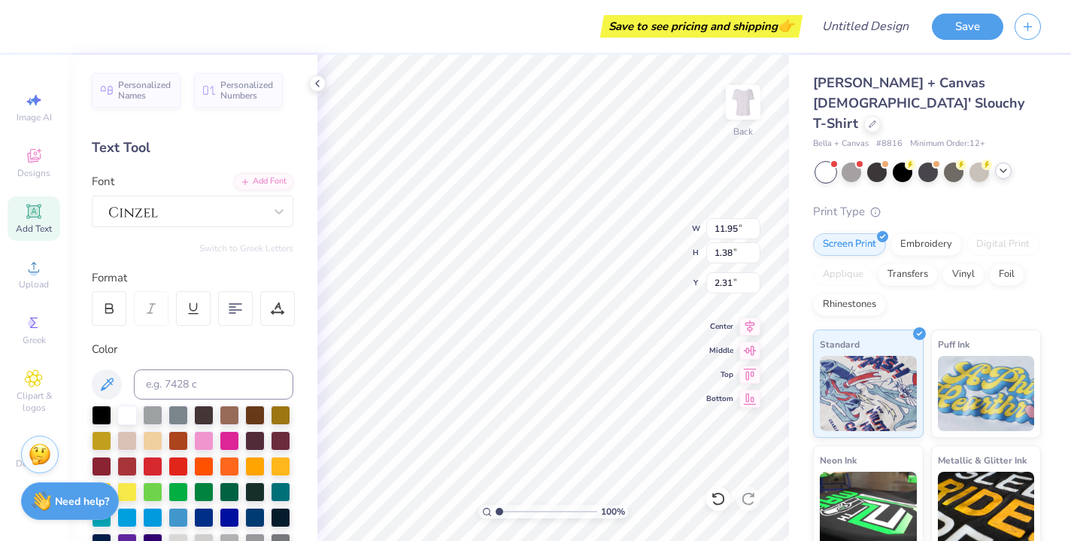
scroll to position [0, 3]
click at [244, 205] on div at bounding box center [187, 210] width 158 height 23
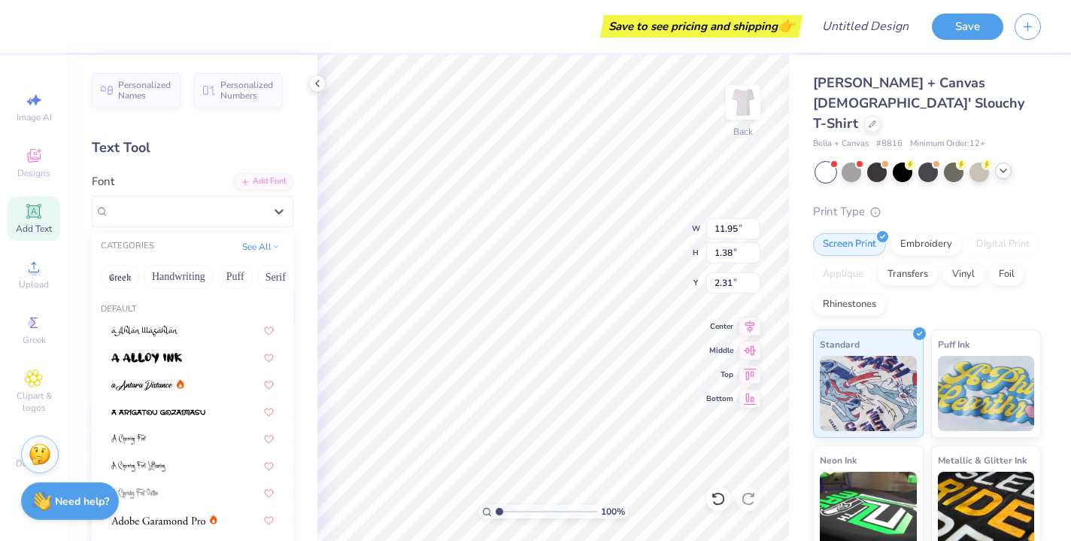
scroll to position [0, 0]
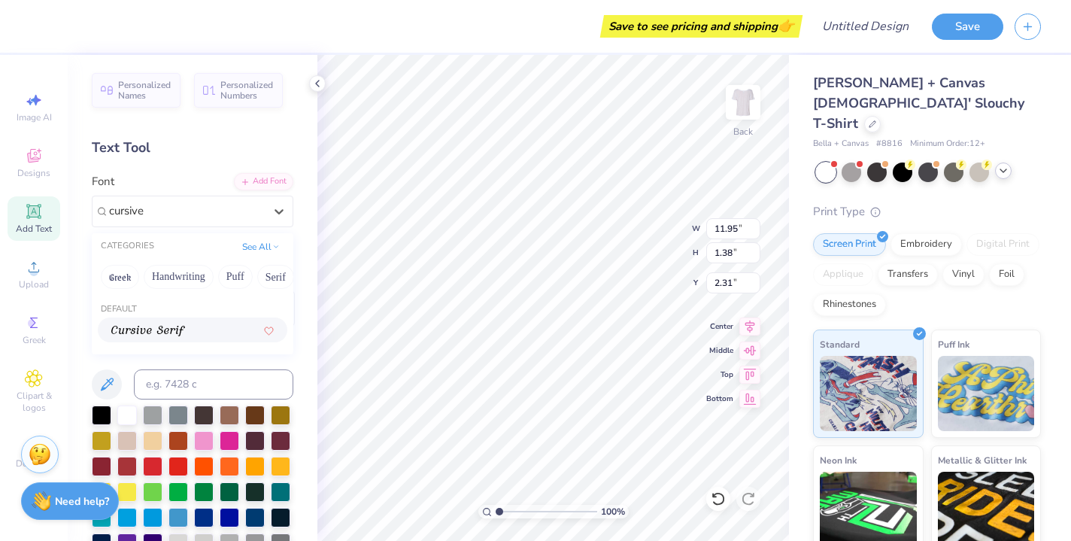
click at [173, 335] on img at bounding box center [148, 331] width 74 height 11
type input "cursive"
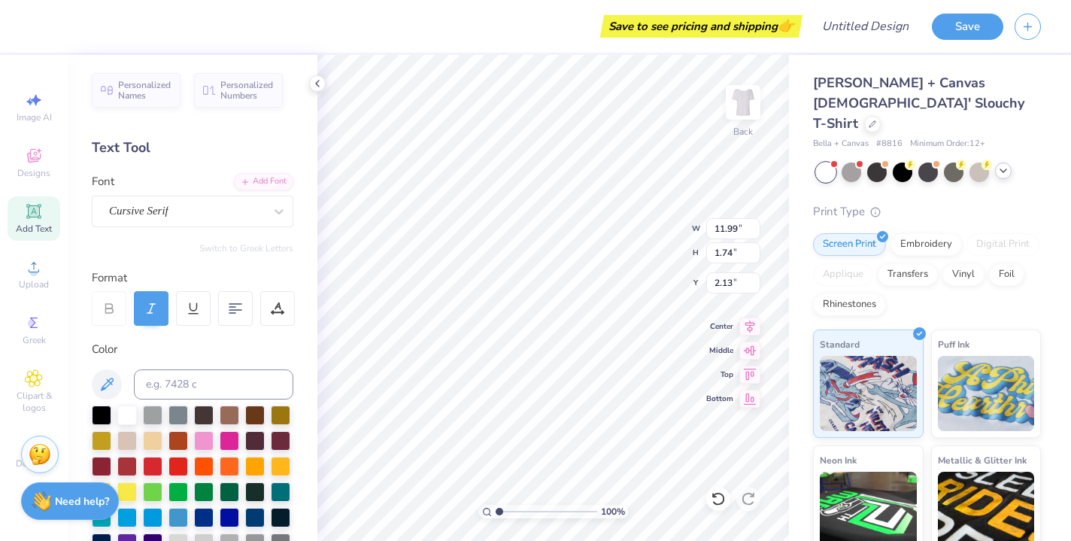
scroll to position [0, 2]
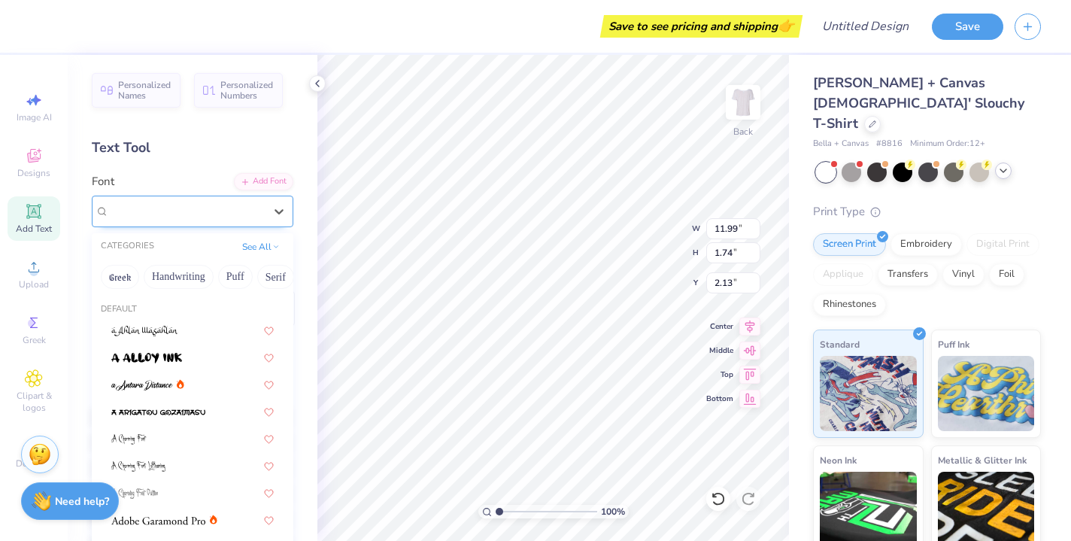
click at [219, 224] on div "Cursive Serif" at bounding box center [193, 212] width 202 height 32
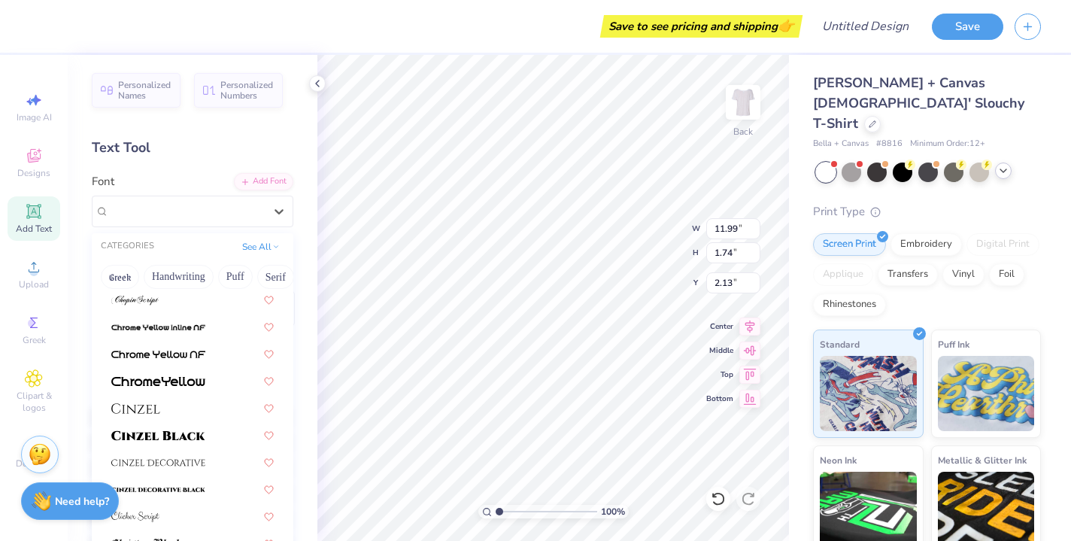
scroll to position [1710, 0]
click at [172, 404] on div at bounding box center [192, 407] width 162 height 16
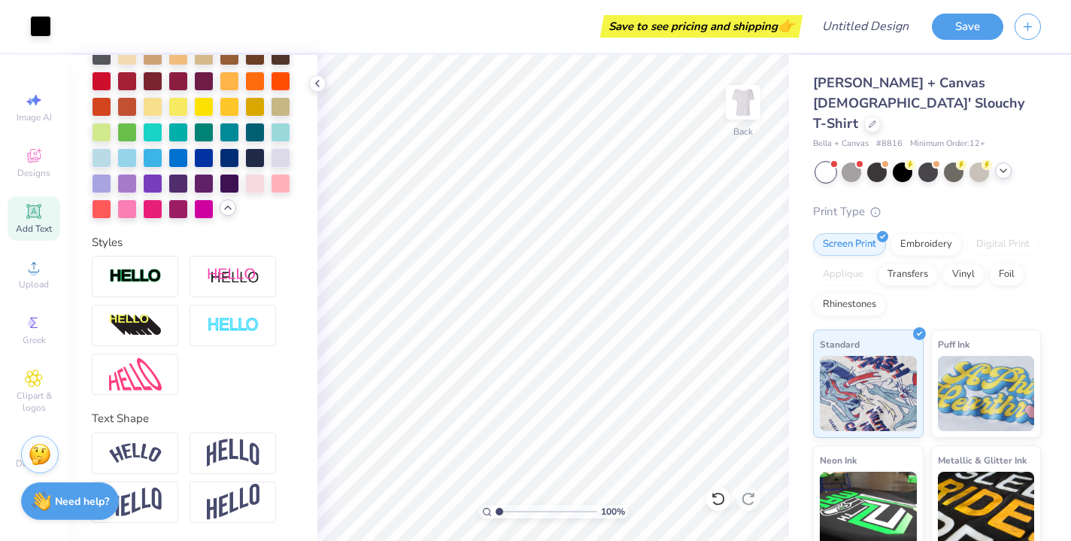
scroll to position [513, 0]
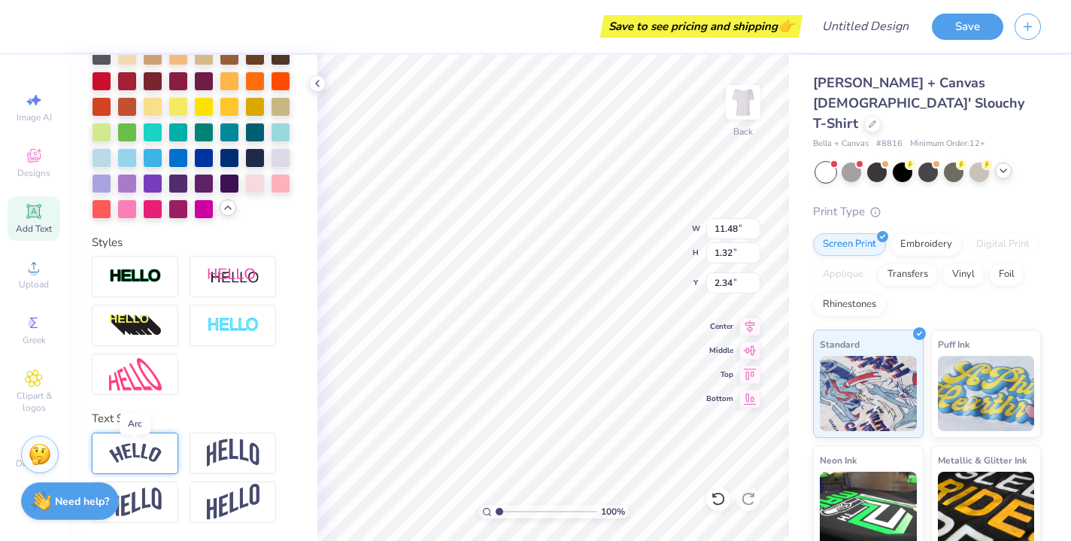
click at [141, 447] on img at bounding box center [135, 453] width 53 height 20
type input "11.99"
type input "2.84"
type input "1.58"
click at [247, 450] on img at bounding box center [233, 452] width 53 height 29
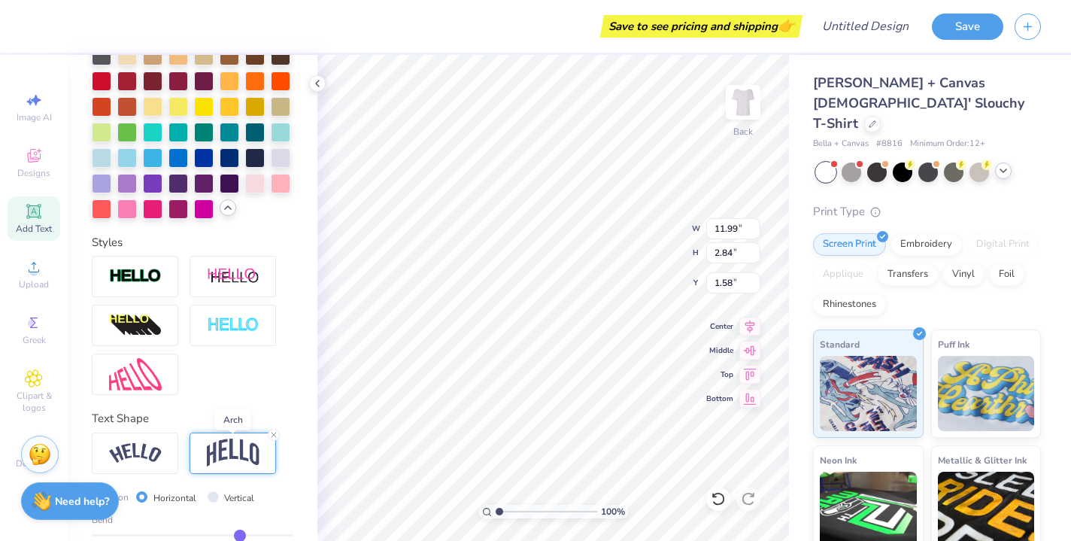
type input "11.02"
type input "3.50"
type input "1.25"
click at [142, 453] on img at bounding box center [135, 453] width 53 height 20
type input "11.99"
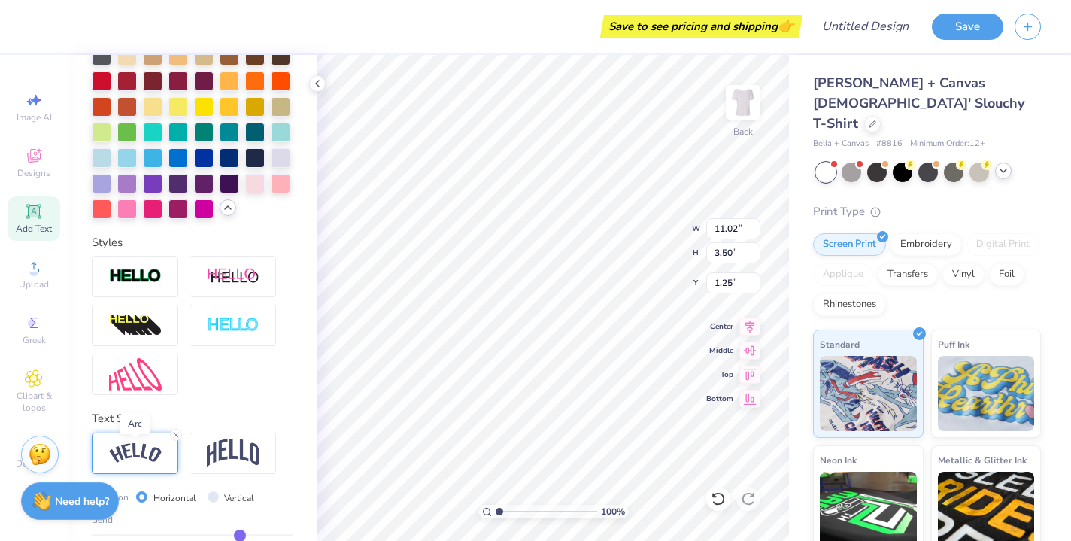
type input "2.84"
type input "1.58"
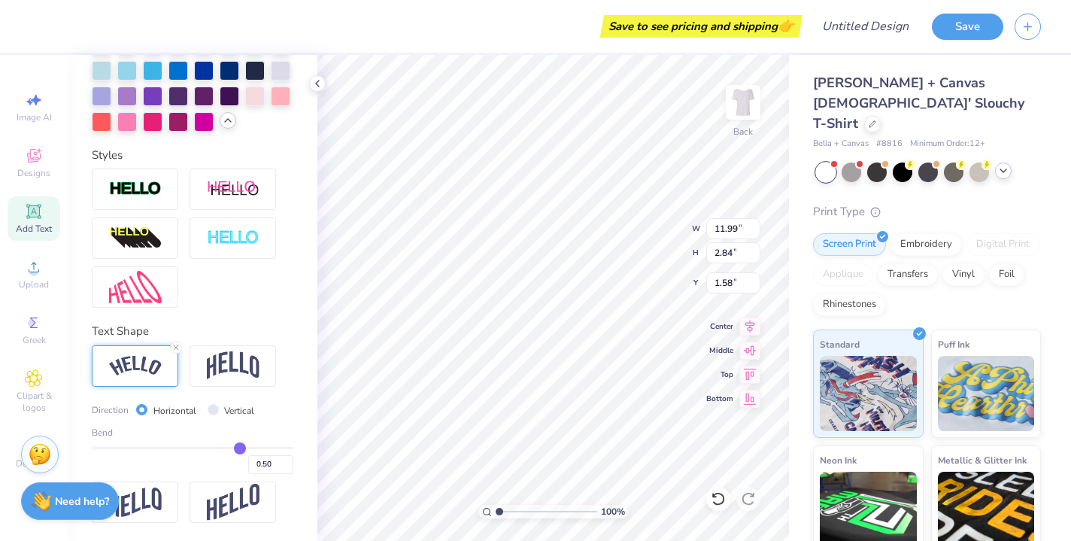
scroll to position [601, 0]
click at [177, 347] on line at bounding box center [176, 347] width 5 height 5
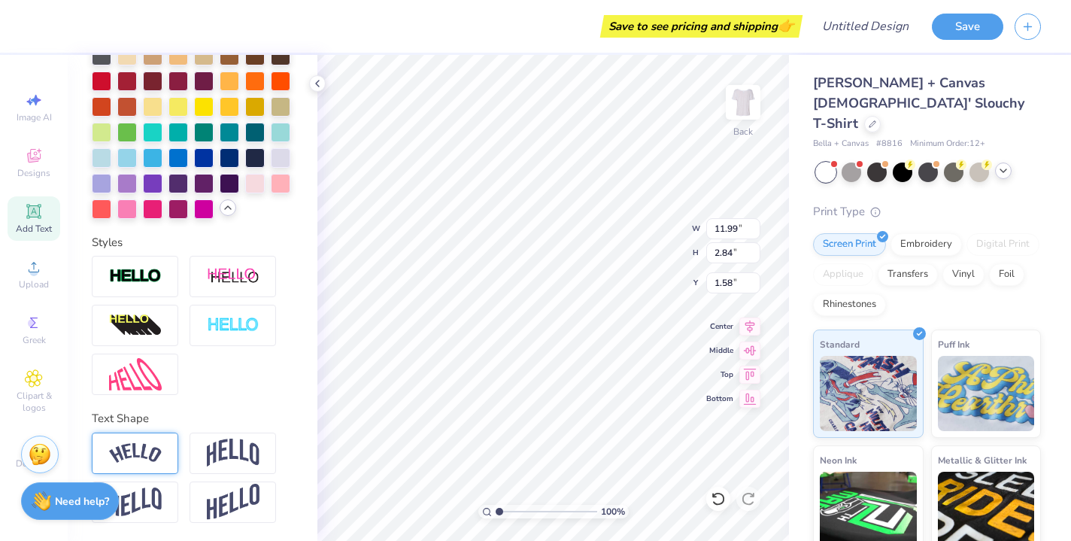
type input "11.02"
type input "1.27"
type input "2.36"
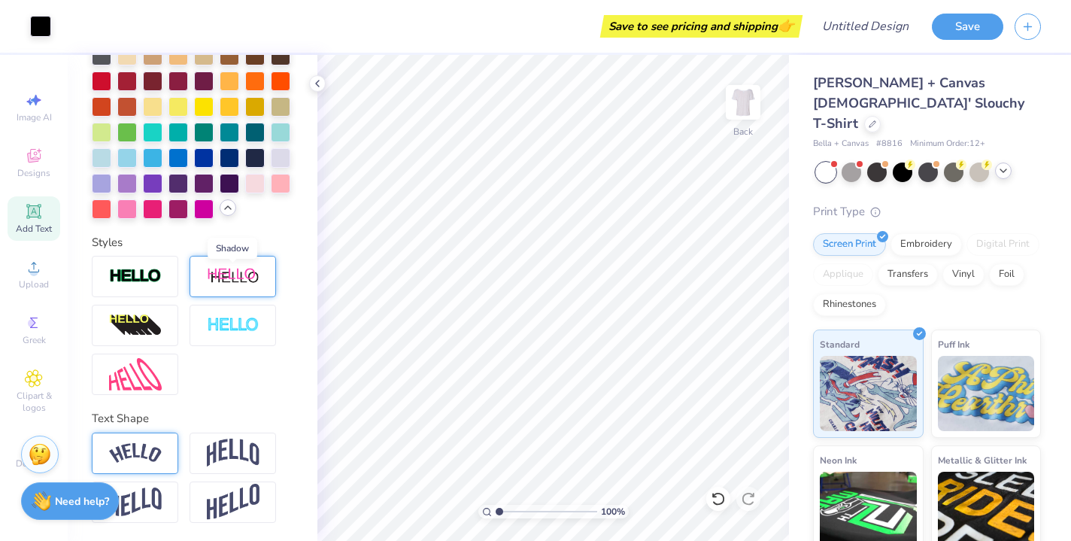
click at [245, 279] on img at bounding box center [233, 276] width 53 height 19
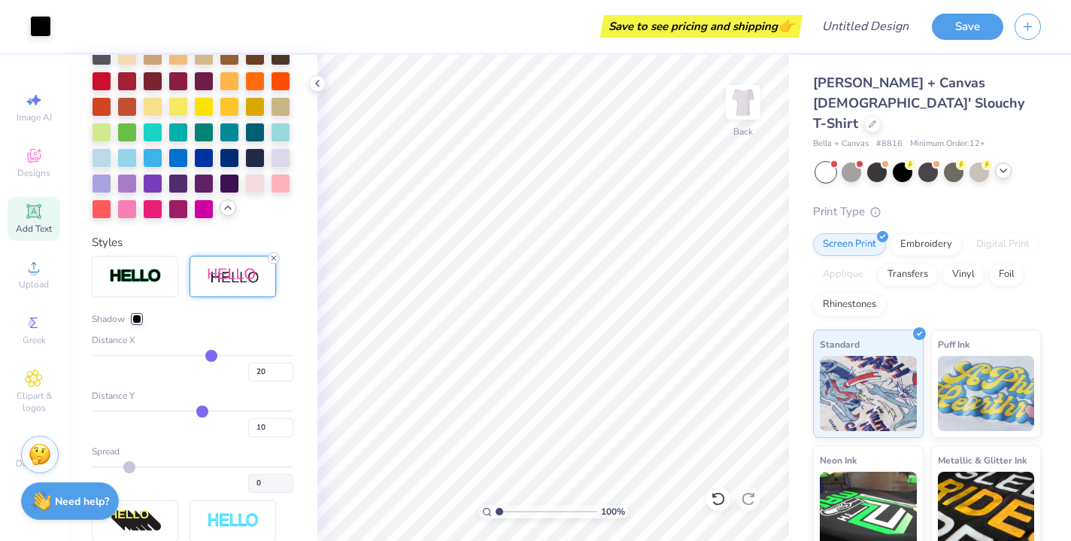
click at [276, 256] on line at bounding box center [273, 258] width 5 height 5
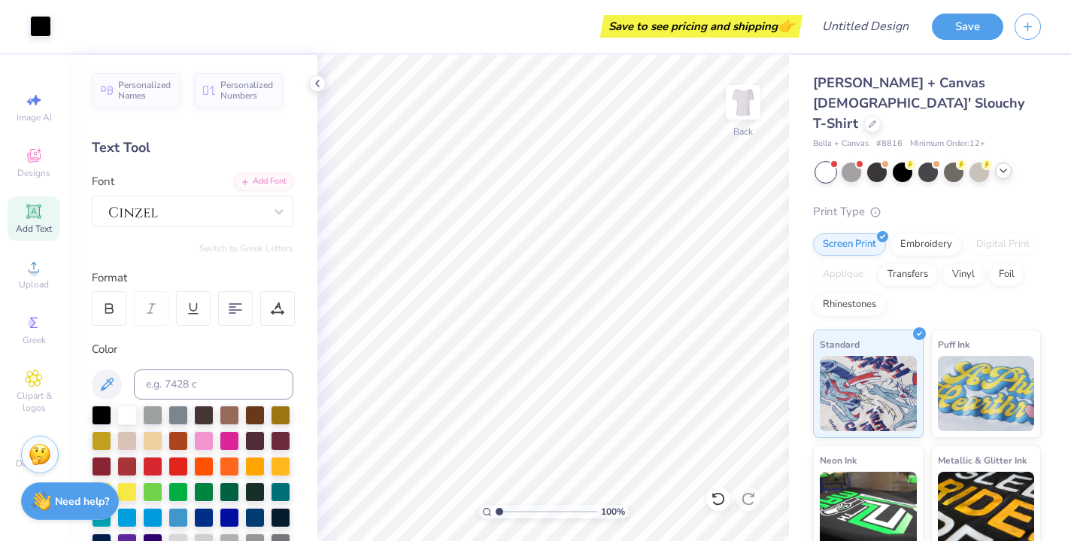
scroll to position [0, 0]
click at [877, 29] on input "Design Title" at bounding box center [884, 26] width 74 height 30
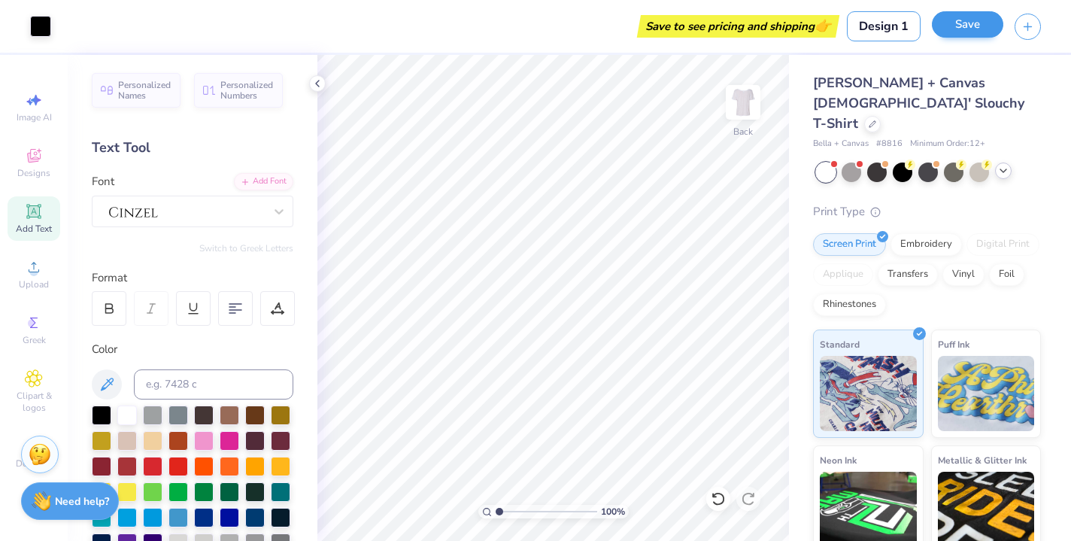
type input "Design 1"
click at [972, 25] on button "Save" at bounding box center [967, 24] width 71 height 26
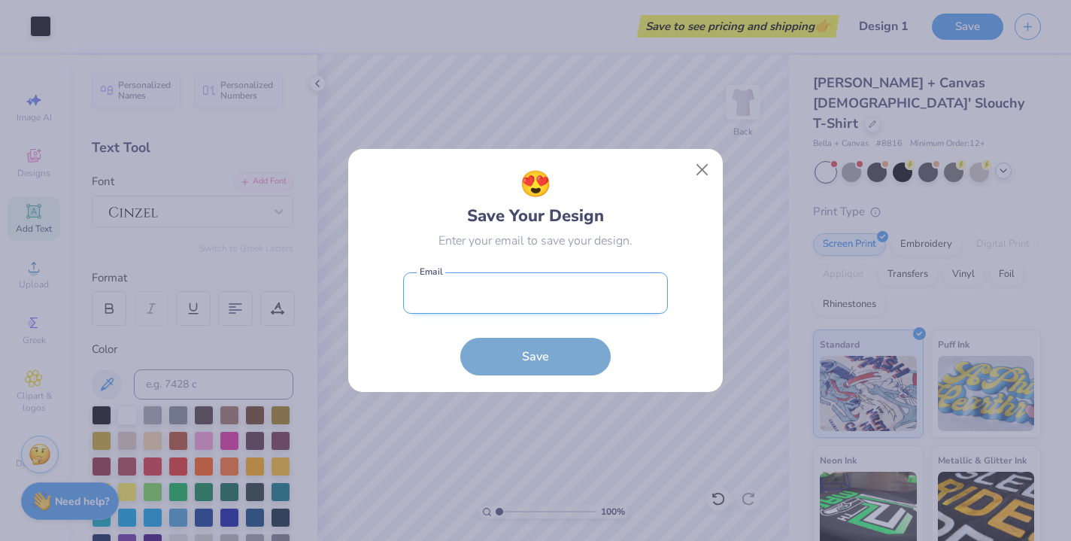
click at [522, 311] on input "email" at bounding box center [535, 292] width 265 height 41
type input "carolinegc"
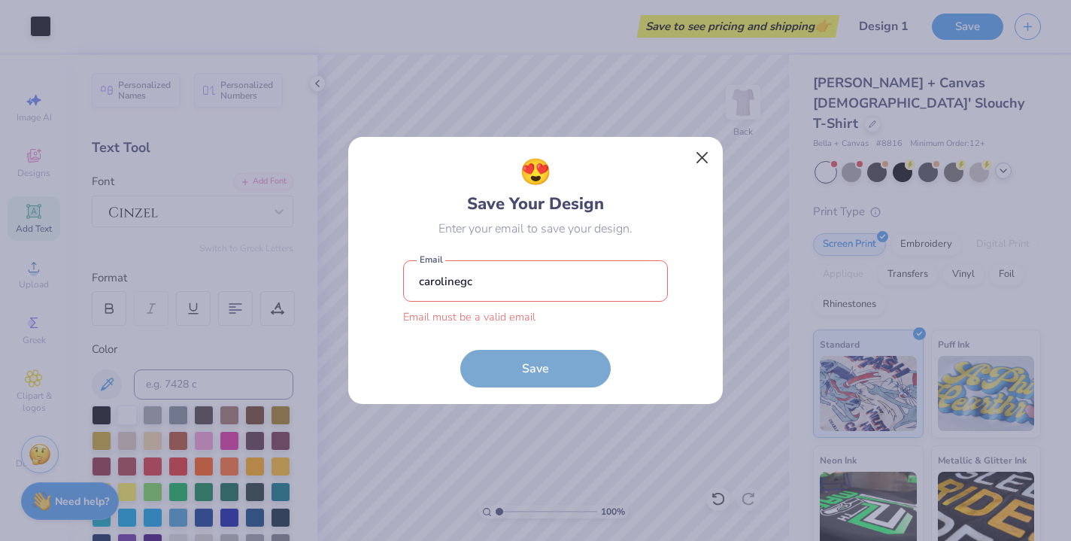
click at [699, 169] on button "Close" at bounding box center [702, 158] width 29 height 29
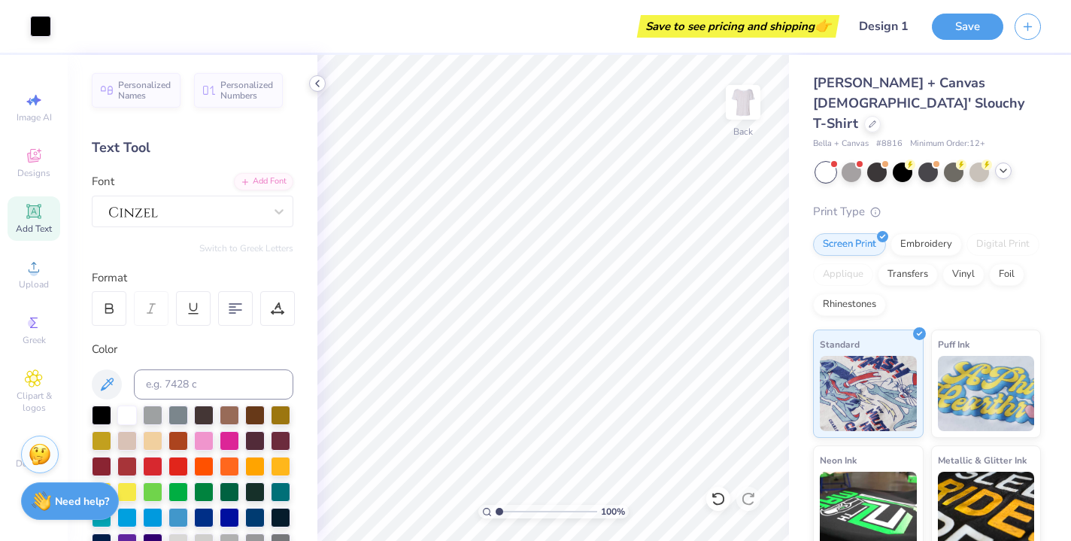
click at [320, 84] on icon at bounding box center [317, 83] width 12 height 12
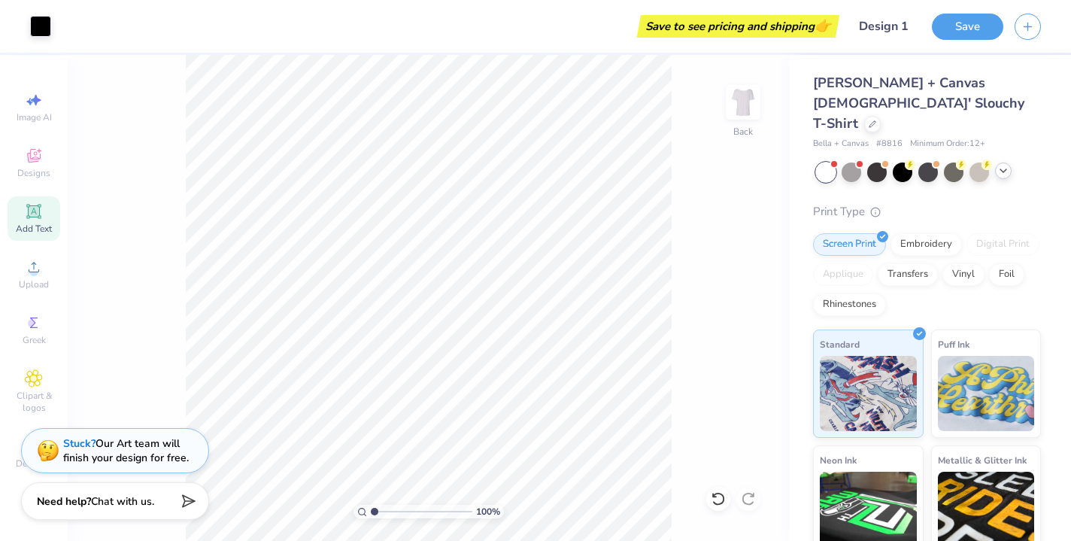
click at [763, 28] on div "Save to see pricing and shipping 👉" at bounding box center [738, 26] width 195 height 23
click at [884, 29] on input "Design 1" at bounding box center [884, 26] width 74 height 30
click at [970, 28] on button "Save" at bounding box center [967, 24] width 71 height 26
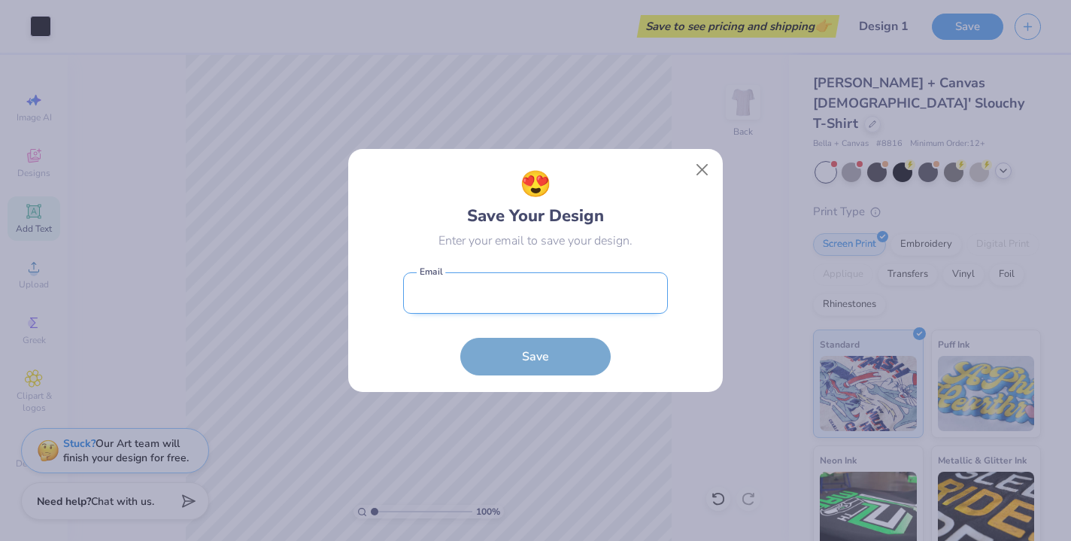
click at [490, 303] on input "email" at bounding box center [535, 292] width 265 height 41
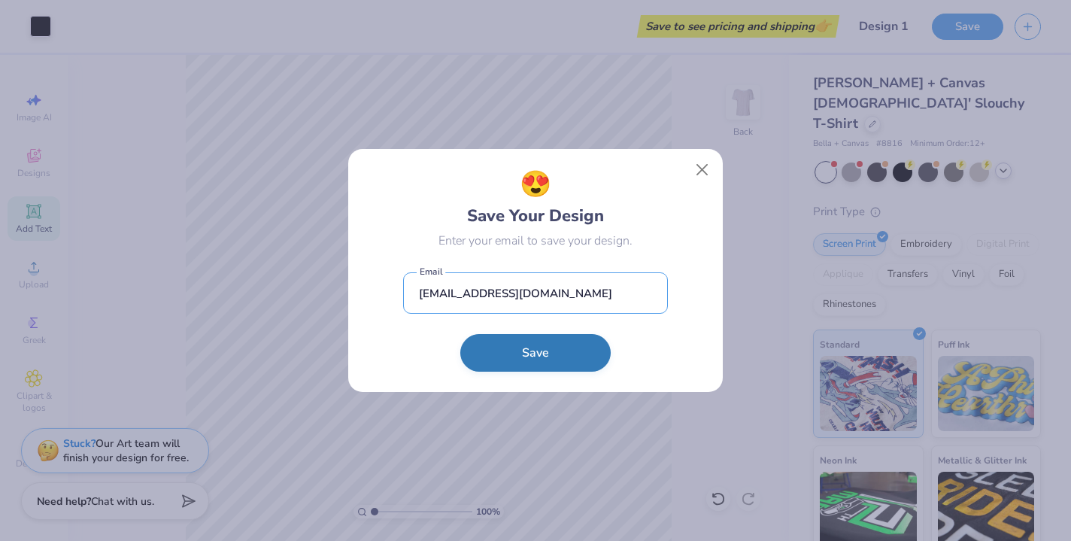
type input "[EMAIL_ADDRESS][DOMAIN_NAME]"
click at [521, 354] on button "Save" at bounding box center [535, 353] width 150 height 38
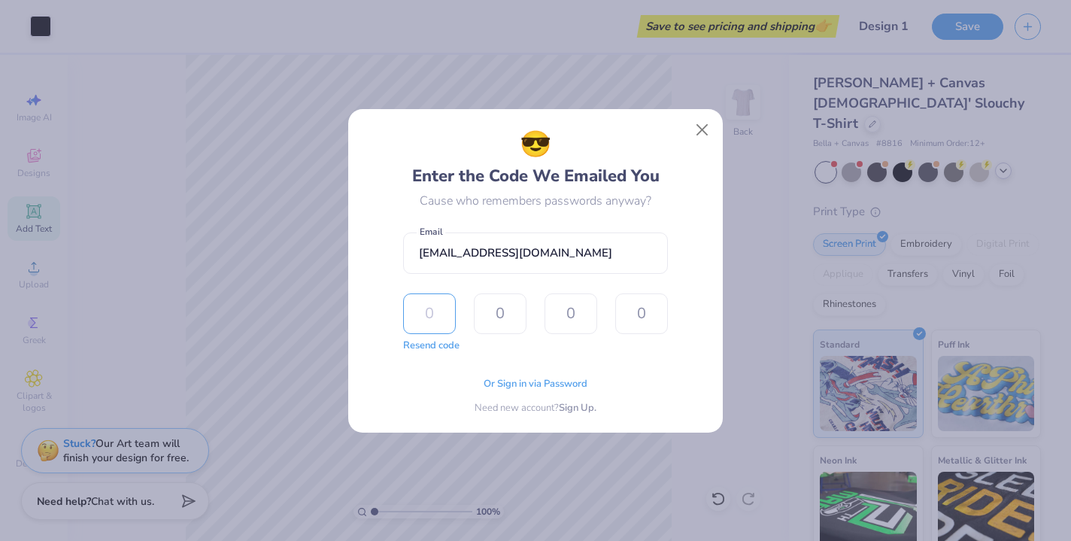
type input "4"
type input "1"
type input "5"
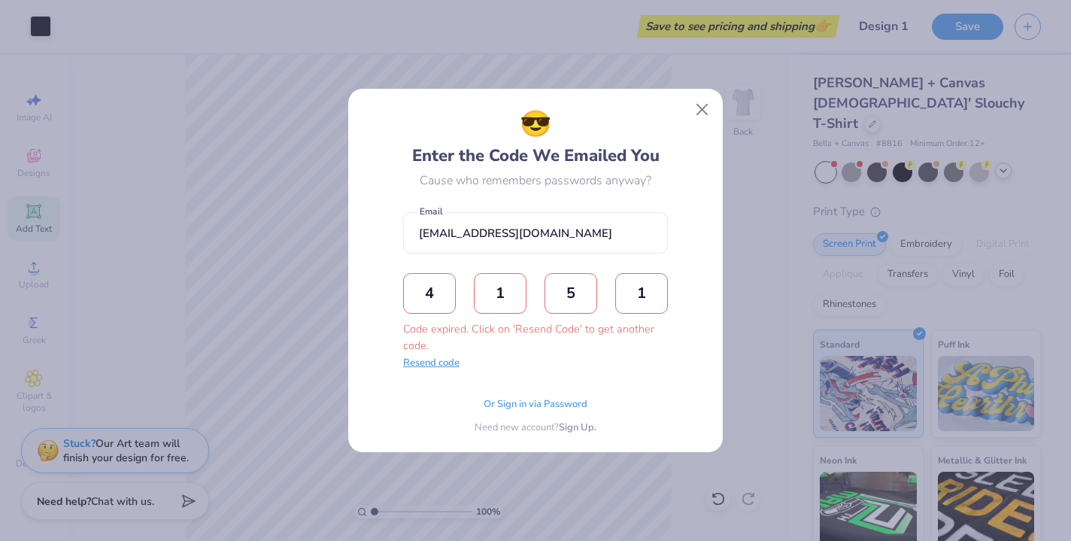
type input "1"
click at [433, 363] on button "Resend code" at bounding box center [431, 363] width 56 height 15
click at [440, 306] on input "text" at bounding box center [429, 293] width 53 height 41
type input "1"
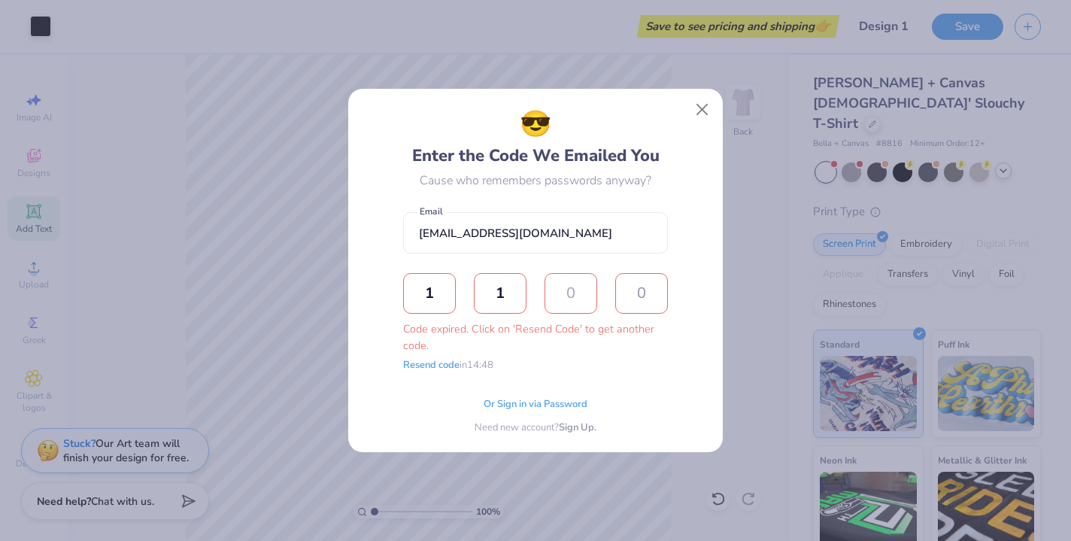
type input "5"
type input "2"
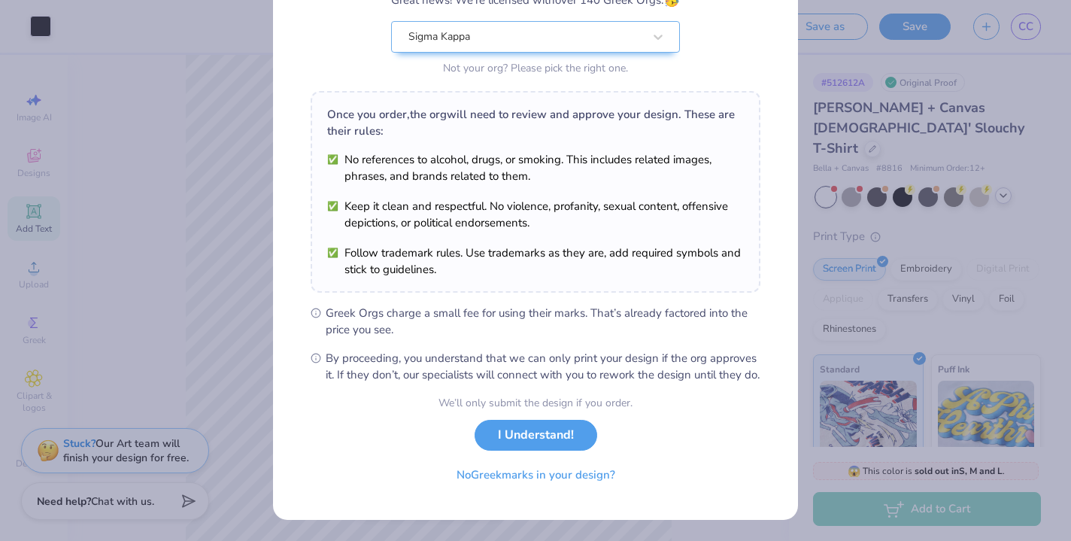
scroll to position [163, 0]
click at [538, 435] on button "I Understand!" at bounding box center [535, 431] width 123 height 31
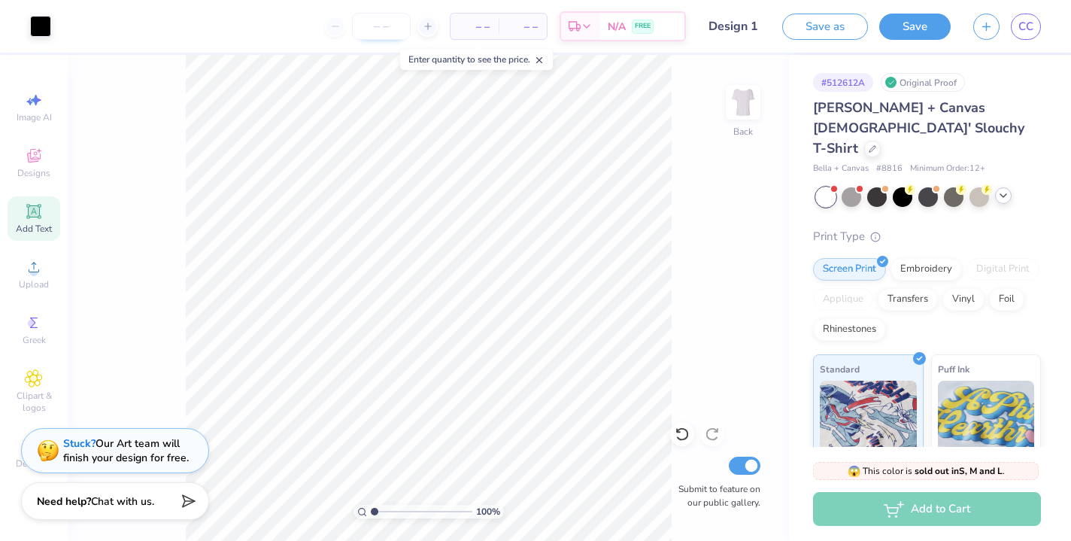
click at [384, 26] on input "number" at bounding box center [381, 26] width 59 height 27
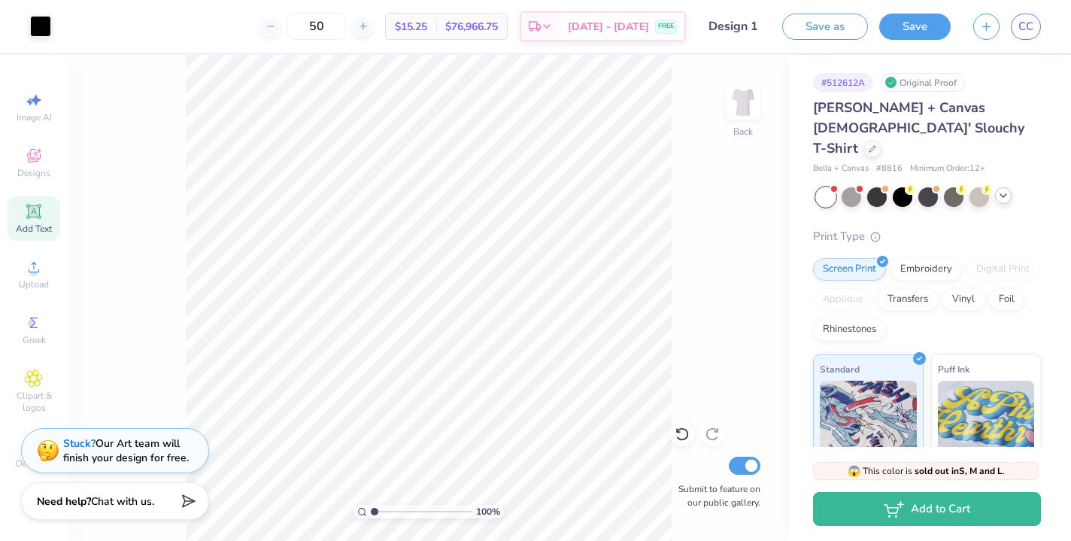
type input "5"
type input "4"
type input "50"
click at [872, 144] on icon at bounding box center [872, 147] width 6 height 6
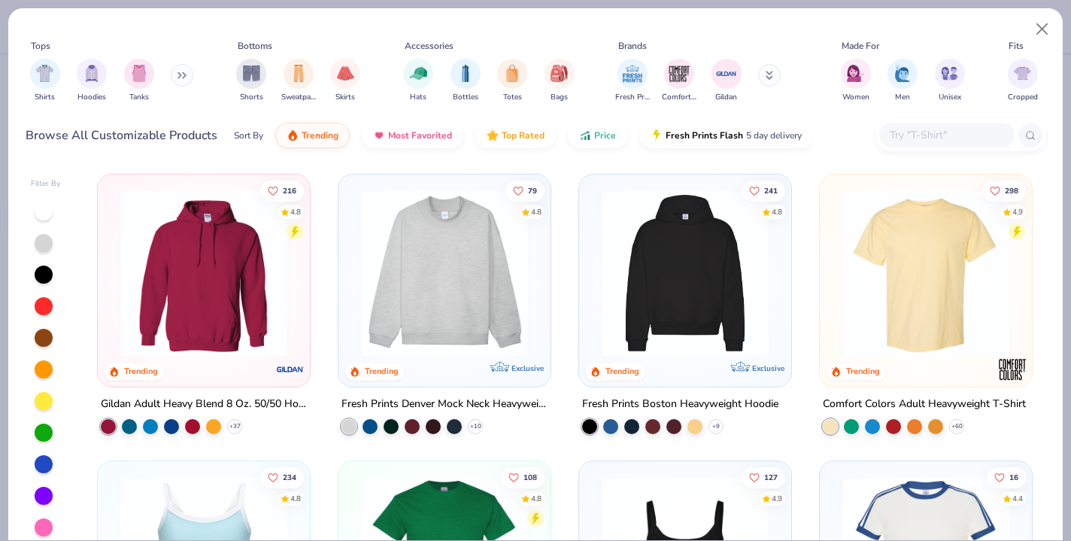
scroll to position [14, 0]
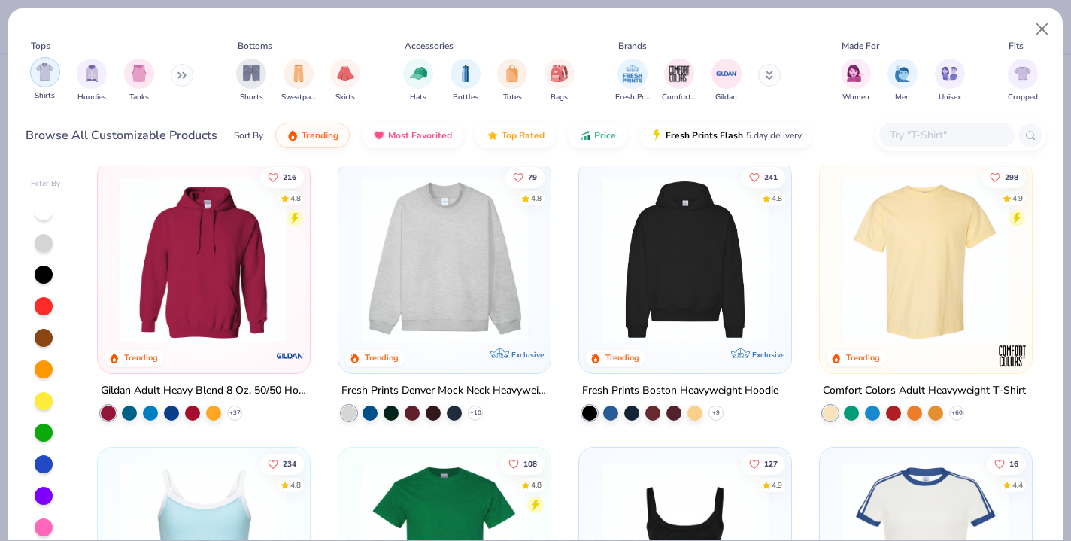
click at [45, 74] on img "filter for Shirts" at bounding box center [44, 71] width 17 height 17
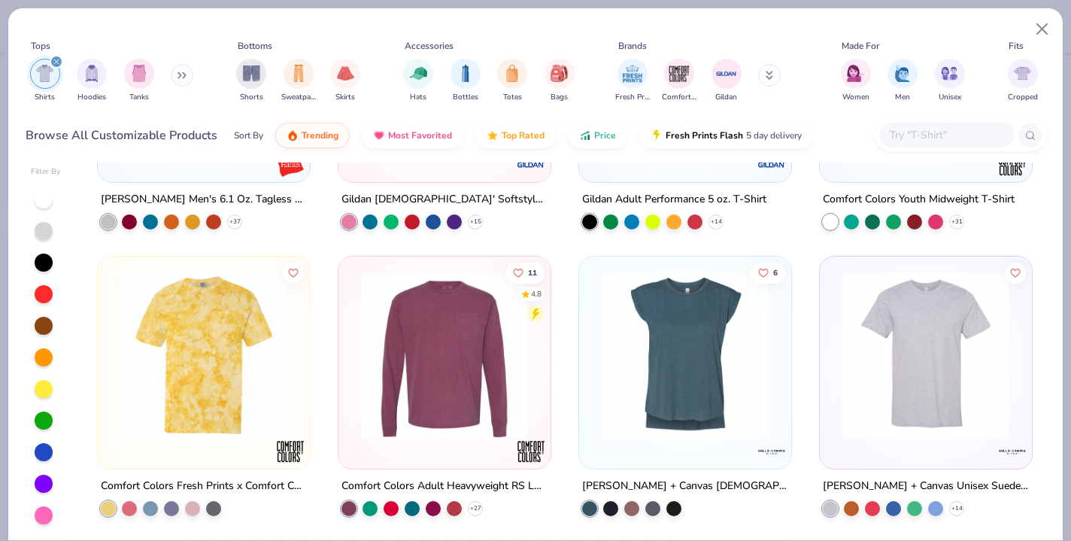
scroll to position [4850, 0]
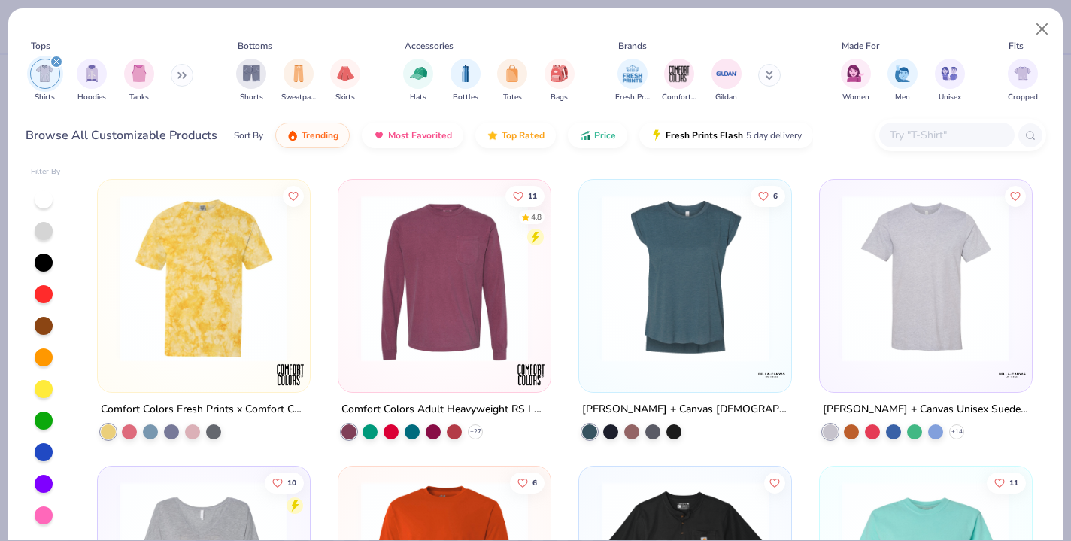
click at [670, 317] on img at bounding box center [685, 278] width 182 height 167
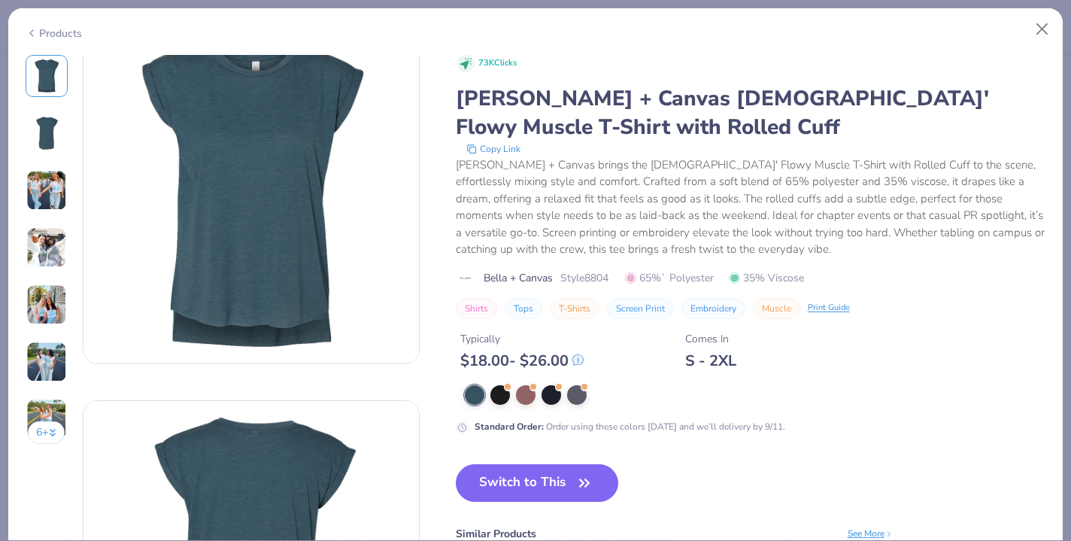
scroll to position [23, 0]
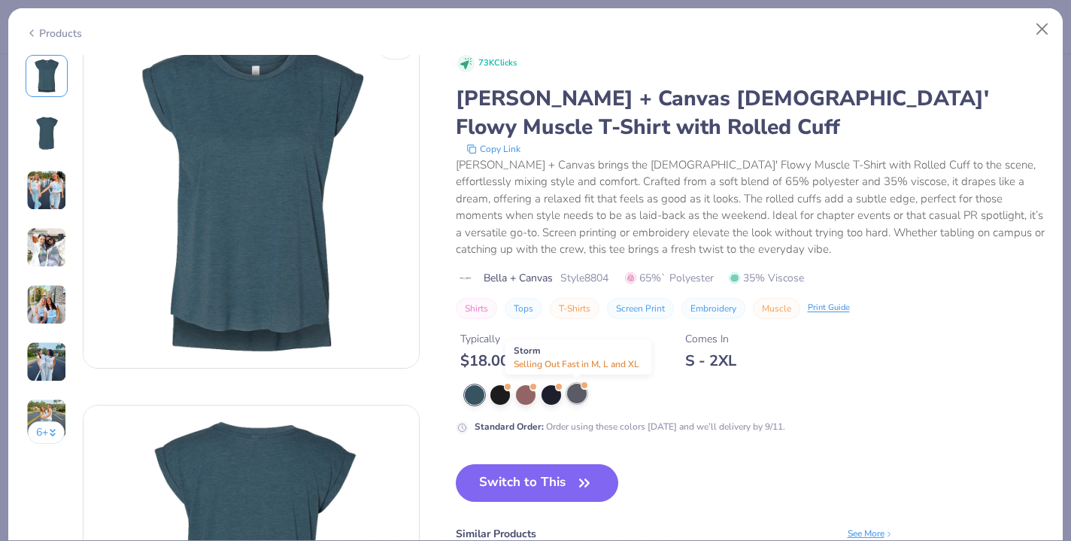
click at [579, 390] on div at bounding box center [577, 394] width 20 height 20
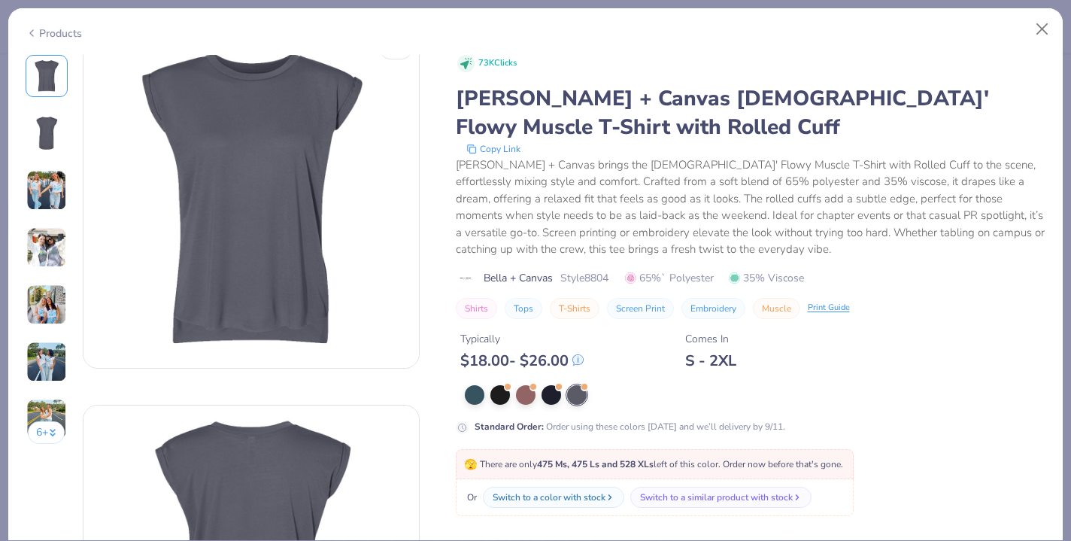
click at [41, 33] on div "Products" at bounding box center [54, 34] width 56 height 16
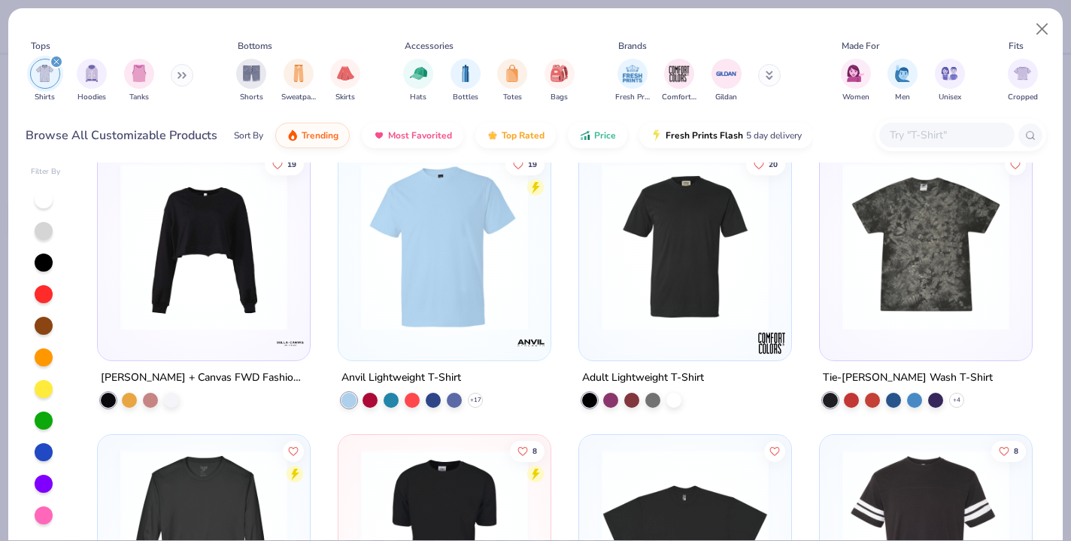
scroll to position [2956, 0]
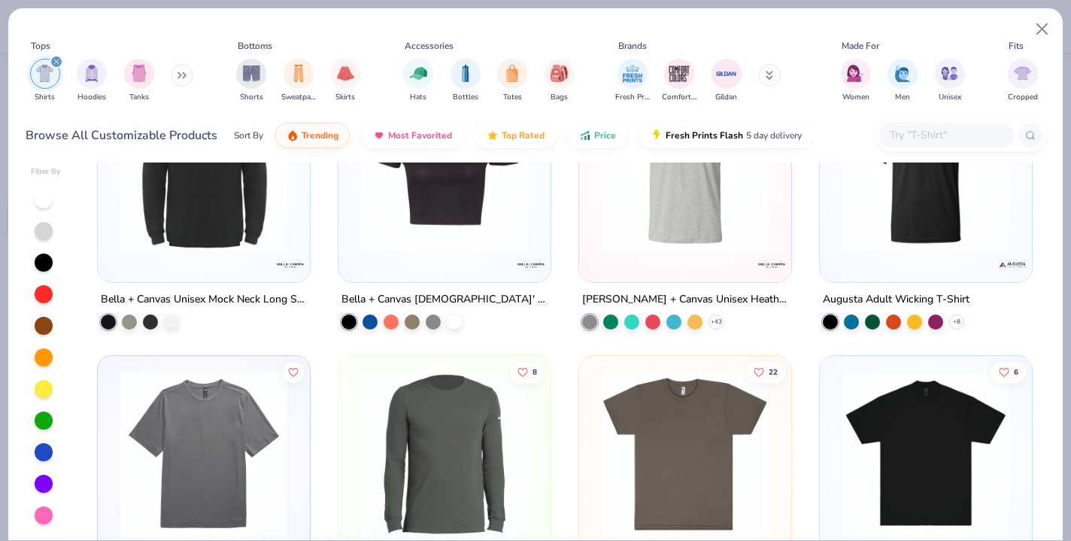
click at [926, 134] on input "text" at bounding box center [946, 134] width 116 height 17
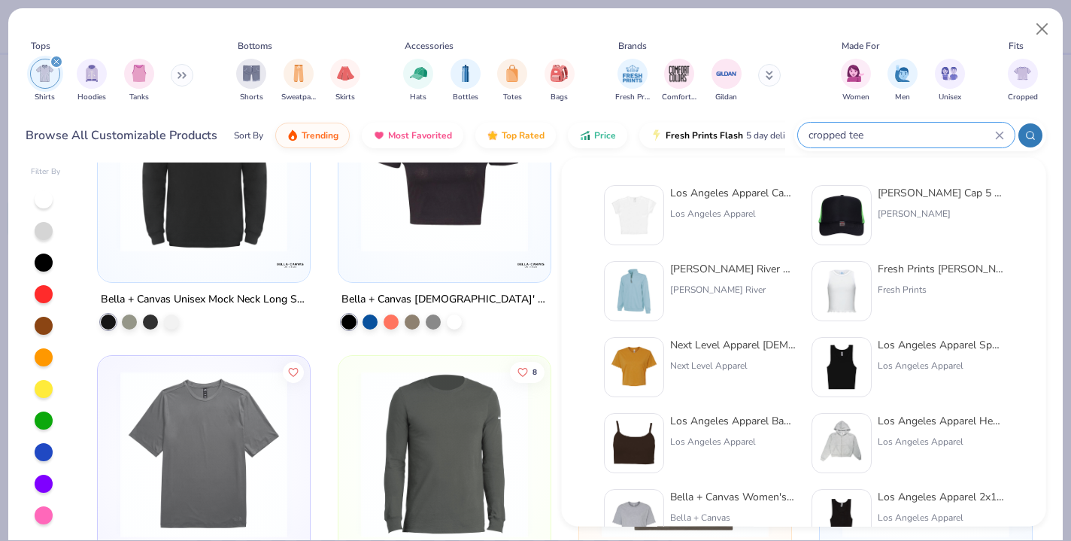
type input "cropped tee"
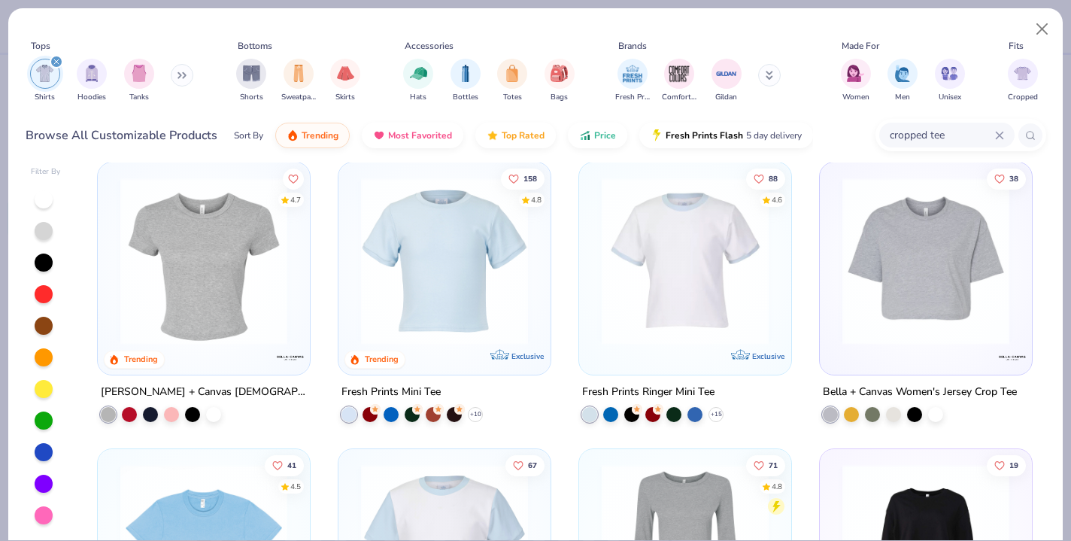
click at [903, 305] on img at bounding box center [926, 260] width 182 height 167
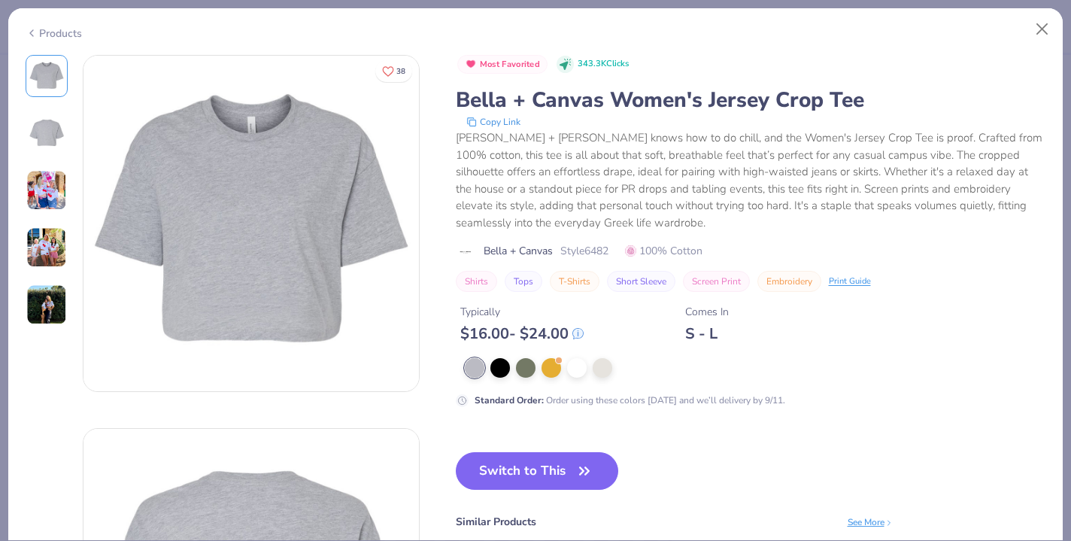
click at [48, 29] on div "Products" at bounding box center [54, 34] width 56 height 16
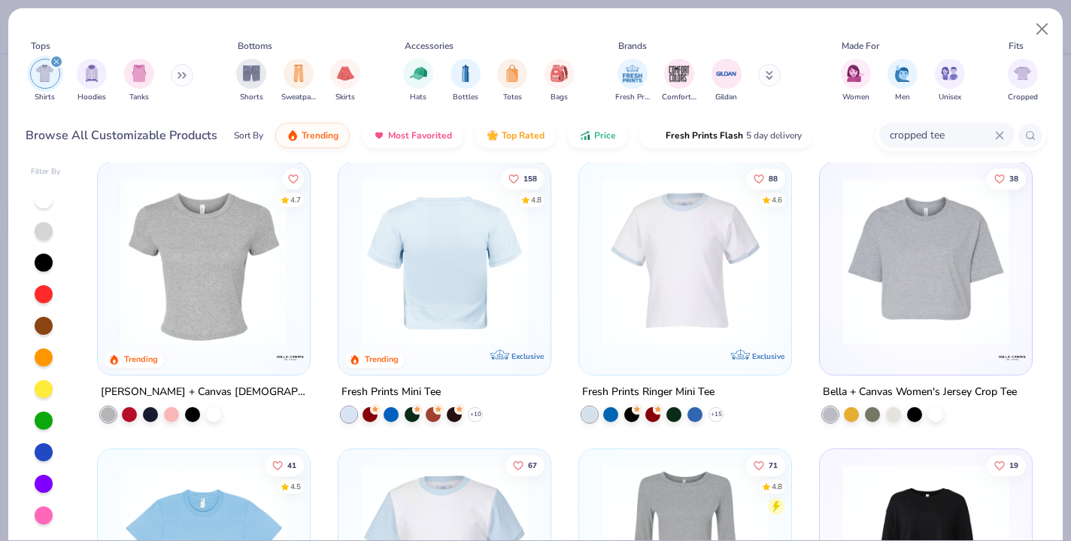
click at [441, 274] on div at bounding box center [443, 260] width 545 height 167
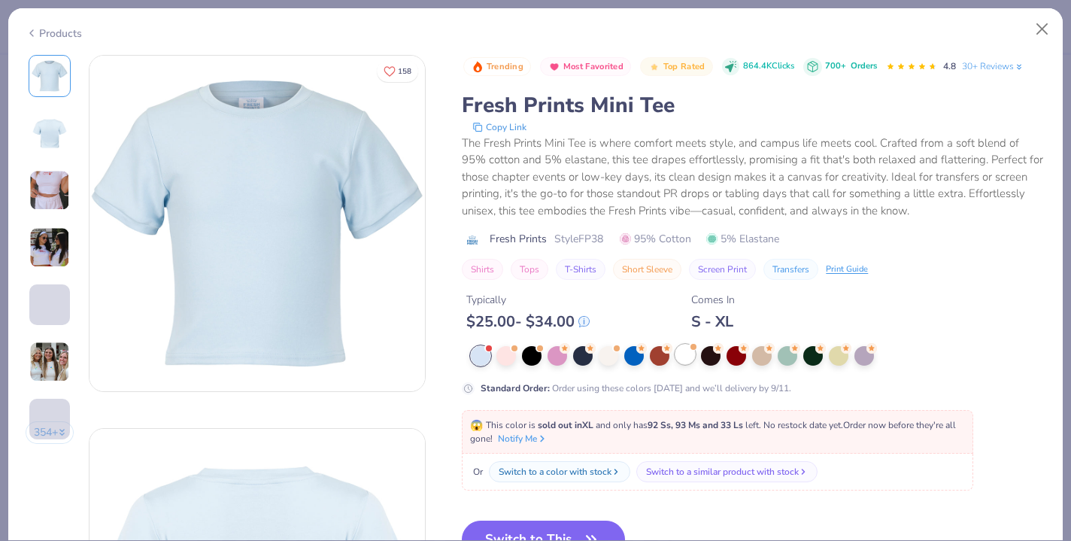
click at [687, 356] on div at bounding box center [685, 354] width 20 height 20
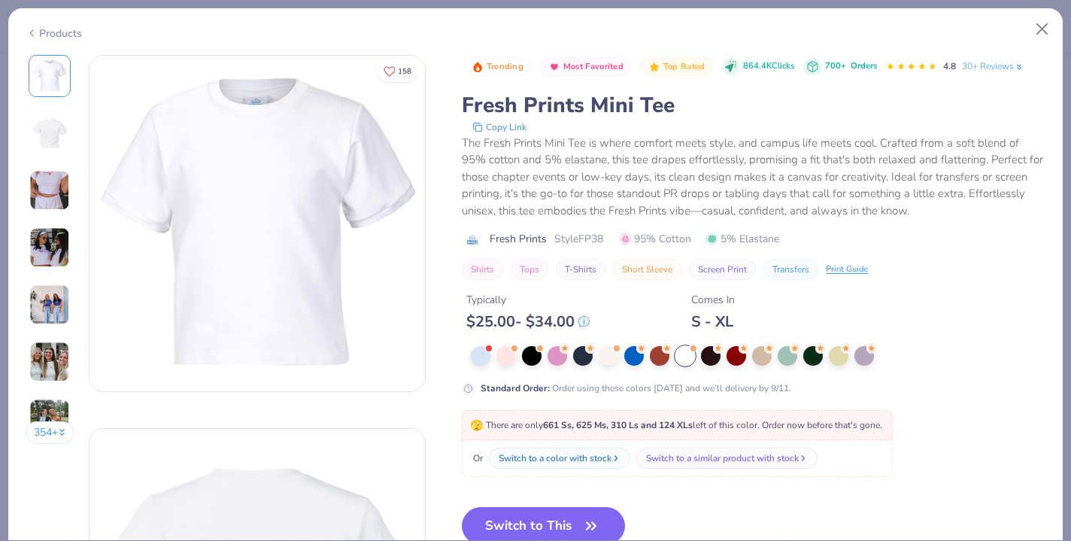
click at [58, 29] on div "Products" at bounding box center [54, 34] width 56 height 16
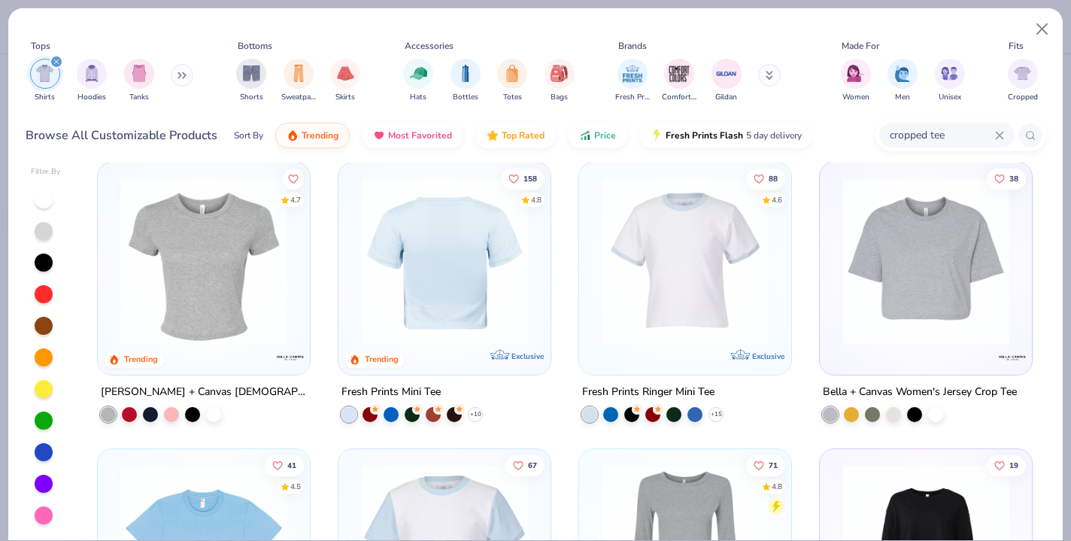
click at [353, 272] on img at bounding box center [262, 260] width 182 height 167
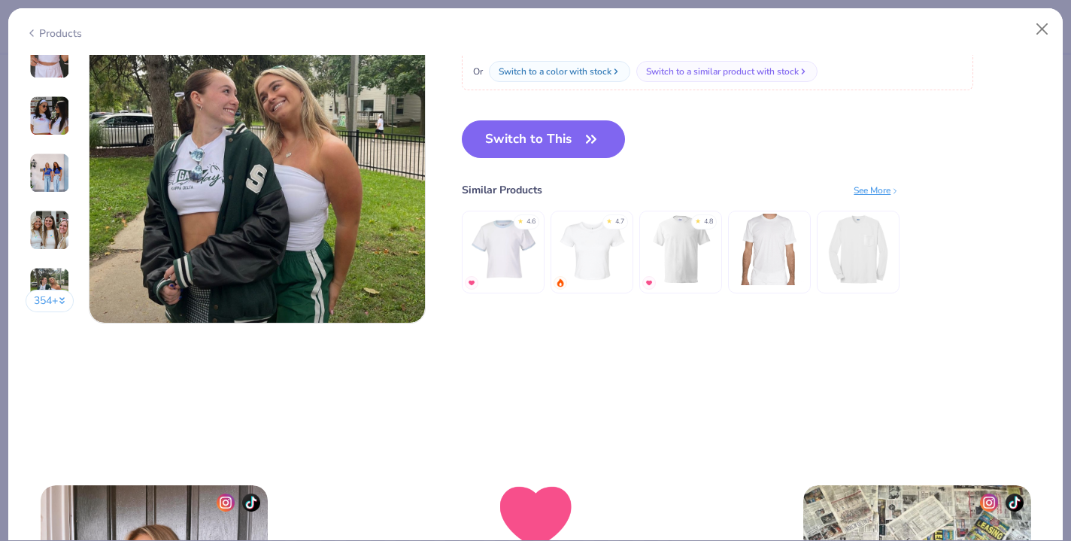
scroll to position [2308, 0]
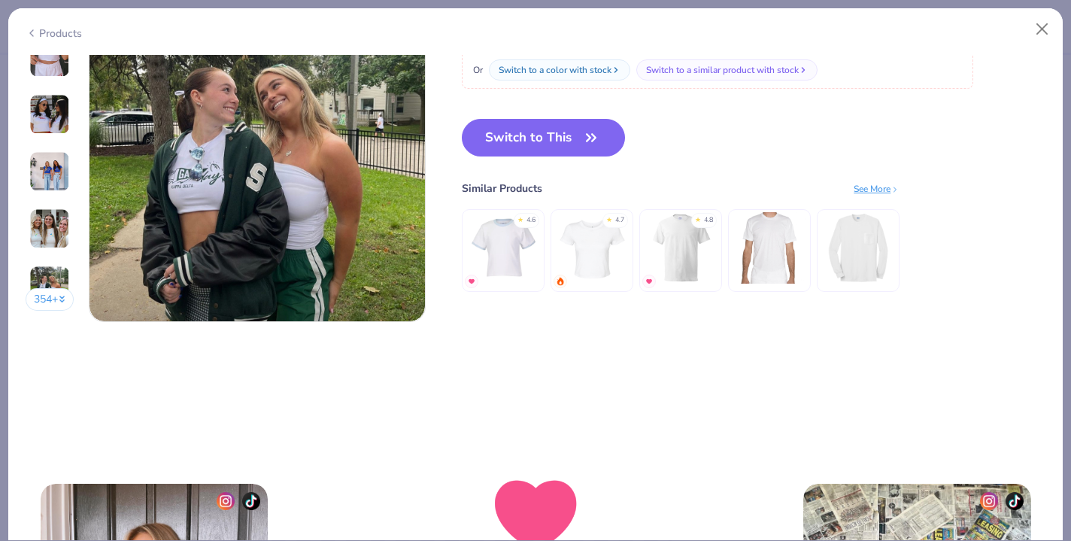
click at [59, 31] on div "Products" at bounding box center [54, 34] width 56 height 16
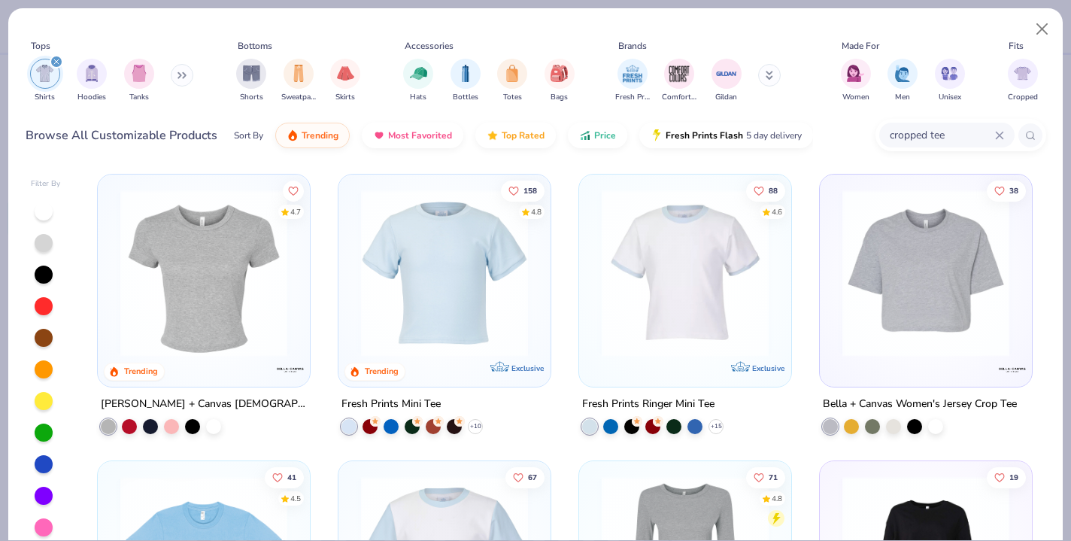
click at [197, 283] on img at bounding box center [204, 272] width 182 height 167
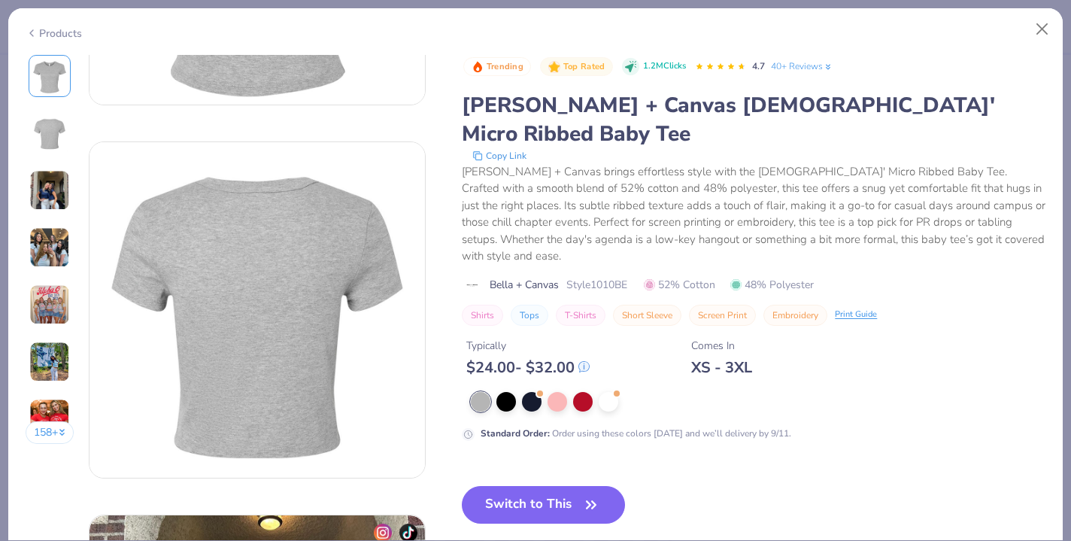
scroll to position [302, 0]
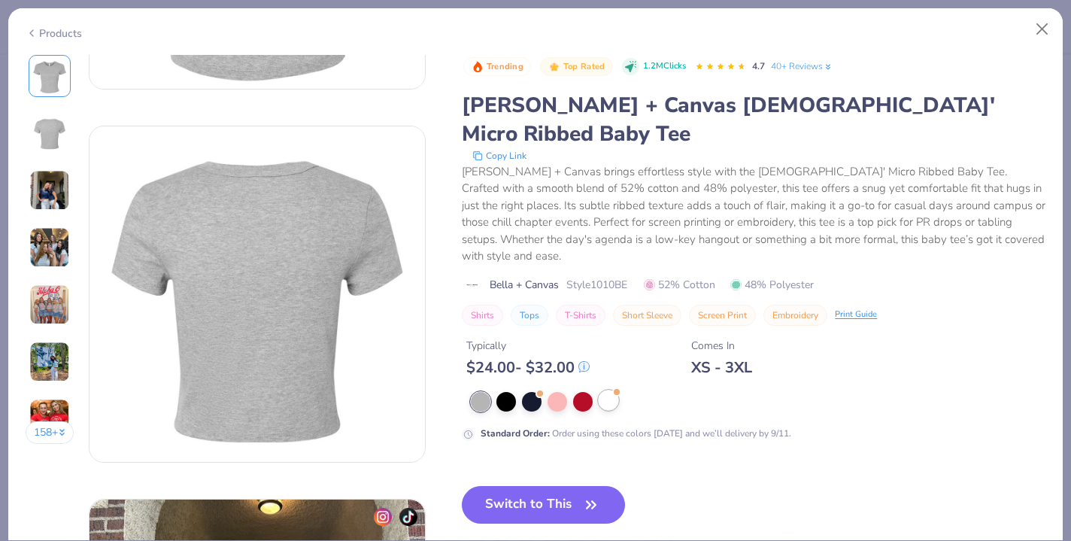
click at [608, 390] on div at bounding box center [609, 400] width 20 height 20
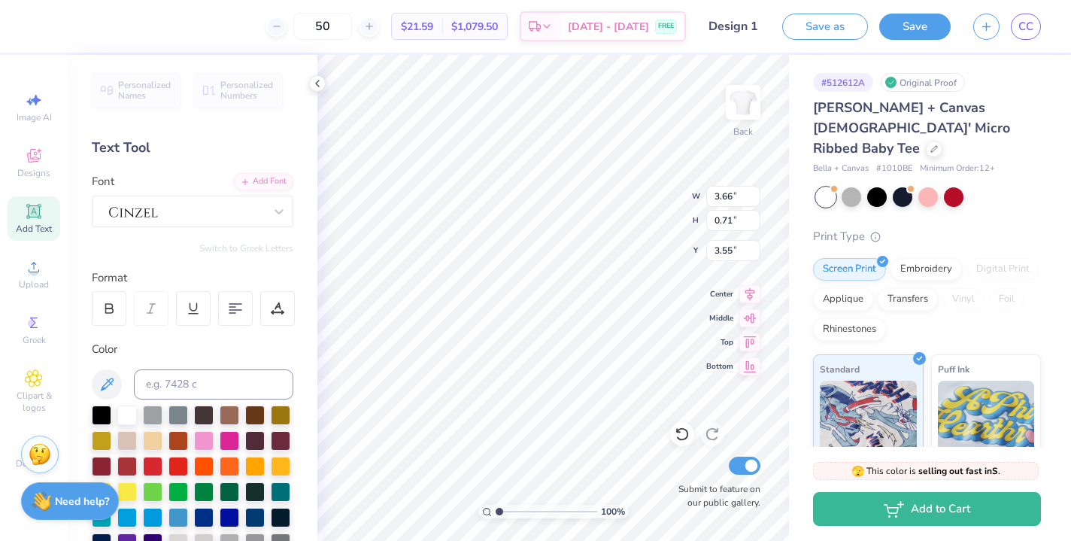
type input "3.23"
click at [352, 26] on input "50" at bounding box center [322, 26] width 59 height 27
type input "5"
type input "4"
